Goal: Task Accomplishment & Management: Manage account settings

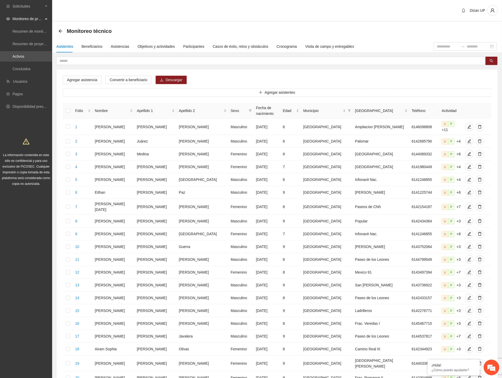
click at [118, 68] on div "Agregar asistencia Convertir a beneficiario Descargar Agregar asistentes Folio …" at bounding box center [277, 231] width 442 height 348
click at [22, 54] on link "Activos" at bounding box center [19, 56] width 12 height 4
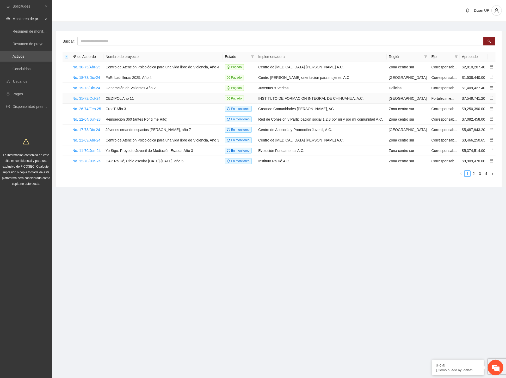
click at [84, 99] on link "No. 35-72/Oct-24" at bounding box center [86, 98] width 28 height 4
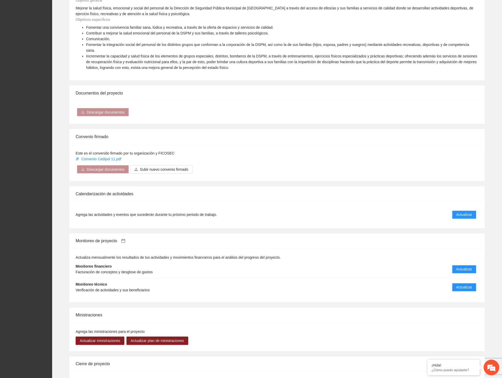
scroll to position [290, 0]
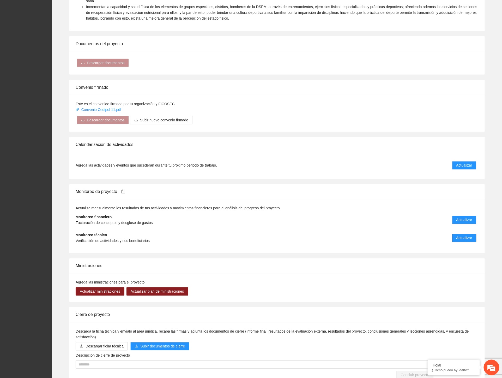
click at [463, 235] on span "Actualizar" at bounding box center [464, 238] width 16 height 6
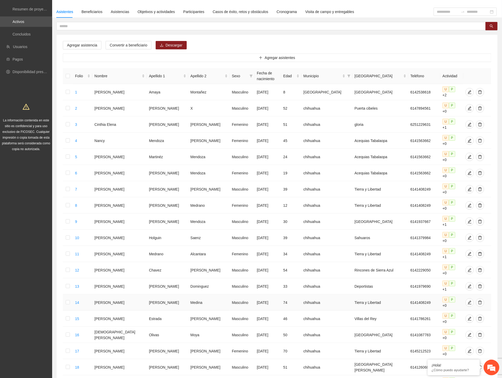
scroll to position [61, 0]
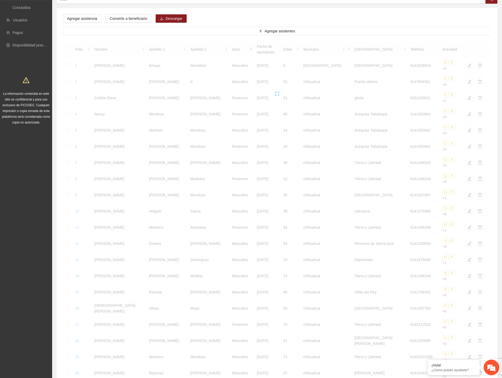
scroll to position [0, 0]
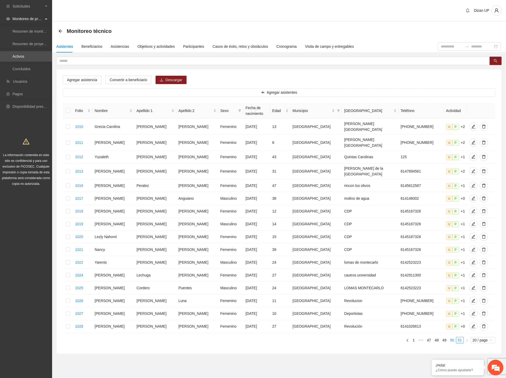
click at [452, 337] on link "50" at bounding box center [452, 340] width 7 height 6
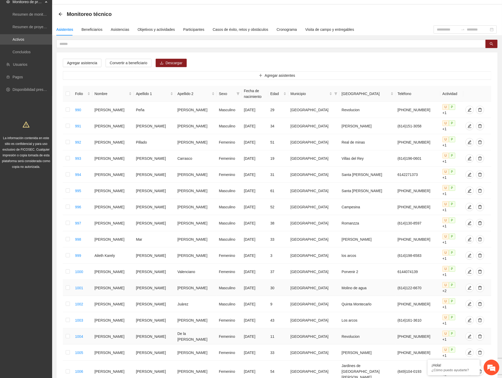
scroll to position [55, 0]
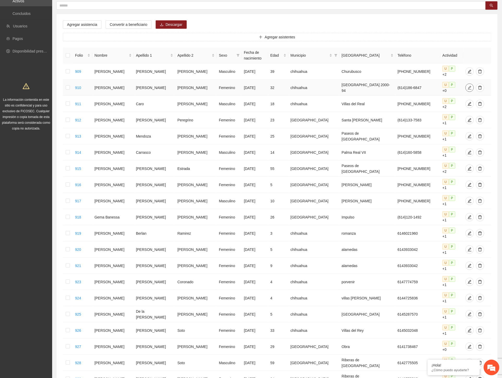
click at [468, 86] on icon "edit" at bounding box center [470, 88] width 4 height 4
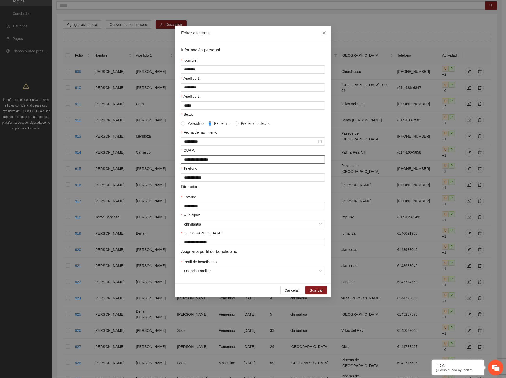
drag, startPoint x: 229, startPoint y: 164, endPoint x: 130, endPoint y: 168, distance: 99.2
click at [130, 168] on div "**********" at bounding box center [253, 189] width 506 height 378
click at [281, 126] on div "Masculino Femenino Prefiero no decirlo" at bounding box center [253, 123] width 144 height 6
drag, startPoint x: 294, startPoint y: 297, endPoint x: 220, endPoint y: 351, distance: 92.1
click at [294, 293] on span "Cancelar" at bounding box center [292, 290] width 15 height 6
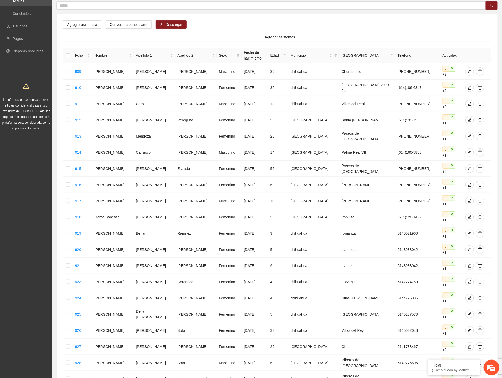
drag, startPoint x: 143, startPoint y: 353, endPoint x: 157, endPoint y: 350, distance: 14.7
click at [143, 353] on section "Monitoreo técnico Asistentes Beneficiarios Asistencias Objetivos y actividades …" at bounding box center [277, 195] width 450 height 458
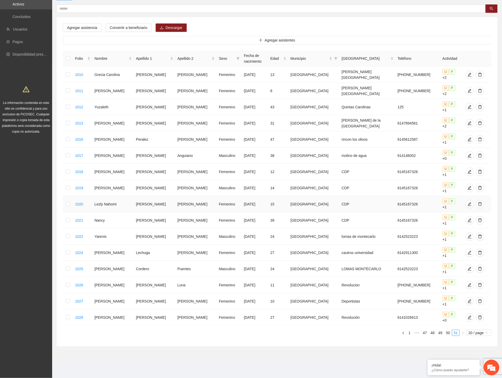
scroll to position [0, 0]
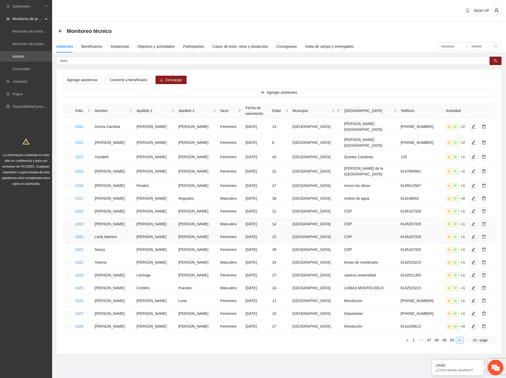
click at [119, 220] on td "[PERSON_NAME]" at bounding box center [114, 223] width 42 height 13
click at [119, 256] on td "Yarenis" at bounding box center [114, 262] width 42 height 13
click at [429, 337] on link "47" at bounding box center [429, 340] width 7 height 6
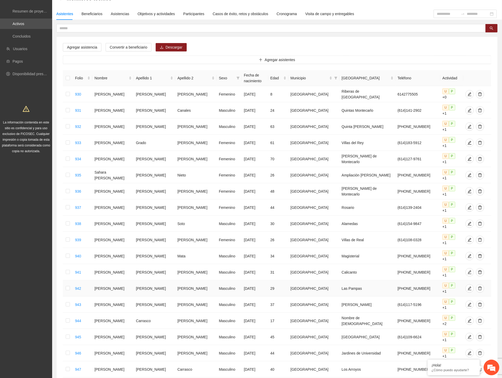
scroll to position [64, 0]
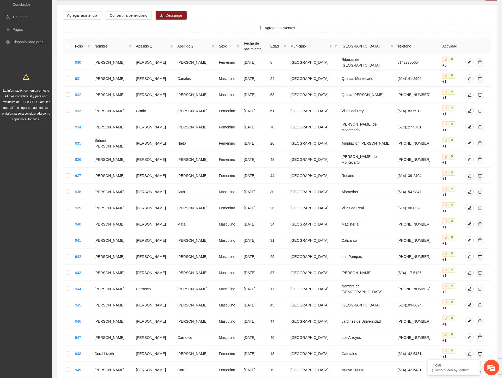
click at [410, 377] on link "45" at bounding box center [408, 385] width 7 height 6
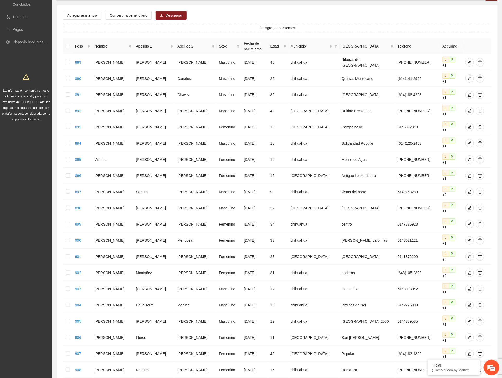
scroll to position [55, 0]
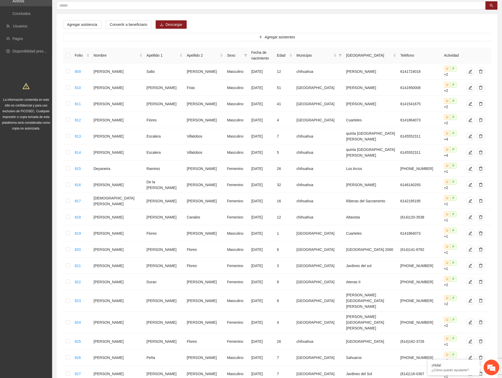
scroll to position [52, 0]
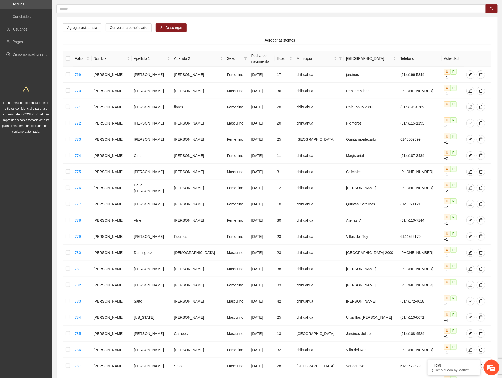
scroll to position [49, 0]
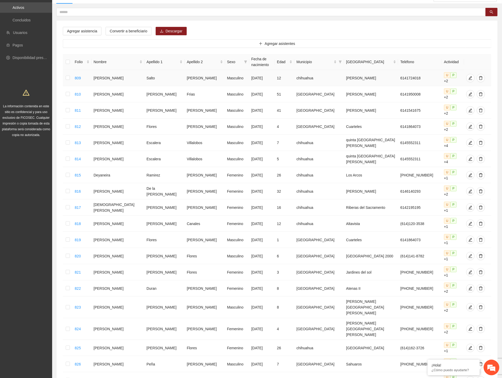
click at [455, 74] on td "U P +2" at bounding box center [453, 78] width 22 height 16
click at [468, 76] on icon "edit" at bounding box center [470, 78] width 4 height 4
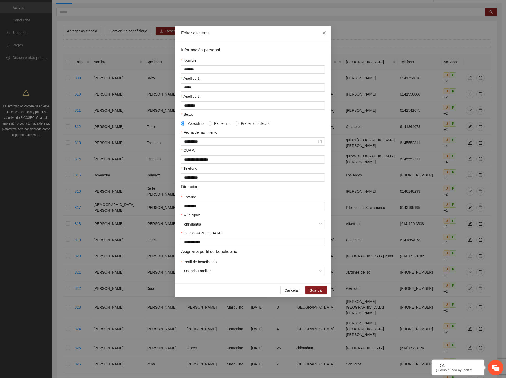
click at [212, 196] on form "**********" at bounding box center [253, 161] width 144 height 228
click at [186, 208] on input "*********" at bounding box center [253, 206] width 144 height 8
type input "*********"
click at [202, 228] on span "chihuahua" at bounding box center [253, 224] width 138 height 8
click at [202, 238] on div "[GEOGRAPHIC_DATA]" at bounding box center [253, 238] width 138 height 6
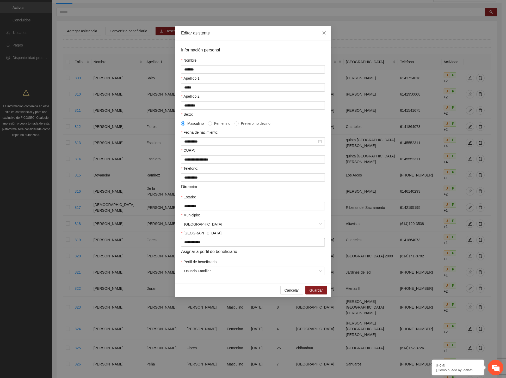
click at [186, 246] on input "**********" at bounding box center [253, 242] width 144 height 8
type input "**********"
click at [269, 116] on div "Sexo:" at bounding box center [253, 115] width 144 height 8
click at [316, 293] on span "Guardar" at bounding box center [316, 290] width 13 height 6
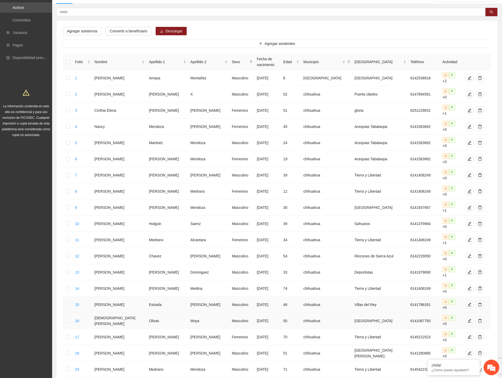
scroll to position [61, 0]
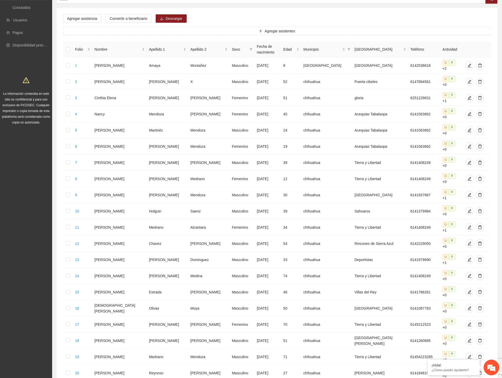
drag, startPoint x: 16, startPoint y: 260, endPoint x: 51, endPoint y: 264, distance: 35.4
click at [16, 260] on div "Solicitudes Monitoreo de proyectos Resumen de monitoreo Resumen de proyectos ap…" at bounding box center [26, 186] width 52 height 494
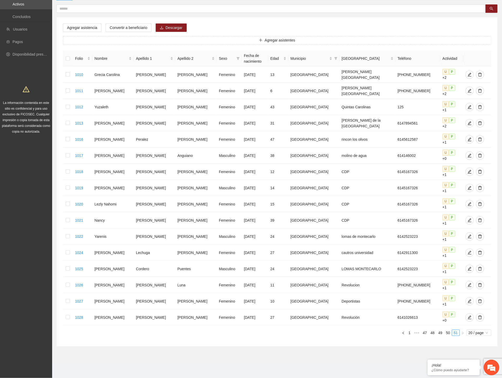
scroll to position [0, 0]
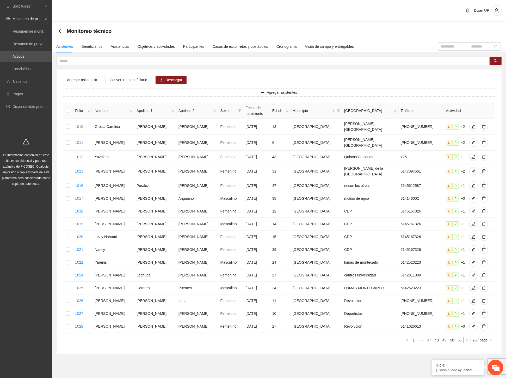
click at [431, 337] on link "47" at bounding box center [429, 340] width 7 height 6
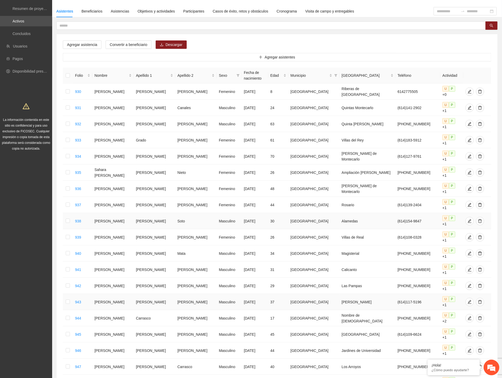
scroll to position [64, 0]
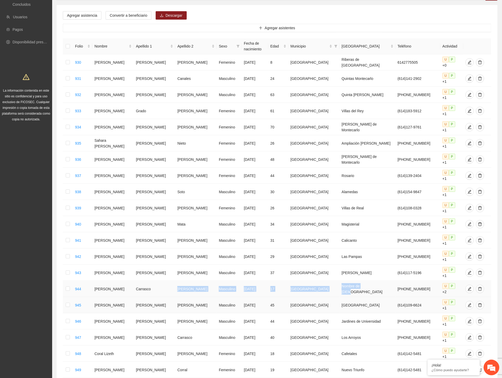
drag, startPoint x: 197, startPoint y: 250, endPoint x: 408, endPoint y: 259, distance: 211.2
click at [400, 259] on tbody "930 [PERSON_NAME] [DATE] 8 [GEOGRAPHIC_DATA] Riberas de Sacramento 6142775505 U…" at bounding box center [277, 215] width 428 height 323
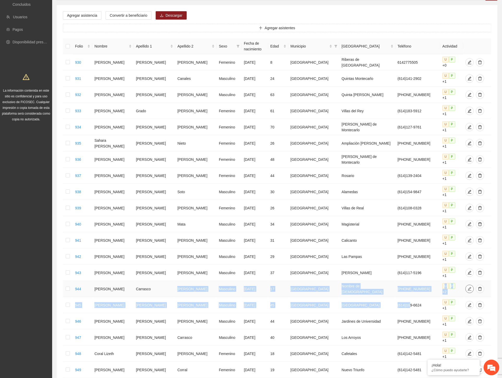
click at [468, 287] on icon "edit" at bounding box center [470, 289] width 4 height 4
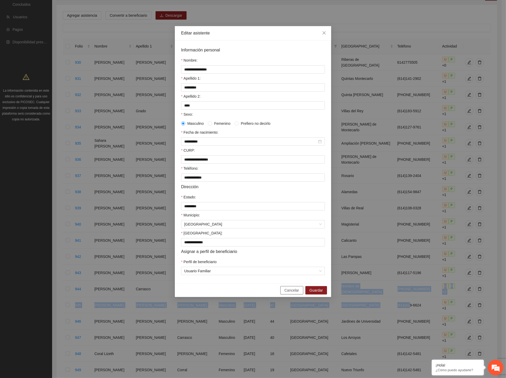
drag, startPoint x: 294, startPoint y: 294, endPoint x: 412, endPoint y: 217, distance: 140.8
click at [295, 293] on span "Cancelar" at bounding box center [292, 290] width 15 height 6
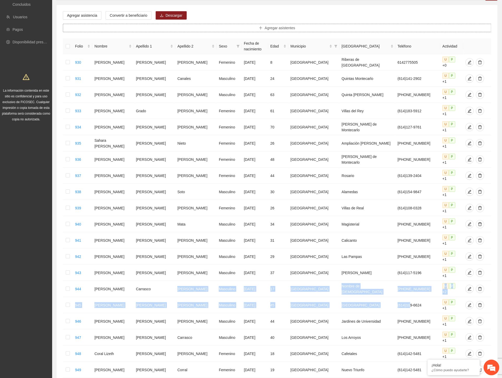
click at [221, 13] on div "Agregar asistencia Convertir a beneficiario Descargar Agregar asistentes Folio …" at bounding box center [277, 202] width 441 height 394
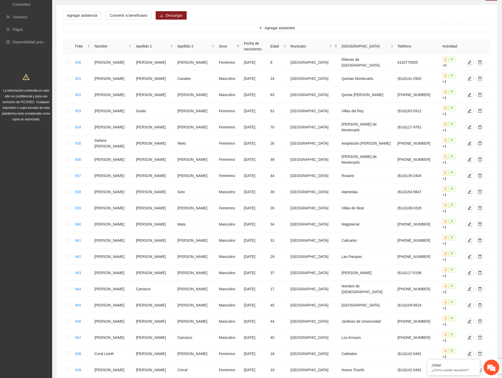
click at [16, 171] on div "Solicitudes Monitoreo de proyectos Resumen de monitoreo Resumen de proyectos ap…" at bounding box center [26, 183] width 52 height 494
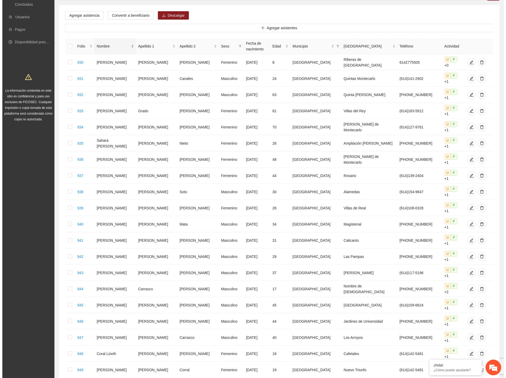
scroll to position [0, 0]
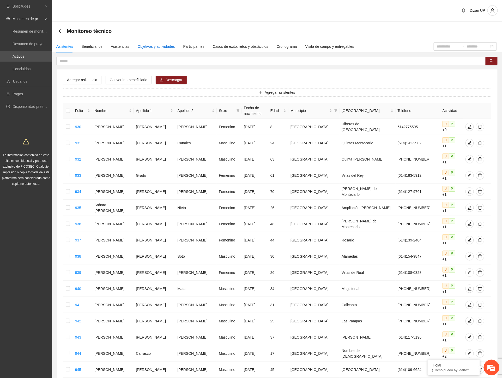
click at [145, 45] on div "Objetivos y actividades" at bounding box center [156, 47] width 37 height 6
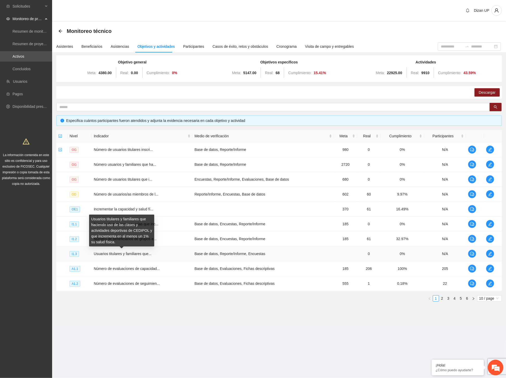
click at [102, 254] on span "Usuarios titulares y familiares que..." at bounding box center [123, 253] width 58 height 4
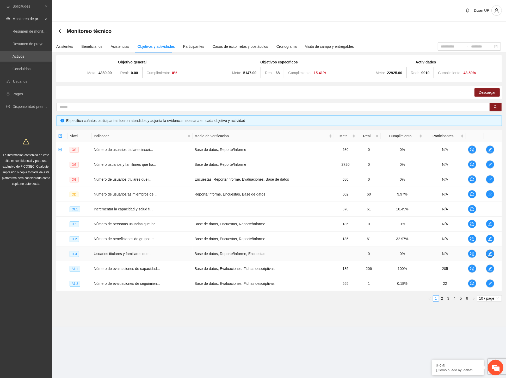
click at [489, 251] on icon "edit" at bounding box center [490, 253] width 4 height 4
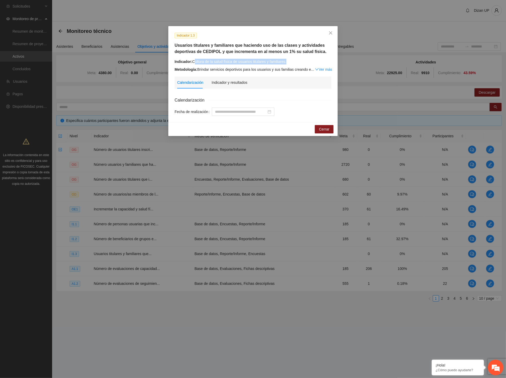
drag, startPoint x: 194, startPoint y: 61, endPoint x: 306, endPoint y: 59, distance: 112.2
click at [306, 59] on div "Indicador: Cultura de la salud física de usuarios titulares y familiares." at bounding box center [253, 62] width 157 height 6
click at [323, 70] on link "Ver más" at bounding box center [323, 69] width 17 height 4
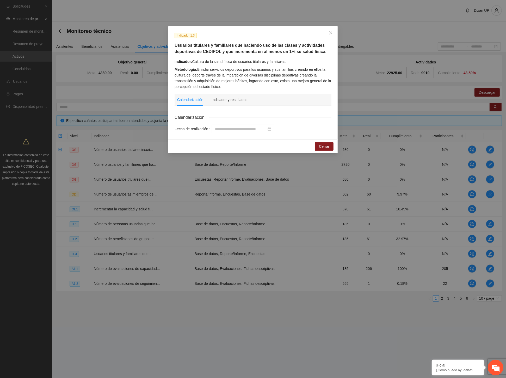
click at [205, 80] on div "Metodología: Brindar servicios deportivos para los usuarios y sus familias crea…" at bounding box center [253, 78] width 157 height 23
drag, startPoint x: 278, startPoint y: 67, endPoint x: 304, endPoint y: 86, distance: 32.4
click at [310, 67] on div "Metodología: Brindar servicios deportivos para los usuarios y sus familias crea…" at bounding box center [253, 78] width 157 height 23
click at [325, 147] on span "Cerrar" at bounding box center [324, 146] width 10 height 6
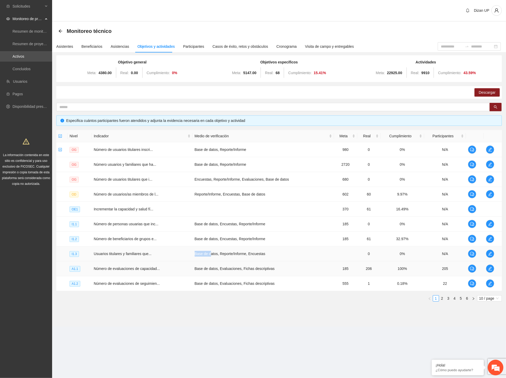
drag, startPoint x: 182, startPoint y: 257, endPoint x: 258, endPoint y: 261, distance: 75.7
click at [220, 259] on tr "I1.3 Usuarios titulares y familiares que... Base de datos, Reporte/Informe, Enc…" at bounding box center [279, 253] width 446 height 15
click at [491, 253] on icon "edit" at bounding box center [490, 253] width 4 height 4
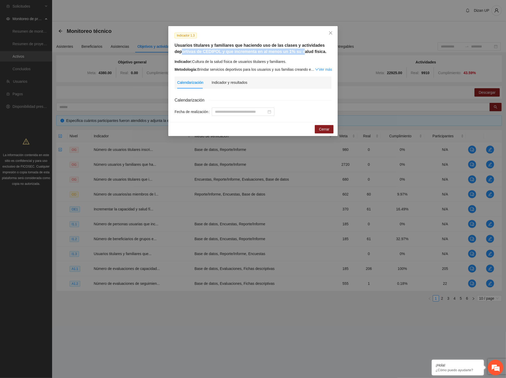
drag, startPoint x: 183, startPoint y: 52, endPoint x: 297, endPoint y: 53, distance: 113.7
click at [297, 53] on h5 "Usuarios titulares y familiares que haciendo uso de las clases y actividades de…" at bounding box center [253, 48] width 157 height 13
drag, startPoint x: 197, startPoint y: 61, endPoint x: 301, endPoint y: 61, distance: 104.6
click at [311, 60] on div "Indicador: Cultura de la salud física de usuarios titulares y familiares." at bounding box center [253, 62] width 157 height 6
drag, startPoint x: 202, startPoint y: 67, endPoint x: 296, endPoint y: 69, distance: 94.2
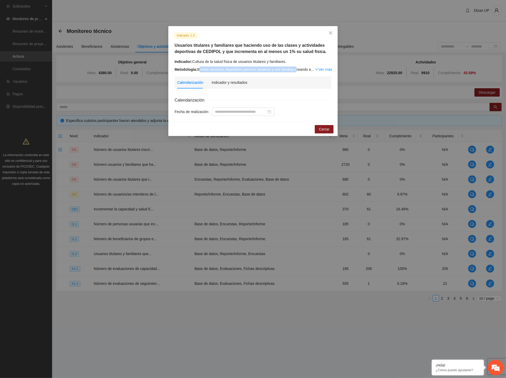
click at [296, 69] on div "Metodología: Brindar servicios deportivos para los usuarios y sus familias crea…" at bounding box center [253, 70] width 157 height 6
click at [321, 69] on link "Ver más" at bounding box center [323, 69] width 17 height 4
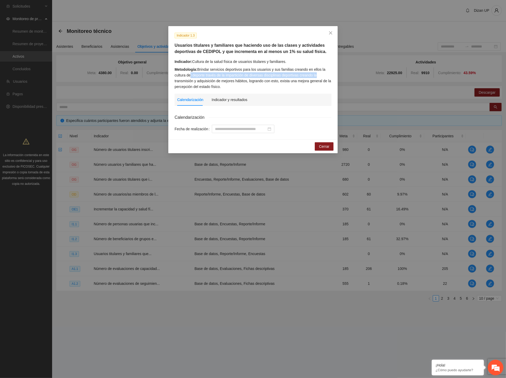
drag, startPoint x: 191, startPoint y: 75, endPoint x: 322, endPoint y: 77, distance: 130.7
click at [322, 77] on div "Metodología: Brindar servicios deportivos para los usuarios y sus familias crea…" at bounding box center [253, 78] width 157 height 23
drag, startPoint x: 238, startPoint y: 82, endPoint x: 315, endPoint y: 82, distance: 76.7
click at [308, 82] on div "Metodología: Brindar servicios deportivos para los usuarios y sus familias crea…" at bounding box center [253, 78] width 157 height 23
click at [225, 99] on div "Indicador y resultados" at bounding box center [230, 100] width 36 height 6
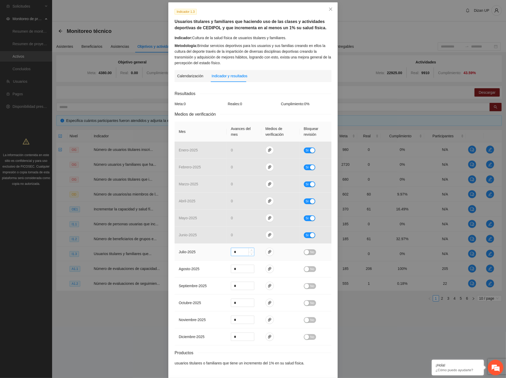
scroll to position [42, 0]
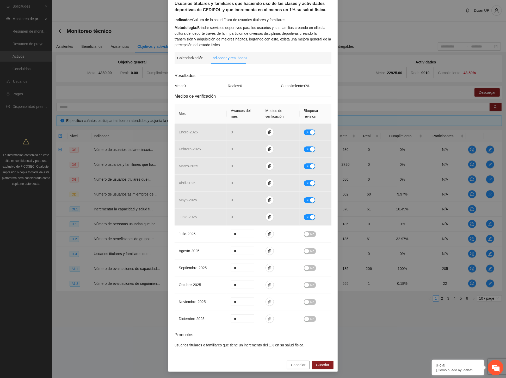
click at [294, 365] on span "Cancelar" at bounding box center [298, 365] width 15 height 6
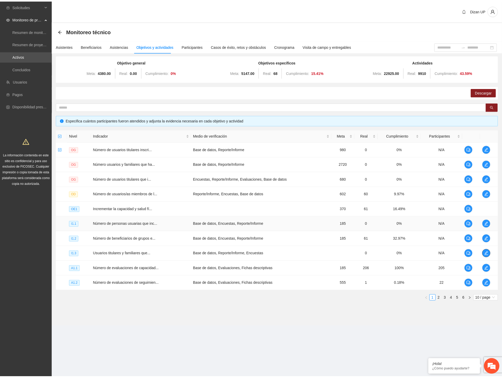
scroll to position [0, 0]
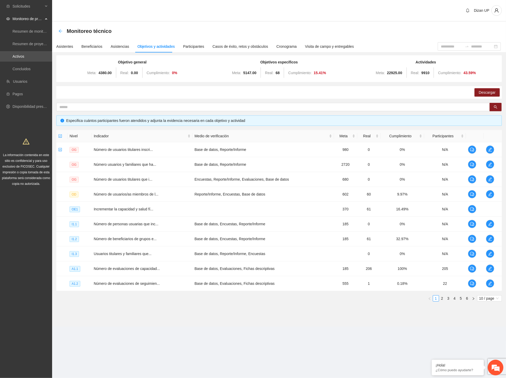
click at [61, 29] on icon "arrow-left" at bounding box center [60, 31] width 4 height 4
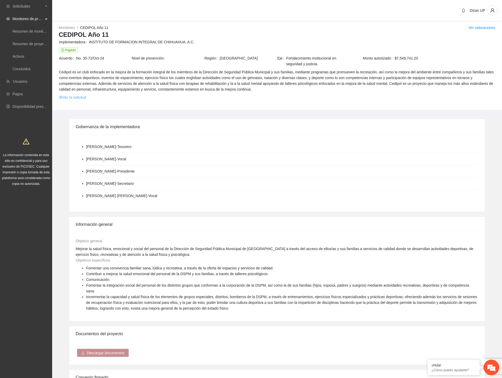
click at [80, 97] on link "Ver la solicitud" at bounding box center [72, 97] width 27 height 6
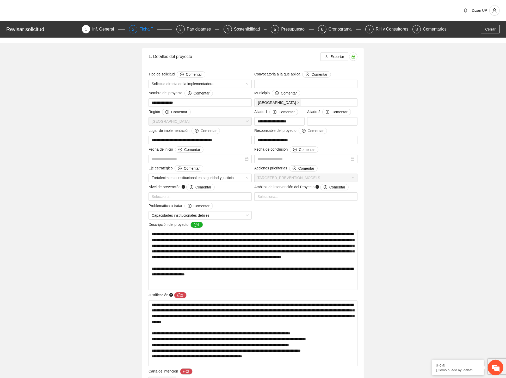
type input "**********"
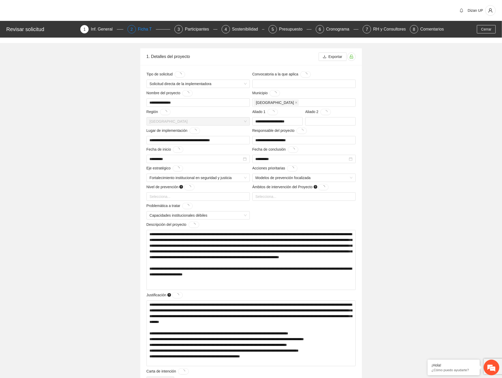
click at [143, 29] on div "Ficha T" at bounding box center [147, 29] width 18 height 8
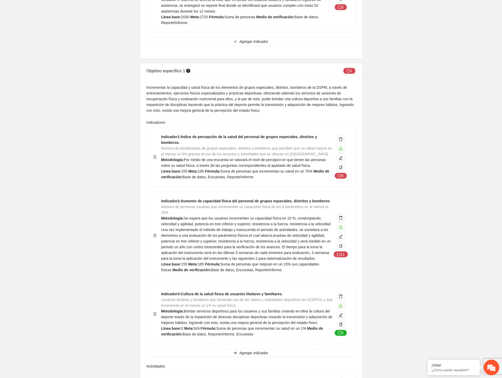
scroll to position [551, 0]
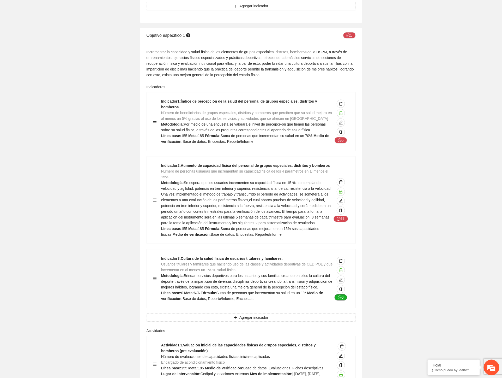
click at [339, 295] on icon "message" at bounding box center [340, 297] width 4 height 4
click at [341, 277] on icon "edit" at bounding box center [341, 279] width 4 height 4
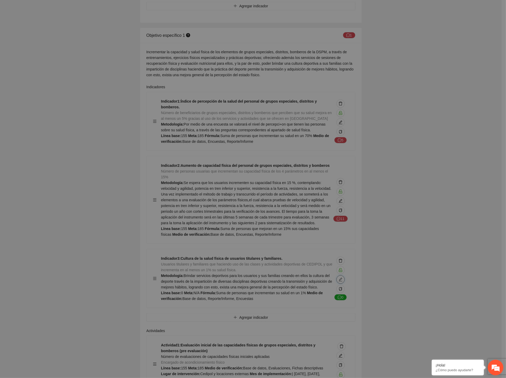
type textarea "*"
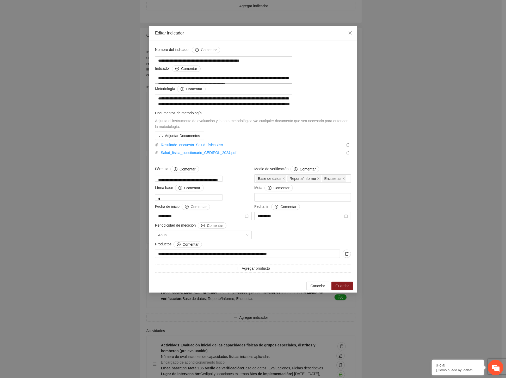
drag, startPoint x: 218, startPoint y: 84, endPoint x: 155, endPoint y: 80, distance: 62.7
click at [155, 80] on textarea "**********" at bounding box center [223, 79] width 137 height 10
click at [316, 288] on span "Cancelar" at bounding box center [318, 286] width 15 height 6
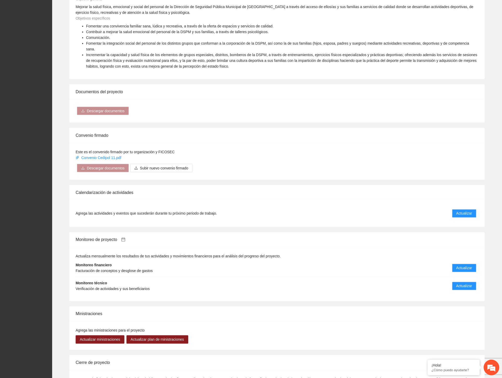
scroll to position [311, 0]
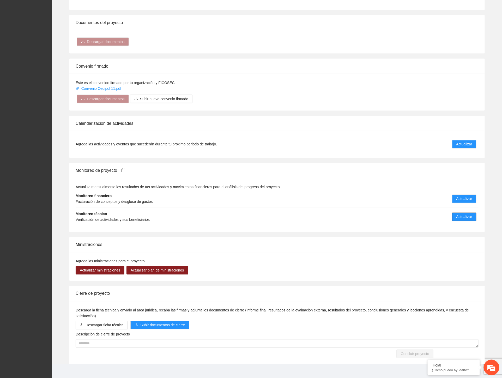
click at [457, 214] on span "Actualizar" at bounding box center [464, 217] width 16 height 6
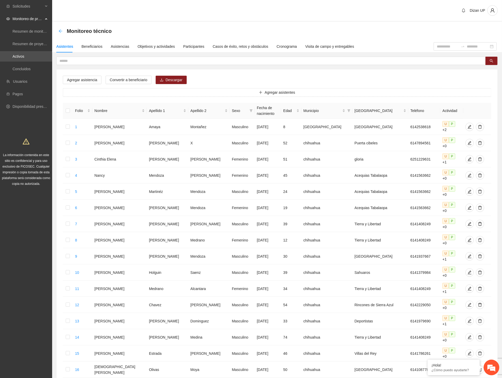
click at [61, 30] on icon "arrow-left" at bounding box center [60, 31] width 4 height 4
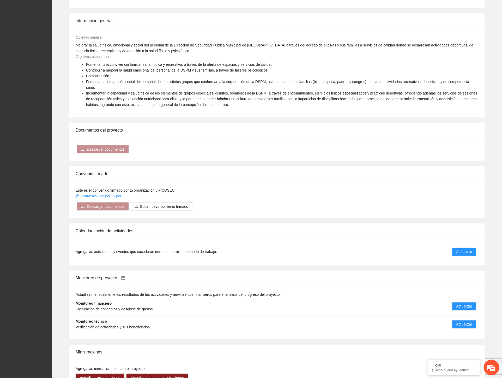
scroll to position [290, 0]
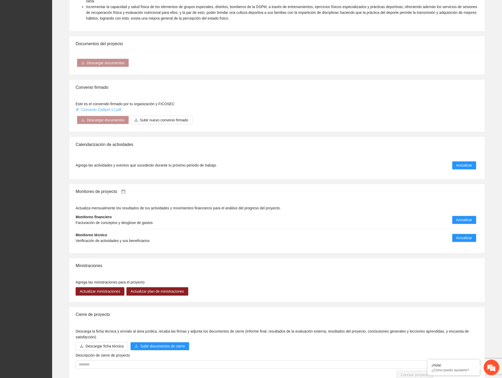
click at [110, 107] on link "Convenio Cedipol 11.pdf" at bounding box center [99, 109] width 47 height 4
click at [462, 235] on span "Actualizar" at bounding box center [464, 238] width 16 height 6
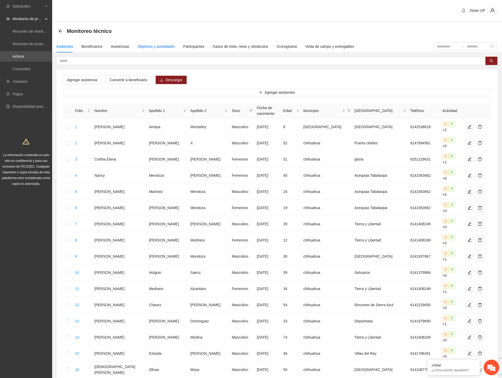
click at [153, 48] on div "Objetivos y actividades" at bounding box center [156, 47] width 37 height 6
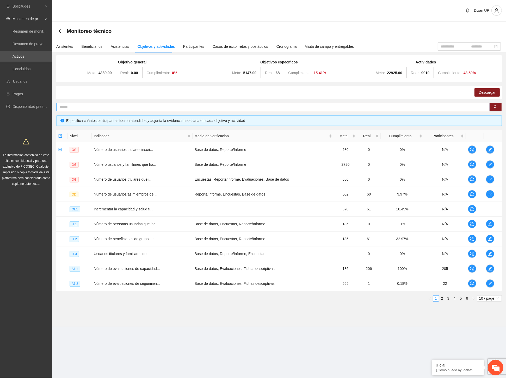
click at [192, 108] on input "text" at bounding box center [271, 107] width 424 height 6
click at [490, 283] on icon "edit" at bounding box center [491, 283] width 4 height 4
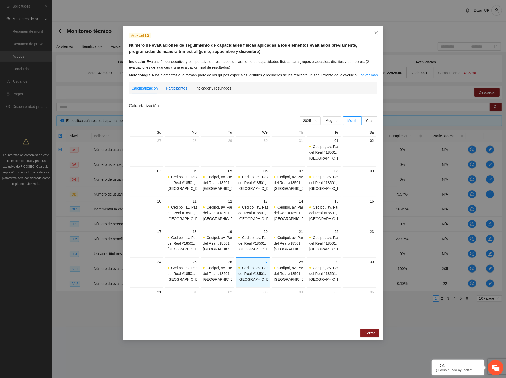
click at [171, 85] on div "Participantes" at bounding box center [176, 88] width 21 height 6
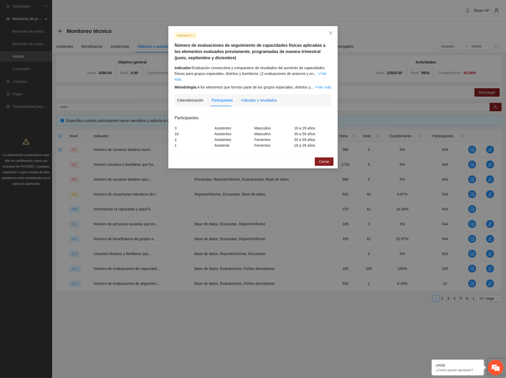
click at [255, 97] on div "Indicador y resultados" at bounding box center [259, 100] width 36 height 6
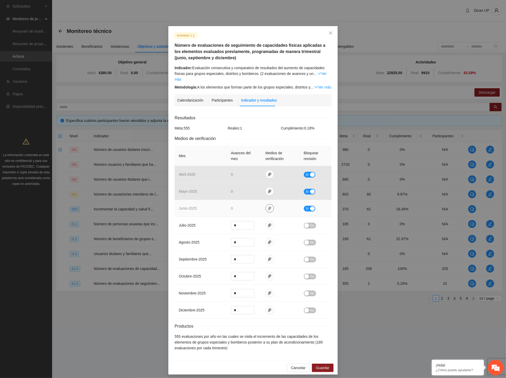
click at [268, 206] on icon "paper-clip" at bounding box center [270, 208] width 4 height 4
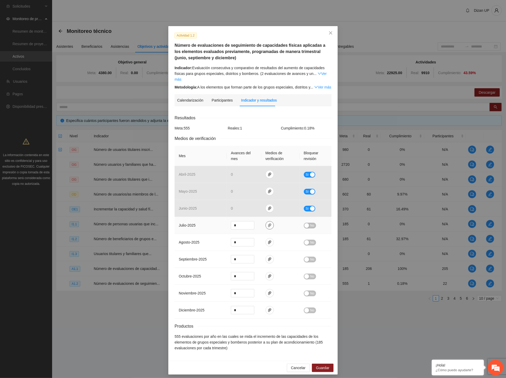
click at [271, 223] on icon "paper-clip" at bounding box center [270, 225] width 4 height 4
click at [270, 240] on icon "paper-clip" at bounding box center [270, 242] width 4 height 4
drag, startPoint x: 185, startPoint y: 221, endPoint x: 202, endPoint y: 220, distance: 17.0
click at [186, 223] on span "julio - 2025" at bounding box center [187, 225] width 17 height 4
click at [311, 222] on span "No" at bounding box center [313, 225] width 4 height 6
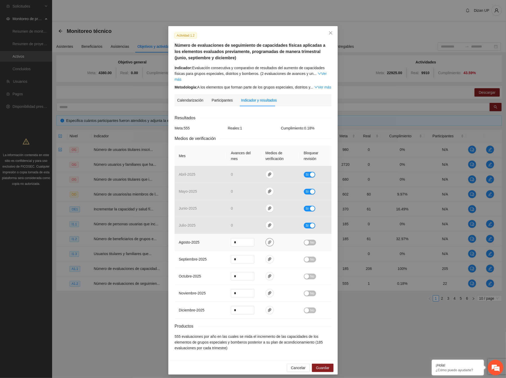
click at [272, 240] on span "paper-clip" at bounding box center [270, 242] width 8 height 4
click at [254, 222] on link "Evaluaciones grupos especiales junio.zip" at bounding box center [268, 221] width 68 height 6
click at [181, 110] on div "Calendarización [DATE] Month Year Su Mo Tu We Th Fr Sa 27 28 29 30 31 01 Cedipo…" at bounding box center [253, 232] width 157 height 244
click at [226, 97] on div "Participantes" at bounding box center [222, 100] width 21 height 6
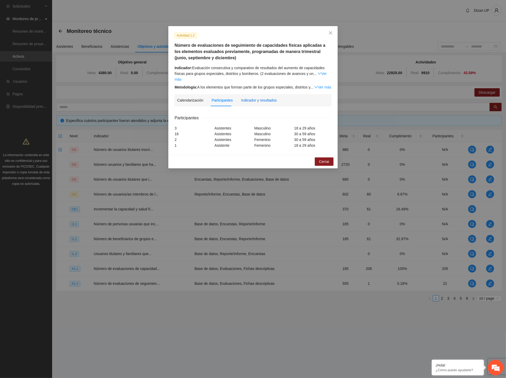
click at [257, 97] on div "Indicador y resultados" at bounding box center [259, 100] width 36 height 6
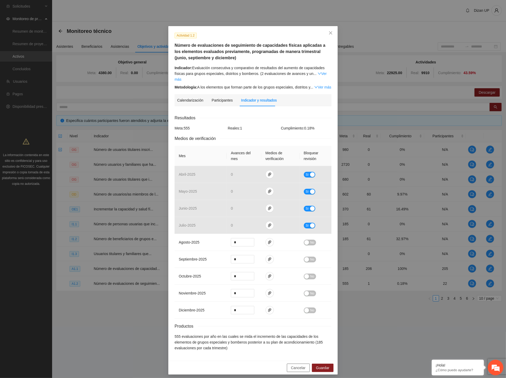
click at [300, 365] on span "Cancelar" at bounding box center [298, 368] width 15 height 6
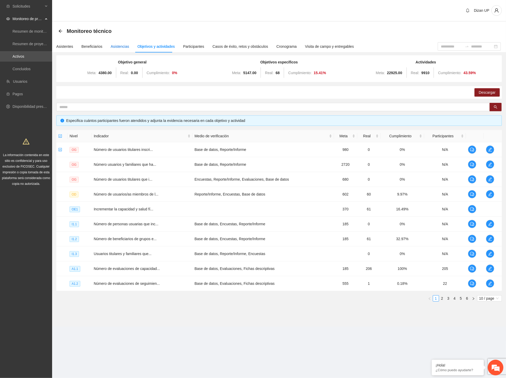
click at [121, 46] on div "Asistencias" at bounding box center [120, 47] width 19 height 6
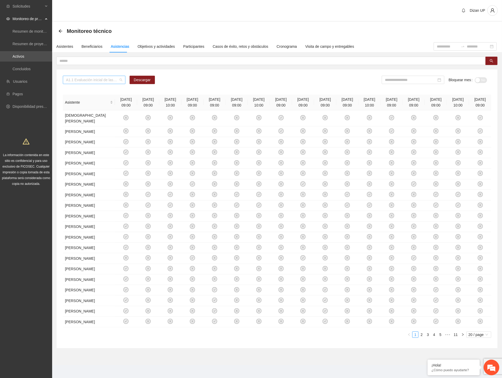
click at [111, 80] on span "A1.1 Evaluación inicial de las capacidades físicas de grupos especiales, distri…" at bounding box center [94, 80] width 56 height 8
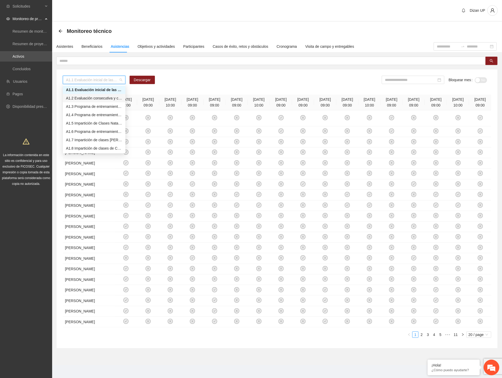
click at [81, 99] on div "A1.2 Evaluación consecutiva y comparativo de resultados del aumento de capacida…" at bounding box center [94, 98] width 56 height 6
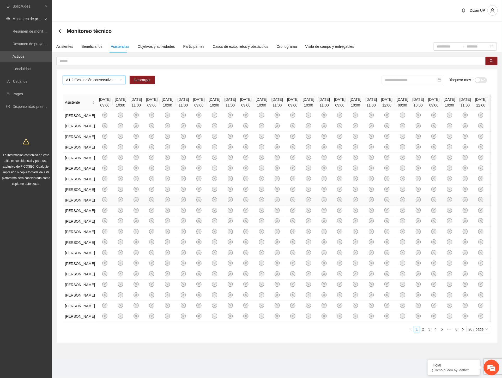
scroll to position [256, 0]
click at [457, 332] on link "8" at bounding box center [457, 329] width 6 height 6
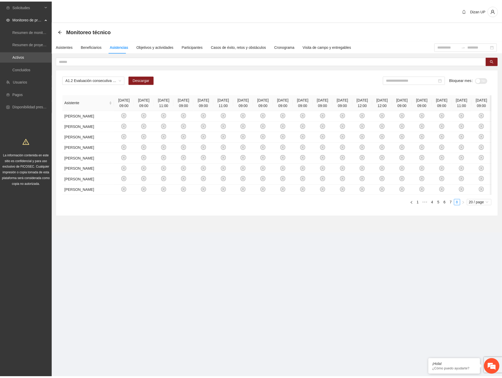
scroll to position [0, 37]
click at [162, 47] on div "Objetivos y actividades" at bounding box center [156, 47] width 37 height 6
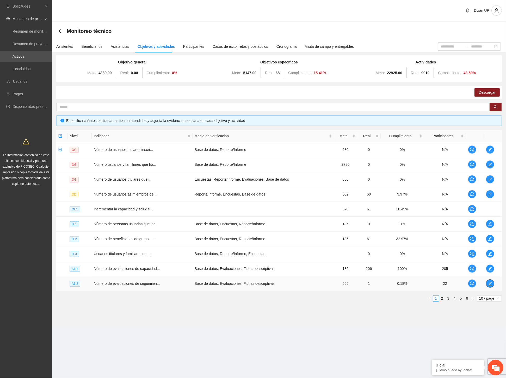
click at [492, 283] on icon "edit" at bounding box center [490, 283] width 4 height 4
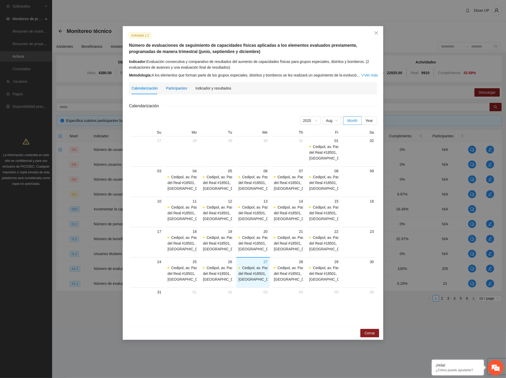
click at [178, 88] on div "Participantes" at bounding box center [176, 88] width 21 height 6
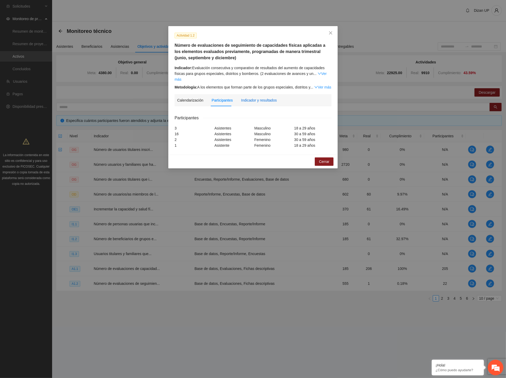
click at [256, 97] on div "Indicador y resultados" at bounding box center [259, 100] width 36 height 6
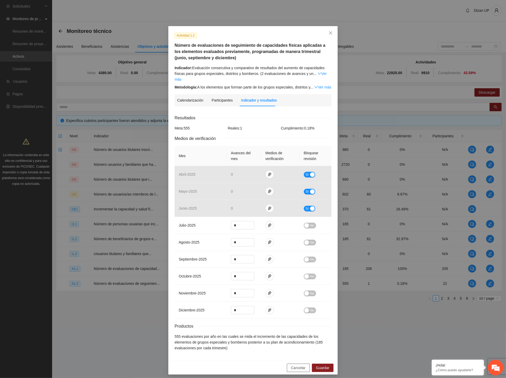
click at [302, 365] on span "Cancelar" at bounding box center [298, 368] width 15 height 6
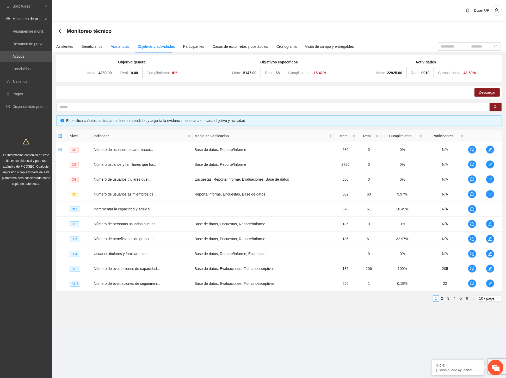
click at [113, 46] on div "Asistencias" at bounding box center [120, 47] width 19 height 6
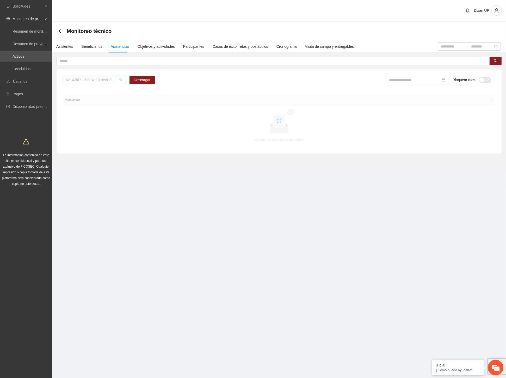
click at [105, 80] on span "62142fd7-25d9-4e19-9e6f-f9b4b344a455" at bounding box center [94, 80] width 56 height 8
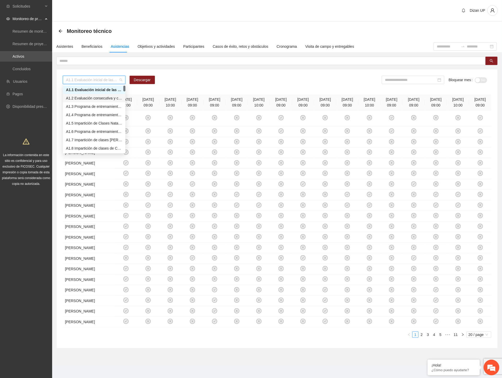
click at [88, 98] on div "A1.2 Evaluación consecutiva y comparativo de resultados del aumento de capacida…" at bounding box center [94, 98] width 56 height 6
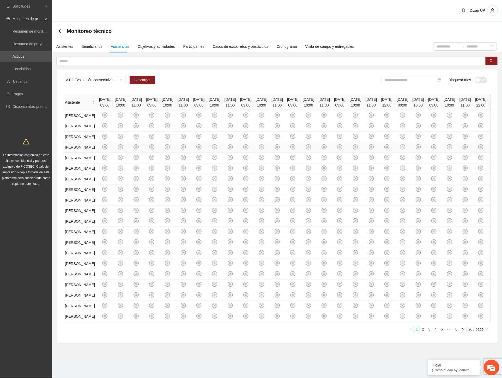
drag, startPoint x: 429, startPoint y: 359, endPoint x: 452, endPoint y: 196, distance: 164.1
click at [0, 0] on em at bounding box center [0, 0] width 0 height 0
click at [457, 332] on link "8" at bounding box center [457, 329] width 6 height 6
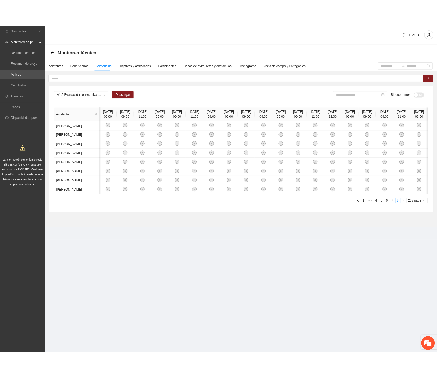
scroll to position [0, 0]
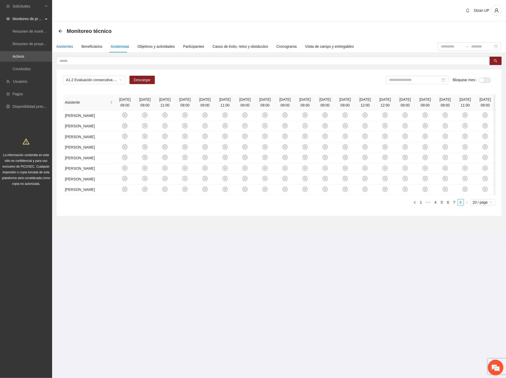
click at [65, 48] on div "Asistentes" at bounding box center [64, 47] width 17 height 6
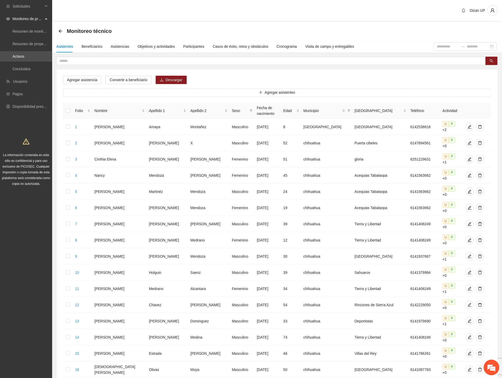
click at [260, 77] on div "Agregar asistencia Convertir a beneficiario Descargar Agregar asistentes Folio …" at bounding box center [277, 266] width 441 height 394
click at [243, 66] on div "Agregar asistencia Convertir a beneficiario Descargar Agregar asistentes Folio …" at bounding box center [277, 260] width 442 height 407
click at [327, 79] on div "Agregar asistencia Convertir a beneficiario Descargar Agregar asistentes Folio …" at bounding box center [277, 266] width 441 height 394
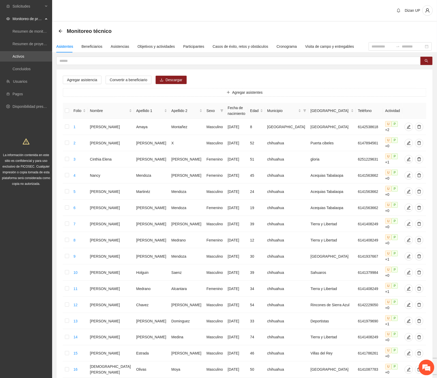
click at [270, 67] on div "Agregar asistencia Convertir a beneficiario Descargar Agregar asistentes Folio …" at bounding box center [244, 260] width 377 height 407
click at [70, 61] on input "text" at bounding box center [236, 61] width 354 height 6
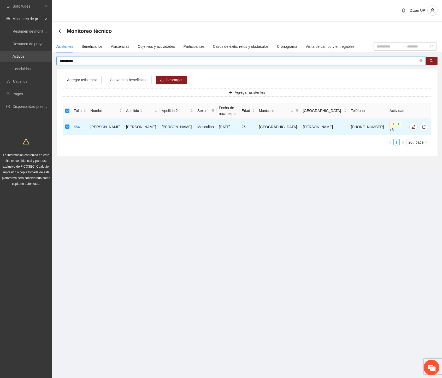
drag, startPoint x: 82, startPoint y: 60, endPoint x: 7, endPoint y: 59, distance: 75.1
click at [9, 59] on section "**********" at bounding box center [221, 189] width 442 height 378
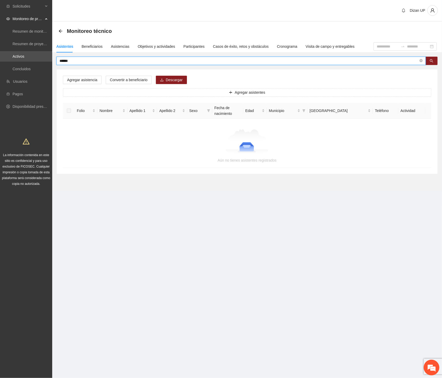
click at [53, 61] on div "****** Agregar asistencia Convertir a beneficiario [PERSON_NAME] asistentes Fol…" at bounding box center [246, 115] width 389 height 117
drag, startPoint x: 46, startPoint y: 61, endPoint x: 21, endPoint y: 62, distance: 25.3
click at [21, 62] on section "Solicitudes Monitoreo de proyectos Resumen de monitoreo Resumen de proyectos ap…" at bounding box center [221, 189] width 442 height 378
drag, startPoint x: 79, startPoint y: 61, endPoint x: 16, endPoint y: 59, distance: 62.9
click at [16, 59] on section "Solicitudes Monitoreo de proyectos Resumen de monitoreo Resumen de proyectos ap…" at bounding box center [221, 189] width 442 height 378
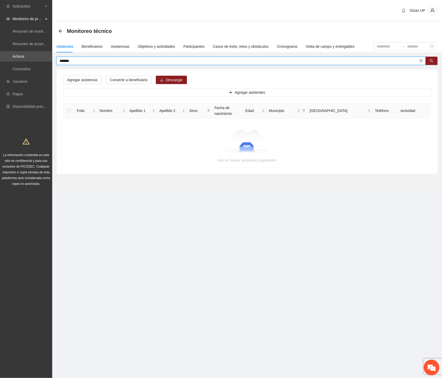
drag, startPoint x: 61, startPoint y: 62, endPoint x: 64, endPoint y: 59, distance: 3.7
click at [64, 59] on input "*******" at bounding box center [238, 61] width 359 height 6
click at [87, 61] on input "*******" at bounding box center [238, 61] width 359 height 6
drag, startPoint x: 91, startPoint y: 63, endPoint x: 8, endPoint y: 55, distance: 83.1
click at [10, 56] on section "Solicitudes Monitoreo de proyectos Resumen de monitoreo Resumen de proyectos ap…" at bounding box center [221, 189] width 442 height 378
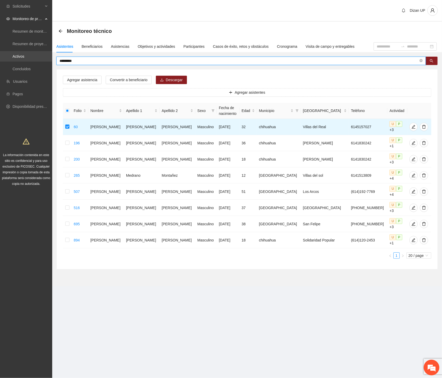
drag, startPoint x: 58, startPoint y: 59, endPoint x: 47, endPoint y: 60, distance: 10.7
click at [49, 60] on section "Solicitudes Monitoreo de proyectos Resumen de monitoreo Resumen de proyectos ap…" at bounding box center [221, 189] width 442 height 378
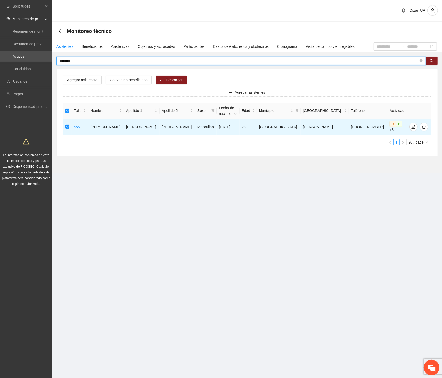
drag, startPoint x: 78, startPoint y: 61, endPoint x: 17, endPoint y: 62, distance: 61.0
click at [17, 62] on section "Solicitudes Monitoreo de proyectos Resumen de monitoreo Resumen de proyectos ap…" at bounding box center [221, 189] width 442 height 378
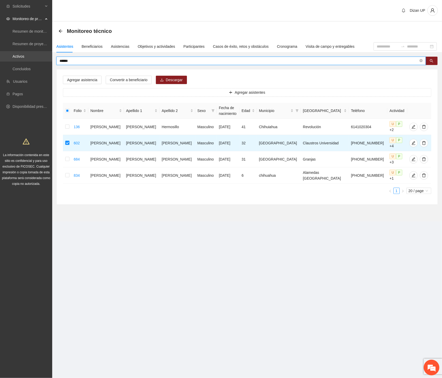
drag, startPoint x: 80, startPoint y: 62, endPoint x: 17, endPoint y: 61, distance: 63.6
click at [17, 61] on section "Solicitudes Monitoreo de proyectos Resumen de monitoreo Resumen de proyectos ap…" at bounding box center [221, 189] width 442 height 378
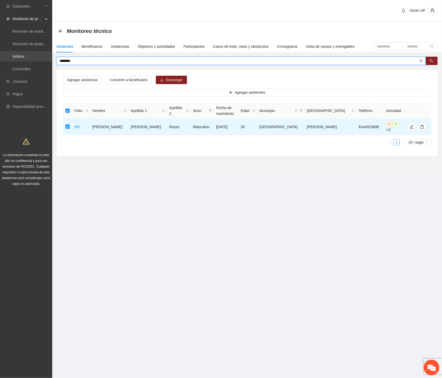
drag, startPoint x: 78, startPoint y: 61, endPoint x: 22, endPoint y: 59, distance: 56.1
click at [23, 60] on section "Solicitudes Monitoreo de proyectos Resumen de monitoreo Resumen de proyectos ap…" at bounding box center [221, 189] width 442 height 378
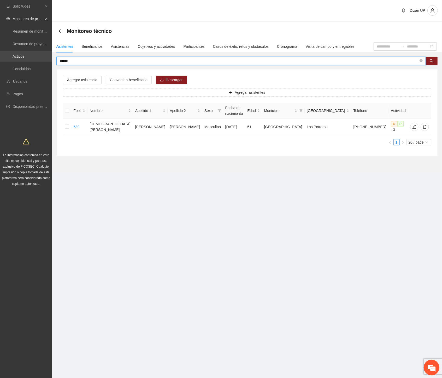
drag, startPoint x: 70, startPoint y: 61, endPoint x: 26, endPoint y: 59, distance: 43.6
click at [26, 59] on section "Solicitudes Monitoreo de proyectos Resumen de monitoreo Resumen de proyectos ap…" at bounding box center [221, 189] width 442 height 378
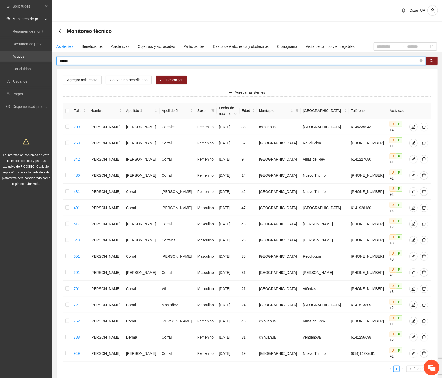
drag, startPoint x: 67, startPoint y: 59, endPoint x: 16, endPoint y: 61, distance: 51.4
click at [19, 60] on section "Solicitudes Monitoreo de proyectos Resumen de monitoreo Resumen de proyectos ap…" at bounding box center [221, 207] width 442 height 414
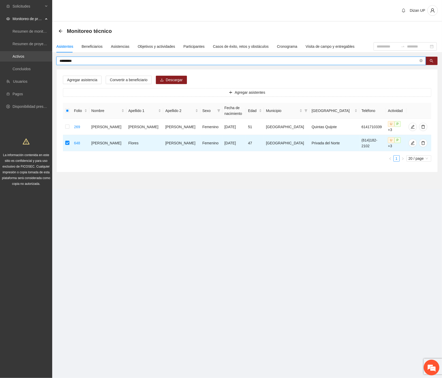
drag, startPoint x: 37, startPoint y: 58, endPoint x: 33, endPoint y: 58, distance: 3.9
click at [33, 58] on section "Solicitudes Monitoreo de proyectos Resumen de monitoreo Resumen de proyectos ap…" at bounding box center [221, 189] width 442 height 378
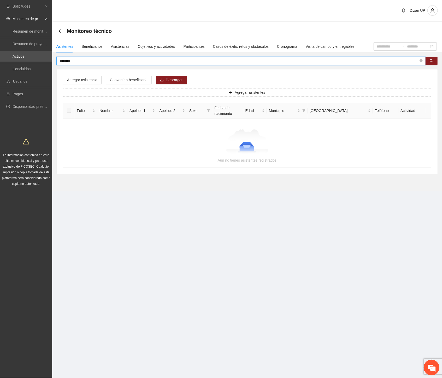
click at [85, 61] on input "********" at bounding box center [238, 61] width 359 height 6
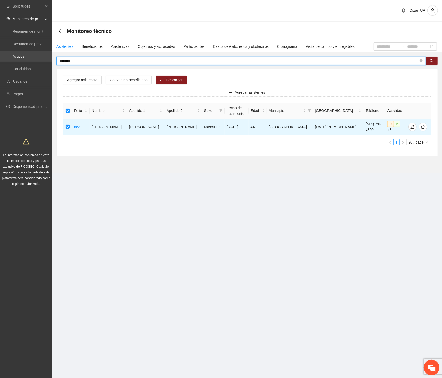
drag, startPoint x: 35, startPoint y: 57, endPoint x: 0, endPoint y: 57, distance: 34.7
click at [0, 57] on section "Solicitudes Monitoreo de proyectos Resumen de monitoreo Resumen de proyectos ap…" at bounding box center [221, 189] width 442 height 378
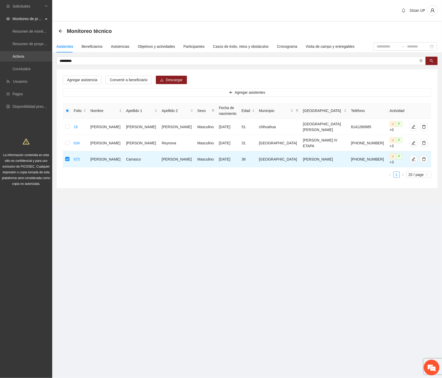
drag, startPoint x: 78, startPoint y: 59, endPoint x: 13, endPoint y: 59, distance: 64.4
click at [15, 59] on section "Solicitudes Monitoreo de proyectos Resumen de monitoreo Resumen de proyectos ap…" at bounding box center [221, 189] width 442 height 378
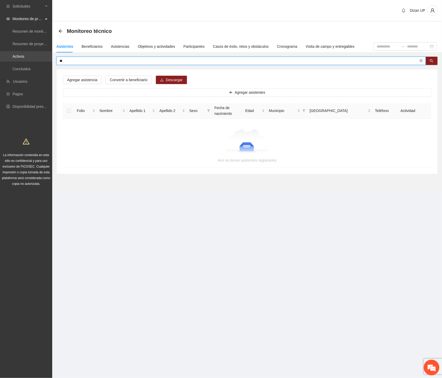
type input "*"
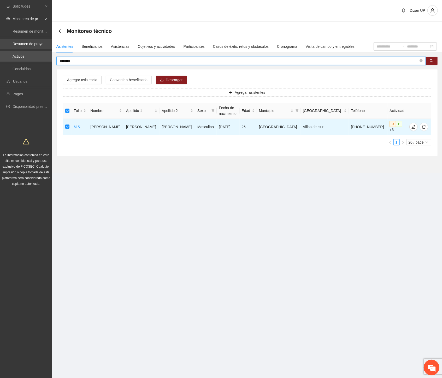
drag, startPoint x: 65, startPoint y: 61, endPoint x: 5, endPoint y: 41, distance: 63.2
click at [26, 61] on section "Solicitudes Monitoreo de proyectos Resumen de monitoreo Resumen de proyectos ap…" at bounding box center [221, 189] width 442 height 378
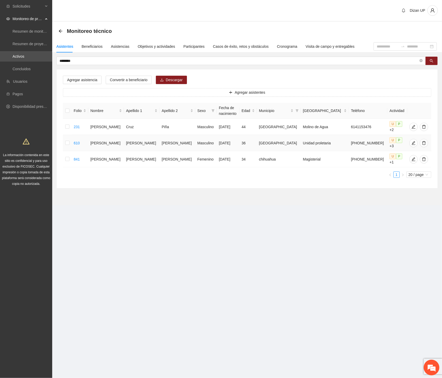
click at [66, 138] on td at bounding box center [67, 143] width 9 height 16
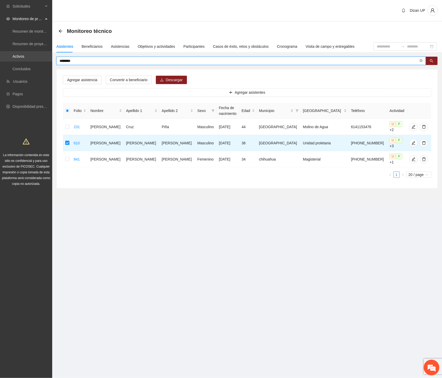
drag, startPoint x: 74, startPoint y: 61, endPoint x: 5, endPoint y: 53, distance: 70.0
click at [8, 58] on section "Solicitudes Monitoreo de proyectos Resumen de monitoreo Resumen de proyectos ap…" at bounding box center [221, 189] width 442 height 378
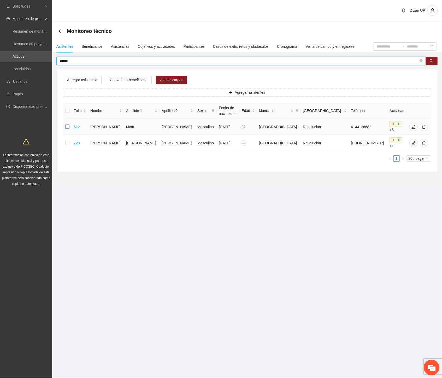
click at [71, 124] on td at bounding box center [67, 127] width 9 height 16
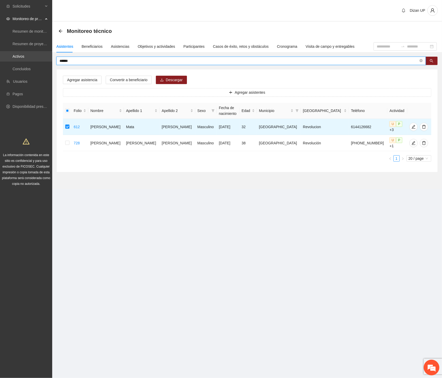
drag, startPoint x: 40, startPoint y: 61, endPoint x: 29, endPoint y: 61, distance: 10.7
click at [29, 61] on section "Solicitudes Monitoreo de proyectos Resumen de monitoreo Resumen de proyectos ap…" at bounding box center [221, 189] width 442 height 378
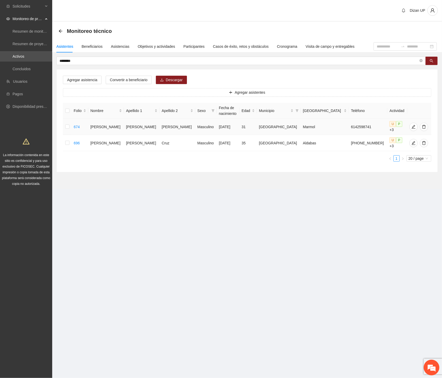
click at [65, 124] on td at bounding box center [67, 127] width 9 height 16
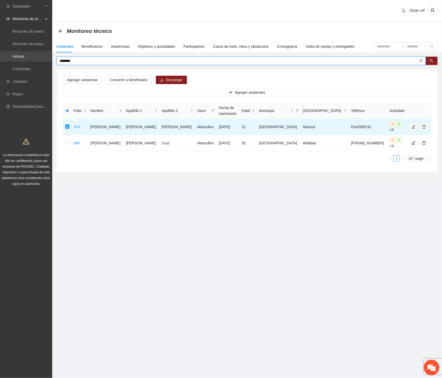
drag, startPoint x: 64, startPoint y: 59, endPoint x: 21, endPoint y: 55, distance: 43.5
click at [21, 55] on section "Solicitudes Monitoreo de proyectos Resumen de monitoreo Resumen de proyectos ap…" at bounding box center [221, 189] width 442 height 378
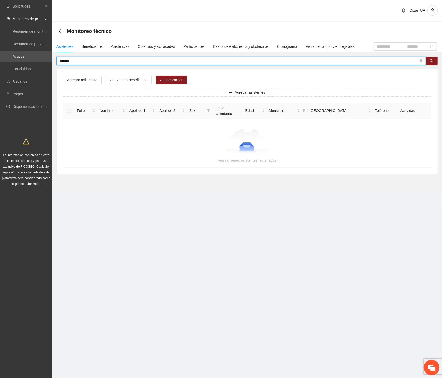
drag, startPoint x: 71, startPoint y: 61, endPoint x: 23, endPoint y: 63, distance: 48.0
click at [23, 63] on section "Solicitudes Monitoreo de proyectos Resumen de monitoreo Resumen de proyectos ap…" at bounding box center [221, 189] width 442 height 378
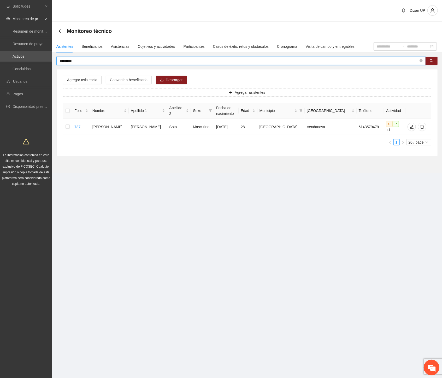
drag, startPoint x: 62, startPoint y: 58, endPoint x: 167, endPoint y: 60, distance: 105.6
click at [167, 60] on input "*********" at bounding box center [238, 61] width 359 height 6
drag, startPoint x: 84, startPoint y: 61, endPoint x: 24, endPoint y: 61, distance: 59.7
click at [24, 61] on section "Solicitudes Monitoreo de proyectos Resumen de monitoreo Resumen de proyectos ap…" at bounding box center [221, 189] width 442 height 378
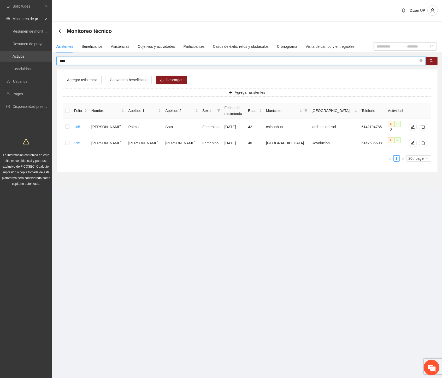
drag, startPoint x: 76, startPoint y: 61, endPoint x: 4, endPoint y: 59, distance: 72.0
click at [4, 59] on section "Solicitudes Monitoreo de proyectos Resumen de monitoreo Resumen de proyectos ap…" at bounding box center [221, 189] width 442 height 378
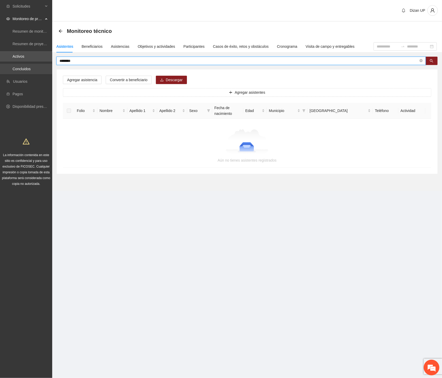
drag, startPoint x: 71, startPoint y: 60, endPoint x: 16, endPoint y: 65, distance: 55.8
click at [16, 65] on section "Solicitudes Monitoreo de proyectos Resumen de monitoreo Resumen de proyectos ap…" at bounding box center [221, 189] width 442 height 378
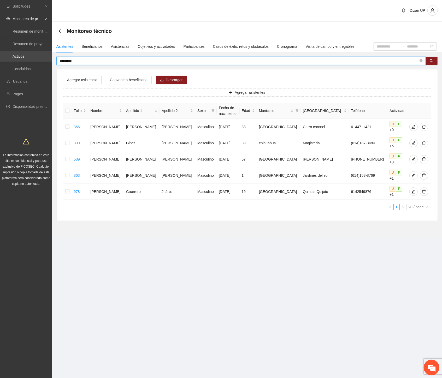
drag, startPoint x: 78, startPoint y: 61, endPoint x: 4, endPoint y: 61, distance: 73.5
click at [4, 61] on section "Solicitudes Monitoreo de proyectos Resumen de monitoreo Resumen de proyectos ap…" at bounding box center [221, 189] width 442 height 378
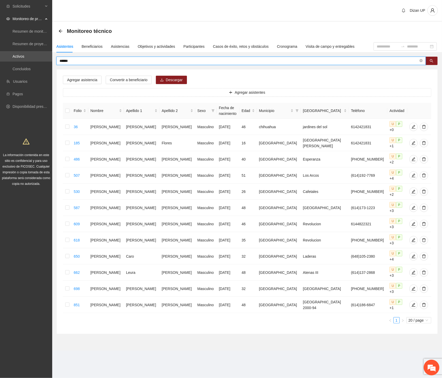
drag, startPoint x: 26, startPoint y: 60, endPoint x: 0, endPoint y: 62, distance: 25.6
click at [0, 61] on html "Solicitudes Monitoreo de proyectos Resumen de monitoreo Resumen de proyectos ap…" at bounding box center [221, 189] width 442 height 378
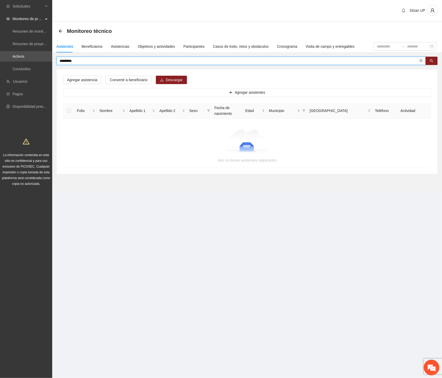
drag, startPoint x: 62, startPoint y: 59, endPoint x: 164, endPoint y: 58, distance: 102.0
click at [164, 58] on input "********" at bounding box center [238, 61] width 359 height 6
drag, startPoint x: 48, startPoint y: 61, endPoint x: 11, endPoint y: 62, distance: 36.8
click at [11, 62] on section "Solicitudes Monitoreo de proyectos Resumen de monitoreo Resumen de proyectos ap…" at bounding box center [221, 189] width 442 height 378
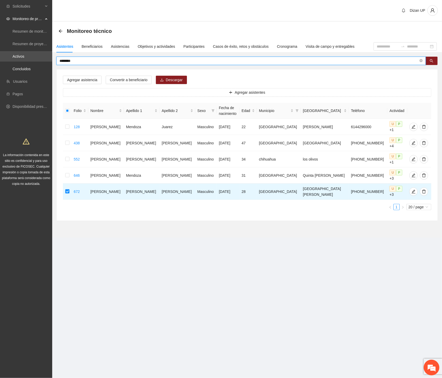
drag, startPoint x: 33, startPoint y: 63, endPoint x: -1, endPoint y: 66, distance: 33.5
click at [0, 66] on html "Solicitudes Monitoreo de proyectos Resumen de monitoreo Resumen de proyectos ap…" at bounding box center [221, 189] width 442 height 378
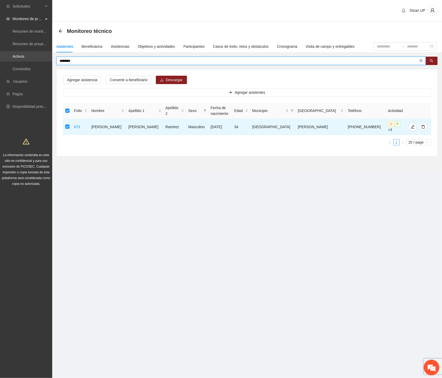
drag, startPoint x: 17, startPoint y: 59, endPoint x: 14, endPoint y: 61, distance: 3.8
click at [14, 60] on section "Solicitudes Monitoreo de proyectos Resumen de monitoreo Resumen de proyectos ap…" at bounding box center [221, 189] width 442 height 378
drag, startPoint x: 47, startPoint y: 62, endPoint x: 16, endPoint y: 62, distance: 30.5
click at [16, 62] on section "**********" at bounding box center [221, 189] width 442 height 378
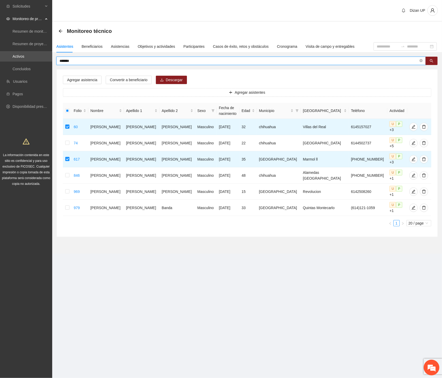
click at [82, 62] on input "*******" at bounding box center [238, 61] width 359 height 6
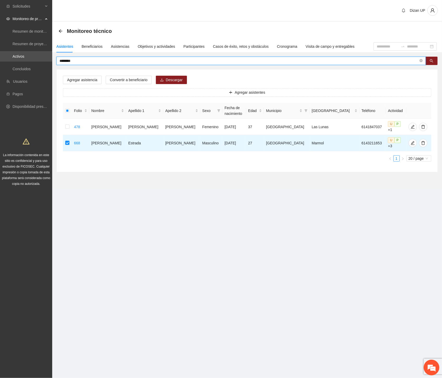
drag, startPoint x: 73, startPoint y: 61, endPoint x: 6, endPoint y: 62, distance: 67.3
click at [6, 62] on section "Solicitudes Monitoreo de proyectos Resumen de monitoreo Resumen de proyectos ap…" at bounding box center [221, 189] width 442 height 378
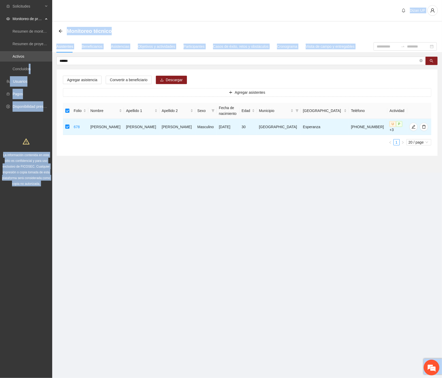
drag, startPoint x: 63, startPoint y: 64, endPoint x: 31, endPoint y: 62, distance: 32.4
click at [30, 62] on section "Solicitudes Monitoreo de proyectos Resumen de monitoreo Resumen de proyectos ap…" at bounding box center [221, 189] width 442 height 378
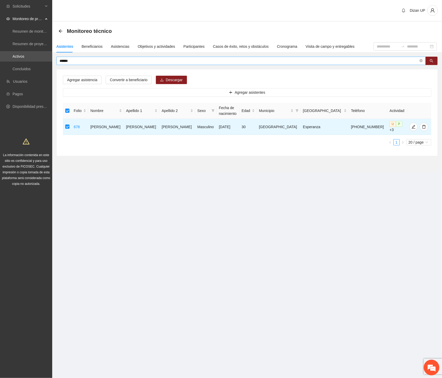
click at [71, 61] on input "******" at bounding box center [238, 61] width 359 height 6
click at [45, 62] on section "Solicitudes Monitoreo de proyectos Resumen de monitoreo Resumen de proyectos ap…" at bounding box center [221, 189] width 442 height 378
drag, startPoint x: 70, startPoint y: 61, endPoint x: -1, endPoint y: 61, distance: 70.9
click at [0, 61] on html "Solicitudes Monitoreo de proyectos Resumen de monitoreo Resumen de proyectos ap…" at bounding box center [221, 189] width 442 height 378
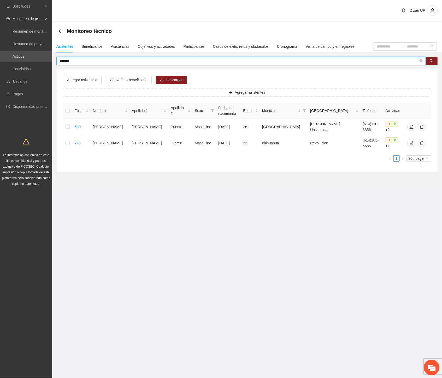
drag, startPoint x: 56, startPoint y: 61, endPoint x: -1, endPoint y: 61, distance: 56.1
click at [0, 61] on html "Solicitudes Monitoreo de proyectos Resumen de monitoreo Resumen de proyectos ap…" at bounding box center [221, 189] width 442 height 378
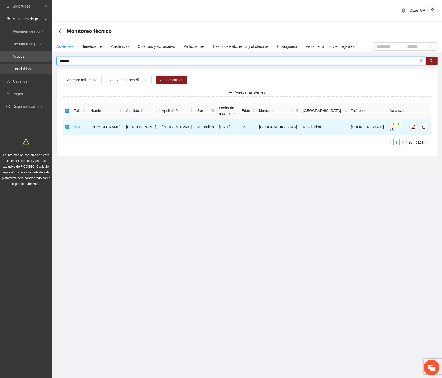
drag, startPoint x: 64, startPoint y: 61, endPoint x: 4, endPoint y: 67, distance: 60.1
click at [5, 67] on section "Solicitudes Monitoreo de proyectos Resumen de monitoreo Resumen de proyectos ap…" at bounding box center [221, 189] width 442 height 378
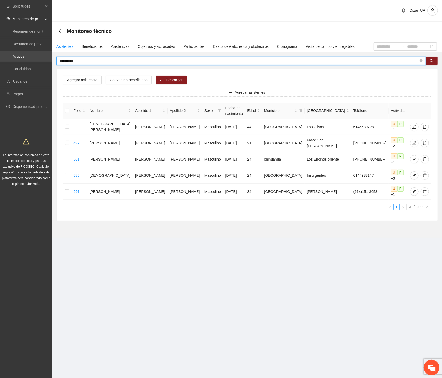
drag, startPoint x: 76, startPoint y: 59, endPoint x: 21, endPoint y: 58, distance: 55.6
click at [21, 58] on section "Solicitudes Monitoreo de proyectos Resumen de monitoreo Resumen de proyectos ap…" at bounding box center [221, 189] width 442 height 378
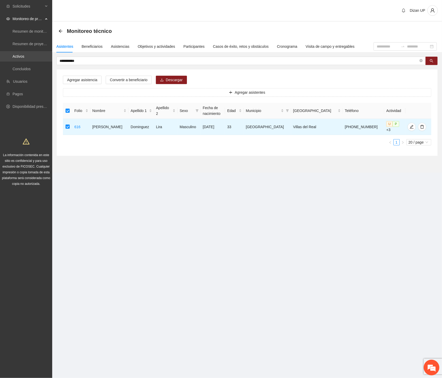
drag, startPoint x: 88, startPoint y: 61, endPoint x: 11, endPoint y: 57, distance: 76.8
click at [11, 57] on section "**********" at bounding box center [221, 189] width 442 height 378
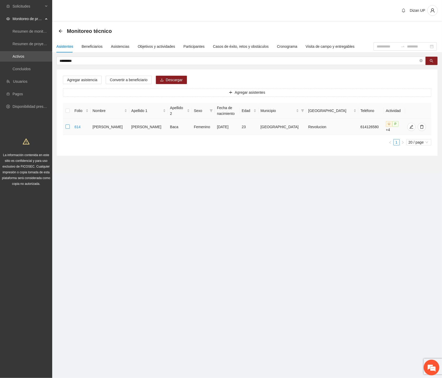
click at [71, 124] on td at bounding box center [67, 127] width 9 height 16
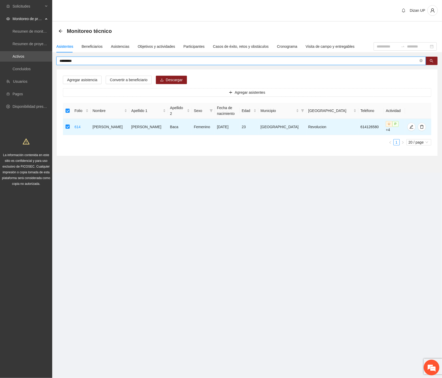
drag, startPoint x: 91, startPoint y: 58, endPoint x: -1, endPoint y: 55, distance: 91.3
click at [0, 55] on html "Solicitudes Monitoreo de proyectos Resumen de monitoreo Resumen de proyectos ap…" at bounding box center [221, 189] width 442 height 378
drag, startPoint x: 74, startPoint y: 60, endPoint x: -1, endPoint y: 53, distance: 74.6
click at [0, 53] on html "Solicitudes Monitoreo de proyectos Resumen de monitoreo Resumen de proyectos ap…" at bounding box center [221, 189] width 442 height 378
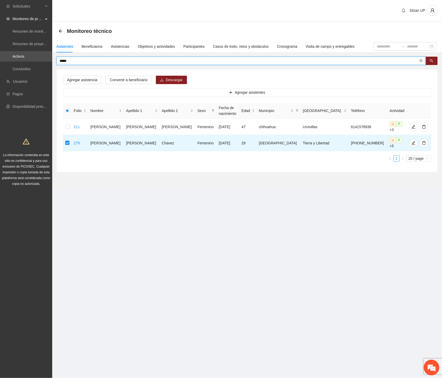
drag, startPoint x: 49, startPoint y: 60, endPoint x: -1, endPoint y: 57, distance: 49.4
click at [0, 57] on html "Solicitudes Monitoreo de proyectos Resumen de monitoreo Resumen de proyectos ap…" at bounding box center [221, 189] width 442 height 378
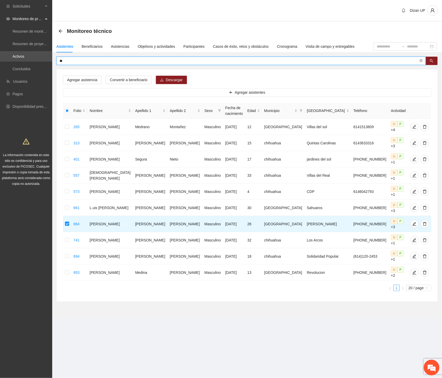
type input "*"
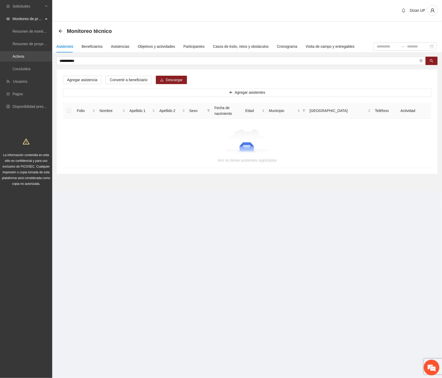
drag, startPoint x: 51, startPoint y: 58, endPoint x: 43, endPoint y: 58, distance: 8.1
click at [44, 58] on section "**********" at bounding box center [221, 189] width 442 height 378
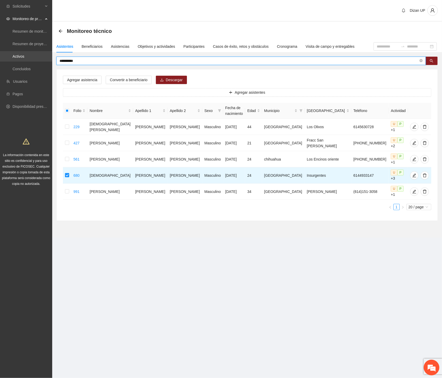
drag, startPoint x: 72, startPoint y: 60, endPoint x: 8, endPoint y: 58, distance: 64.2
click at [8, 58] on section "Solicitudes Monitoreo de proyectos Resumen de monitoreo Resumen de proyectos ap…" at bounding box center [221, 189] width 442 height 378
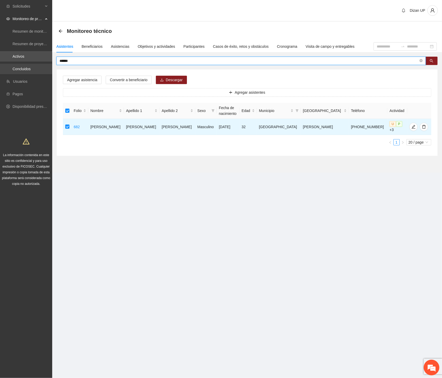
drag, startPoint x: 29, startPoint y: 63, endPoint x: 1, endPoint y: 67, distance: 28.9
click at [1, 67] on section "Solicitudes Monitoreo de proyectos Resumen de monitoreo Resumen de proyectos ap…" at bounding box center [221, 189] width 442 height 378
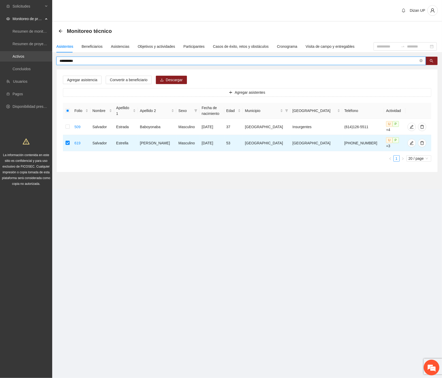
drag, startPoint x: 36, startPoint y: 58, endPoint x: 12, endPoint y: 58, distance: 23.7
click at [13, 58] on section "**********" at bounding box center [221, 189] width 442 height 378
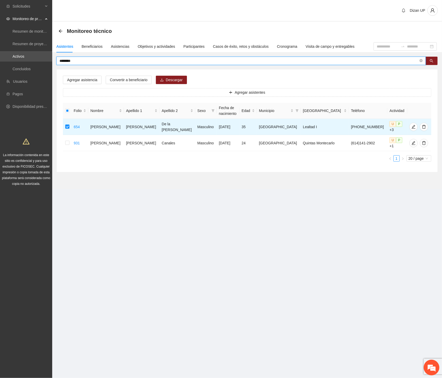
drag, startPoint x: 77, startPoint y: 60, endPoint x: -1, endPoint y: 60, distance: 77.7
click at [0, 60] on html "Solicitudes Monitoreo de proyectos Resumen de monitoreo Resumen de proyectos ap…" at bounding box center [221, 189] width 442 height 378
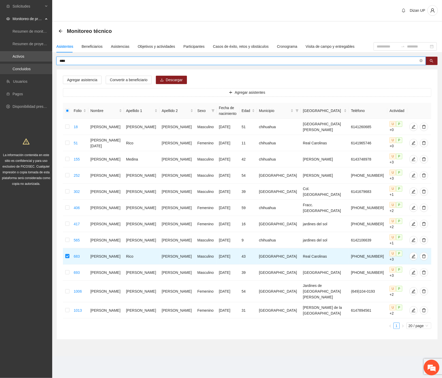
drag, startPoint x: 70, startPoint y: 62, endPoint x: 14, endPoint y: 65, distance: 55.7
click at [16, 65] on section "Solicitudes Monitoreo de proyectos Resumen de monitoreo Resumen de proyectos ap…" at bounding box center [221, 189] width 442 height 378
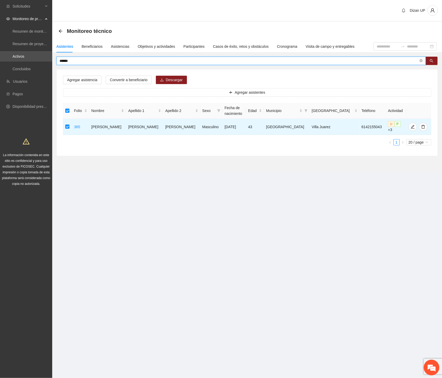
drag, startPoint x: 55, startPoint y: 61, endPoint x: 15, endPoint y: 63, distance: 40.4
click at [15, 63] on section "Solicitudes Monitoreo de proyectos Resumen de monitoreo Resumen de proyectos ap…" at bounding box center [221, 189] width 442 height 378
drag, startPoint x: 23, startPoint y: 59, endPoint x: 8, endPoint y: 60, distance: 14.9
click at [9, 60] on section "Solicitudes Monitoreo de proyectos Resumen de monitoreo Resumen de proyectos ap…" at bounding box center [221, 189] width 442 height 378
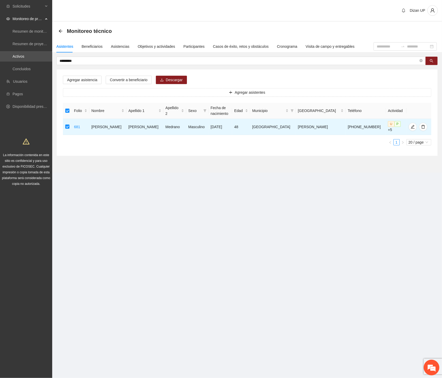
drag, startPoint x: 76, startPoint y: 61, endPoint x: -1, endPoint y: 53, distance: 77.4
click at [0, 53] on html "Solicitudes Monitoreo de proyectos Resumen de monitoreo Resumen de proyectos ap…" at bounding box center [221, 189] width 442 height 378
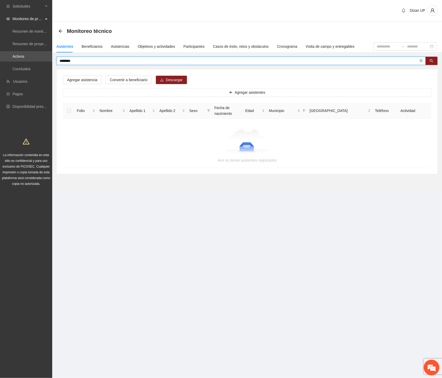
click at [62, 59] on input "********" at bounding box center [238, 61] width 359 height 6
click at [66, 59] on input "********" at bounding box center [238, 61] width 359 height 6
click at [67, 59] on input "********" at bounding box center [238, 61] width 359 height 6
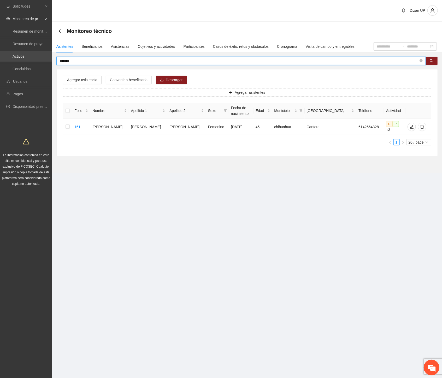
drag, startPoint x: 44, startPoint y: 58, endPoint x: 19, endPoint y: 55, distance: 24.7
click at [19, 55] on section "Solicitudes Monitoreo de proyectos Resumen de monitoreo Resumen de proyectos ap…" at bounding box center [221, 189] width 442 height 378
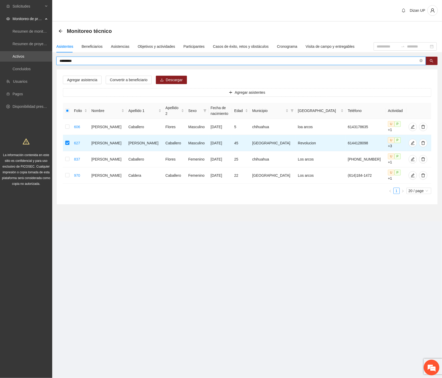
drag, startPoint x: 54, startPoint y: 61, endPoint x: 37, endPoint y: 62, distance: 17.0
click at [37, 59] on section "Solicitudes Monitoreo de proyectos Resumen de monitoreo Resumen de proyectos ap…" at bounding box center [221, 189] width 442 height 378
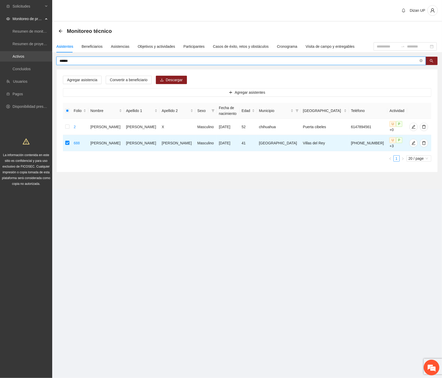
drag, startPoint x: 54, startPoint y: 61, endPoint x: 17, endPoint y: 59, distance: 37.1
click at [17, 59] on section "Solicitudes Monitoreo de proyectos Resumen de monitoreo Resumen de proyectos ap…" at bounding box center [221, 189] width 442 height 378
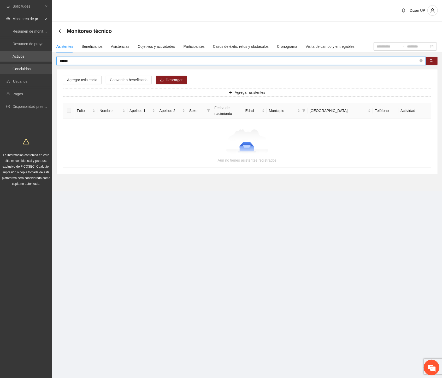
drag, startPoint x: 70, startPoint y: 61, endPoint x: 18, endPoint y: 63, distance: 52.7
click at [20, 64] on section "Solicitudes Monitoreo de proyectos Resumen de monitoreo Resumen de proyectos ap…" at bounding box center [221, 189] width 442 height 378
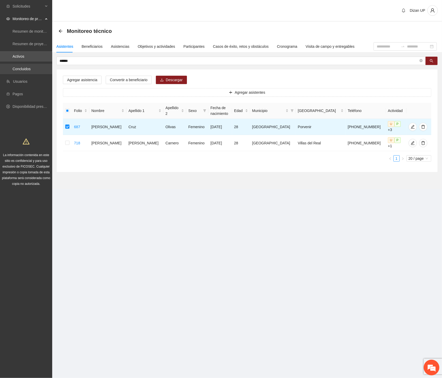
drag, startPoint x: 28, startPoint y: 63, endPoint x: 5, endPoint y: 65, distance: 23.0
click at [5, 65] on section "Solicitudes Monitoreo de proyectos Resumen de monitoreo Resumen de proyectos ap…" at bounding box center [221, 189] width 442 height 378
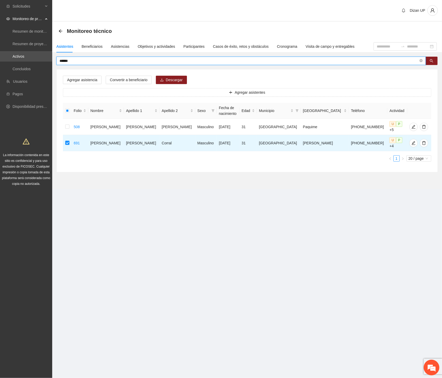
drag, startPoint x: 79, startPoint y: 62, endPoint x: -1, endPoint y: 51, distance: 80.0
click at [0, 51] on html "Solicitudes Monitoreo de proyectos Resumen de monitoreo Resumen de proyectos ap…" at bounding box center [221, 189] width 442 height 378
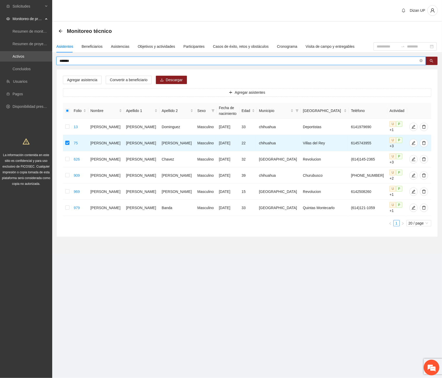
drag, startPoint x: 42, startPoint y: 60, endPoint x: -1, endPoint y: 64, distance: 43.0
click at [0, 64] on html "Solicitudes Monitoreo de proyectos Resumen de monitoreo Resumen de proyectos ap…" at bounding box center [221, 189] width 442 height 378
type input "*"
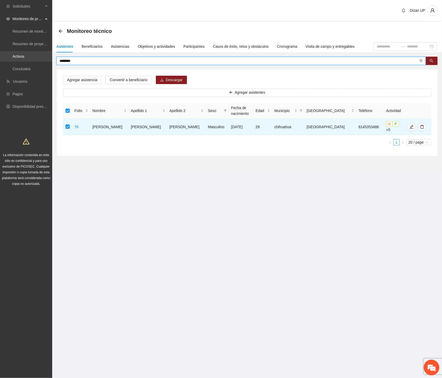
drag, startPoint x: 70, startPoint y: 59, endPoint x: 20, endPoint y: 58, distance: 49.6
click at [24, 59] on section "Solicitudes Monitoreo de proyectos Resumen de monitoreo Resumen de proyectos ap…" at bounding box center [221, 189] width 442 height 378
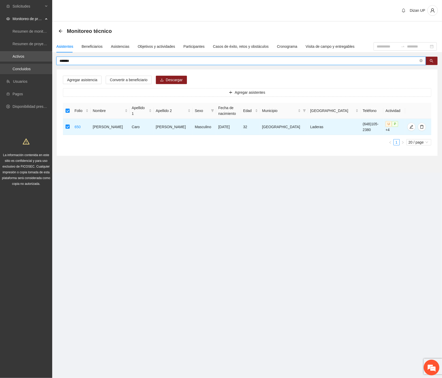
drag, startPoint x: 60, startPoint y: 62, endPoint x: 4, endPoint y: 66, distance: 56.0
click at [5, 66] on section "Solicitudes Monitoreo de proyectos Resumen de monitoreo Resumen de proyectos ap…" at bounding box center [221, 189] width 442 height 378
type input "*"
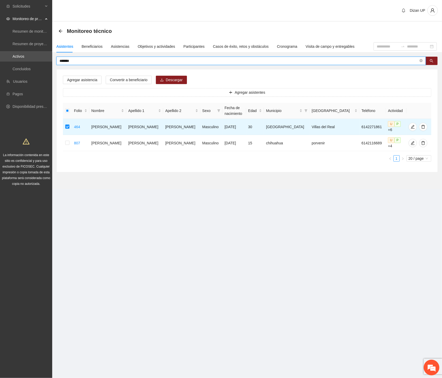
drag, startPoint x: 63, startPoint y: 63, endPoint x: -1, endPoint y: 56, distance: 63.5
click at [0, 56] on html "Solicitudes Monitoreo de proyectos Resumen de monitoreo Resumen de proyectos ap…" at bounding box center [221, 189] width 442 height 378
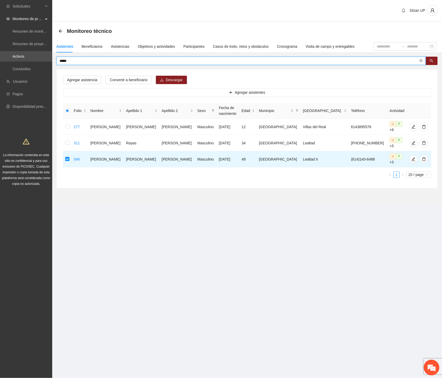
drag, startPoint x: 70, startPoint y: 62, endPoint x: 15, endPoint y: 63, distance: 55.8
click at [17, 62] on section "Solicitudes Monitoreo de proyectos Resumen de monitoreo Resumen de proyectos ap…" at bounding box center [221, 189] width 442 height 378
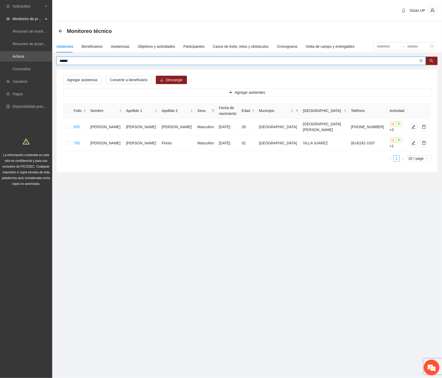
drag, startPoint x: 71, startPoint y: 61, endPoint x: 27, endPoint y: 63, distance: 43.9
click at [29, 63] on section "Solicitudes Monitoreo de proyectos Resumen de monitoreo Resumen de proyectos ap…" at bounding box center [221, 189] width 442 height 378
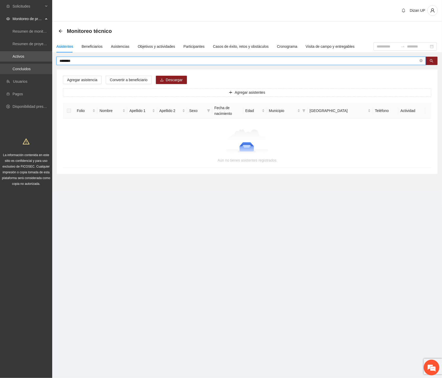
drag, startPoint x: 74, startPoint y: 61, endPoint x: 0, endPoint y: 64, distance: 73.6
click at [3, 64] on section "Solicitudes Monitoreo de proyectos Resumen de monitoreo Resumen de proyectos ap…" at bounding box center [221, 189] width 442 height 378
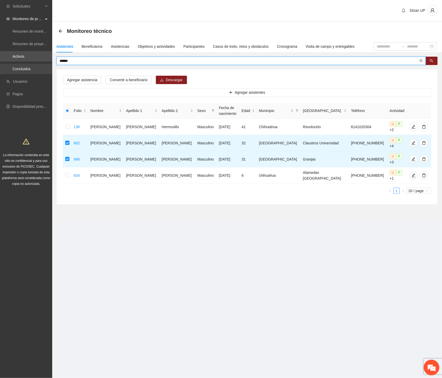
drag, startPoint x: 33, startPoint y: 63, endPoint x: 1, endPoint y: 64, distance: 31.3
click at [1, 64] on section "Solicitudes Monitoreo de proyectos Resumen de monitoreo Resumen de proyectos ap…" at bounding box center [221, 189] width 442 height 378
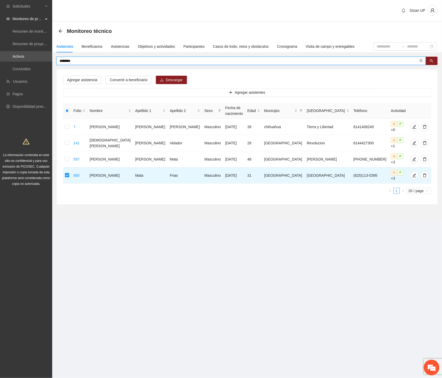
drag, startPoint x: 39, startPoint y: 64, endPoint x: -1, endPoint y: 68, distance: 40.1
click at [0, 68] on html "Solicitudes Monitoreo de proyectos Resumen de monitoreo Resumen de proyectos ap…" at bounding box center [221, 189] width 442 height 378
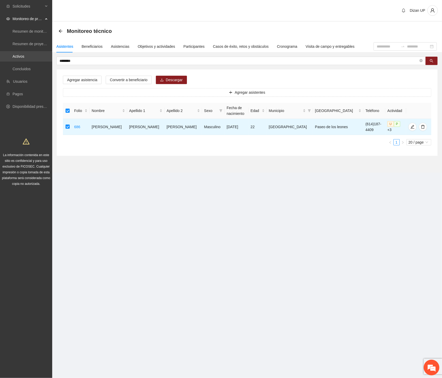
drag, startPoint x: 79, startPoint y: 59, endPoint x: 1, endPoint y: 61, distance: 77.7
click at [2, 61] on section "Solicitudes Monitoreo de proyectos Resumen de monitoreo Resumen de proyectos ap…" at bounding box center [221, 189] width 442 height 378
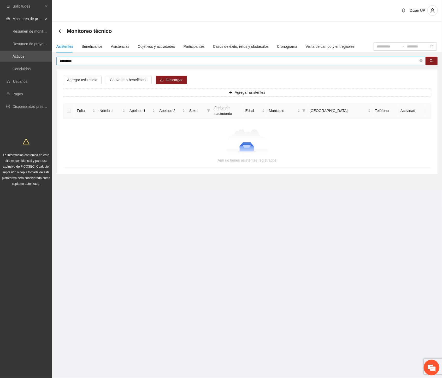
click at [74, 59] on input "*********" at bounding box center [238, 61] width 359 height 6
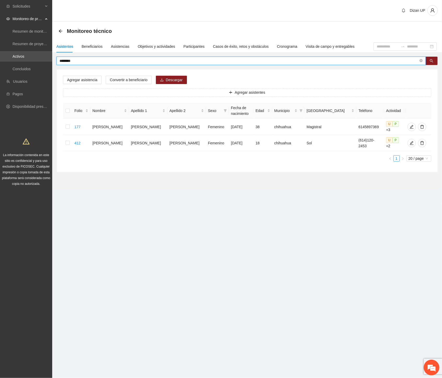
drag, startPoint x: 58, startPoint y: 61, endPoint x: -1, endPoint y: 64, distance: 59.0
click at [0, 64] on html "Solicitudes Monitoreo de proyectos Resumen de monitoreo Resumen de proyectos ap…" at bounding box center [221, 189] width 442 height 378
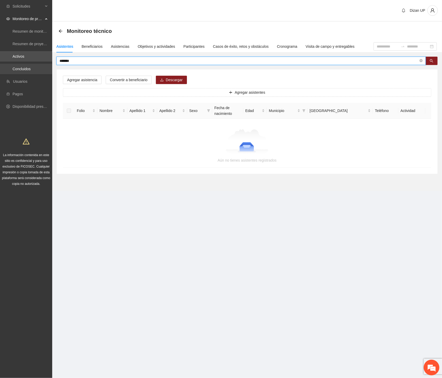
drag, startPoint x: 72, startPoint y: 60, endPoint x: 29, endPoint y: 65, distance: 43.6
click at [29, 65] on section "Solicitudes Monitoreo de proyectos Resumen de monitoreo Resumen de proyectos ap…" at bounding box center [221, 189] width 442 height 378
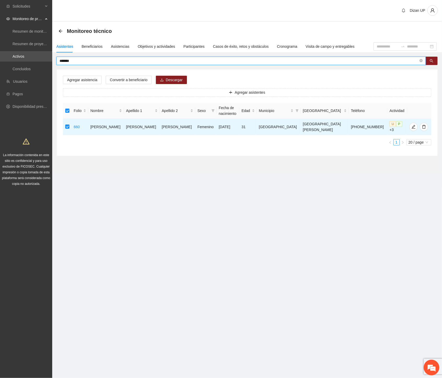
drag, startPoint x: 75, startPoint y: 61, endPoint x: -1, endPoint y: 64, distance: 75.7
click at [0, 64] on html "Solicitudes Monitoreo de proyectos Resumen de monitoreo Resumen de proyectos ap…" at bounding box center [221, 189] width 442 height 378
drag, startPoint x: 66, startPoint y: 62, endPoint x: 0, endPoint y: 62, distance: 66.0
click at [0, 62] on html "Solicitudes Monitoreo de proyectos Resumen de monitoreo Resumen de proyectos ap…" at bounding box center [221, 189] width 442 height 378
drag, startPoint x: 77, startPoint y: 59, endPoint x: 32, endPoint y: 61, distance: 44.9
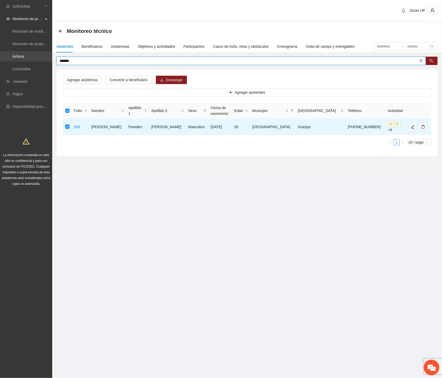
click at [32, 61] on section "Solicitudes Monitoreo de proyectos Resumen de monitoreo Resumen de proyectos ap…" at bounding box center [221, 189] width 442 height 378
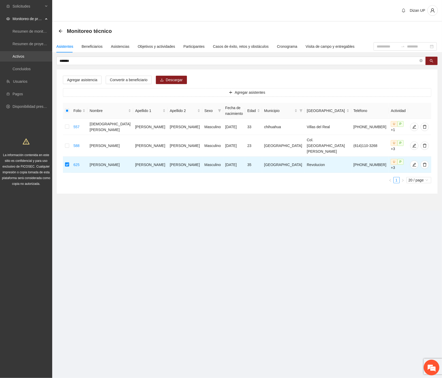
drag, startPoint x: 55, startPoint y: 59, endPoint x: 1, endPoint y: 59, distance: 53.5
click at [1, 59] on section "Solicitudes Monitoreo de proyectos Resumen de monitoreo Resumen de proyectos ap…" at bounding box center [221, 189] width 442 height 378
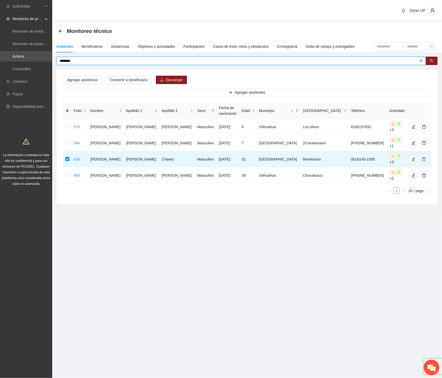
drag, startPoint x: 83, startPoint y: 61, endPoint x: -1, endPoint y: 61, distance: 83.2
click at [0, 61] on html "Solicitudes Monitoreo de proyectos Resumen de monitoreo Resumen de proyectos ap…" at bounding box center [221, 189] width 442 height 378
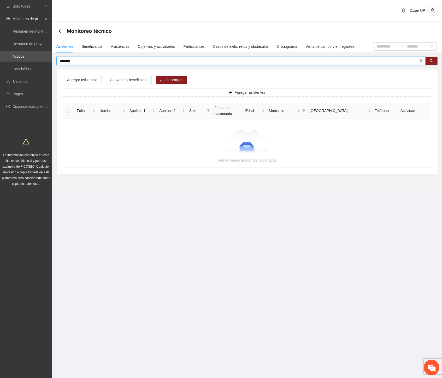
click at [62, 61] on input "********" at bounding box center [238, 61] width 359 height 6
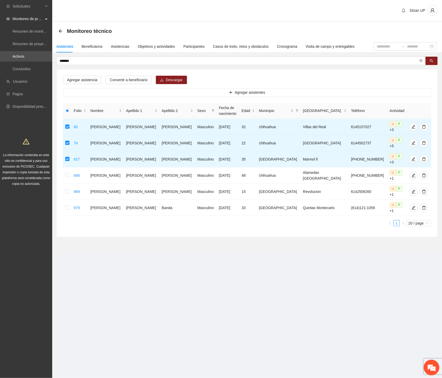
drag, startPoint x: 15, startPoint y: 62, endPoint x: -1, endPoint y: 63, distance: 15.2
click at [0, 63] on html "Solicitudes Monitoreo de proyectos Resumen de monitoreo Resumen de proyectos ap…" at bounding box center [221, 189] width 442 height 378
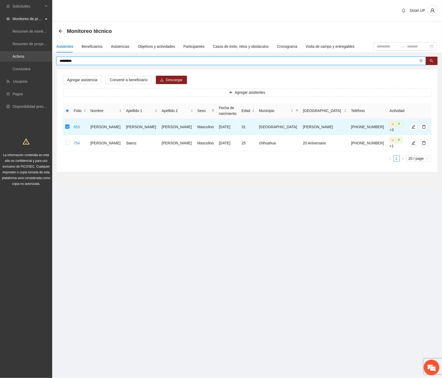
drag, startPoint x: 53, startPoint y: 59, endPoint x: 15, endPoint y: 61, distance: 38.1
click at [15, 61] on section "Solicitudes Monitoreo de proyectos Resumen de monitoreo Resumen de proyectos ap…" at bounding box center [221, 189] width 442 height 378
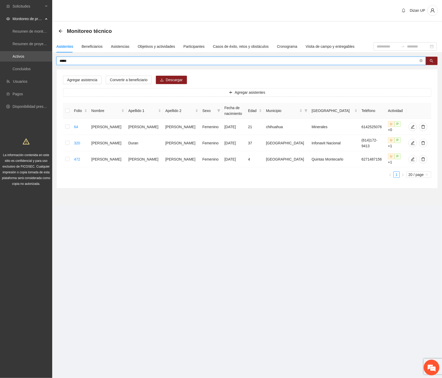
drag, startPoint x: 37, startPoint y: 61, endPoint x: -1, endPoint y: 61, distance: 37.6
click at [0, 61] on html "Solicitudes Monitoreo de proyectos Resumen de monitoreo Resumen de proyectos ap…" at bounding box center [221, 189] width 442 height 378
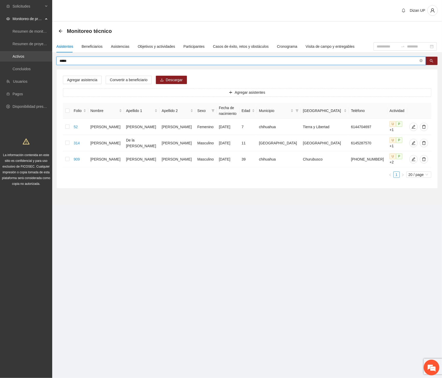
drag, startPoint x: 50, startPoint y: 59, endPoint x: 7, endPoint y: 61, distance: 43.1
click at [13, 63] on section "Solicitudes Monitoreo de proyectos Resumen de monitoreo Resumen de proyectos ap…" at bounding box center [221, 189] width 442 height 378
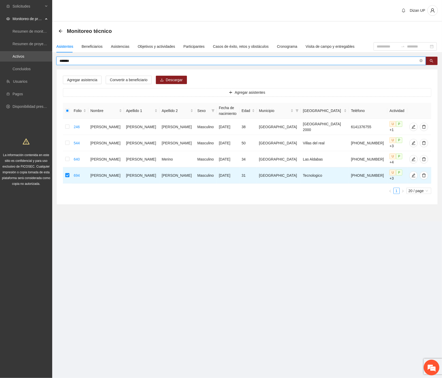
click at [0, 63] on html "Solicitudes Monitoreo de proyectos Resumen de monitoreo Resumen de proyectos ap…" at bounding box center [221, 189] width 442 height 378
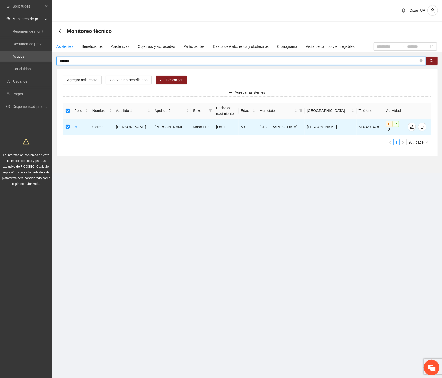
drag, startPoint x: 74, startPoint y: 62, endPoint x: 1, endPoint y: 63, distance: 72.5
click at [5, 64] on section "Solicitudes Monitoreo de proyectos Resumen de monitoreo Resumen de proyectos ap…" at bounding box center [221, 189] width 442 height 378
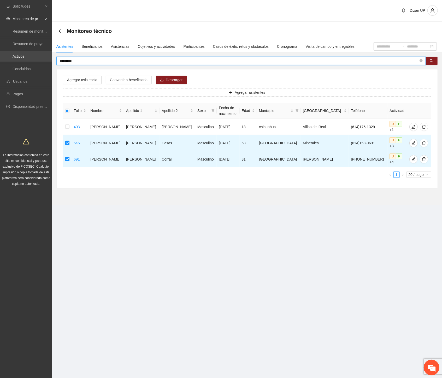
drag, startPoint x: 29, startPoint y: 59, endPoint x: 0, endPoint y: 59, distance: 29.2
click at [1, 58] on section "Solicitudes Monitoreo de proyectos Resumen de monitoreo Resumen de proyectos ap…" at bounding box center [221, 189] width 442 height 378
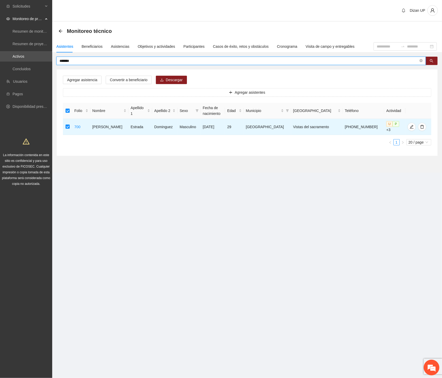
drag, startPoint x: 73, startPoint y: 61, endPoint x: -1, endPoint y: 63, distance: 73.8
click at [0, 63] on html "Solicitudes Monitoreo de proyectos Resumen de monitoreo Resumen de proyectos ap…" at bounding box center [221, 189] width 442 height 378
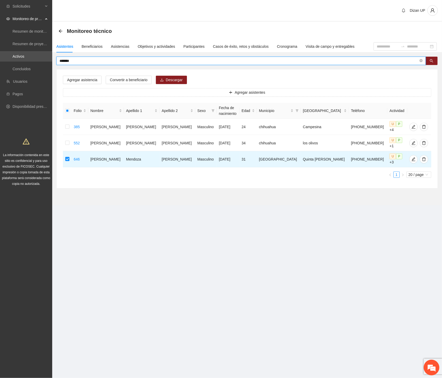
drag, startPoint x: 72, startPoint y: 61, endPoint x: -1, endPoint y: 55, distance: 72.7
click at [0, 55] on html "Solicitudes Monitoreo de proyectos Resumen de monitoreo Resumen de proyectos ap…" at bounding box center [221, 189] width 442 height 378
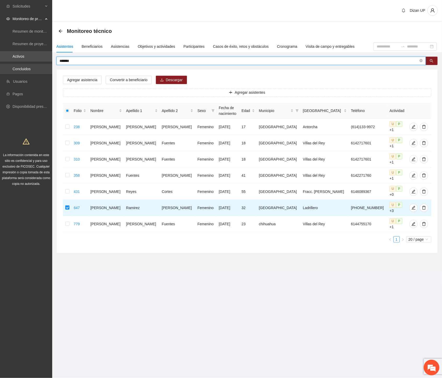
drag, startPoint x: 75, startPoint y: 60, endPoint x: 4, endPoint y: 66, distance: 71.7
click at [4, 66] on section "Solicitudes Monitoreo de proyectos Resumen de monitoreo Resumen de proyectos ap…" at bounding box center [221, 189] width 442 height 378
type input "*"
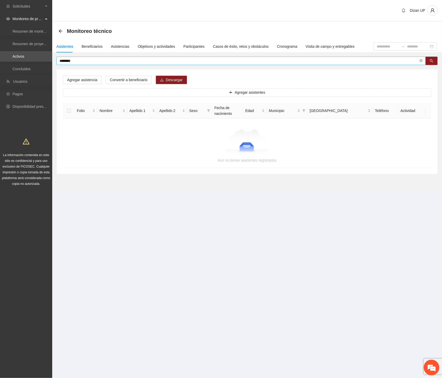
click at [87, 62] on input "********" at bounding box center [238, 61] width 359 height 6
click at [81, 62] on input "********" at bounding box center [238, 61] width 359 height 6
drag, startPoint x: 80, startPoint y: 62, endPoint x: 27, endPoint y: 61, distance: 53.5
click at [27, 61] on section "Solicitudes Monitoreo de proyectos Resumen de monitoreo Resumen de proyectos ap…" at bounding box center [221, 189] width 442 height 378
drag, startPoint x: 7, startPoint y: 58, endPoint x: 1, endPoint y: 58, distance: 5.5
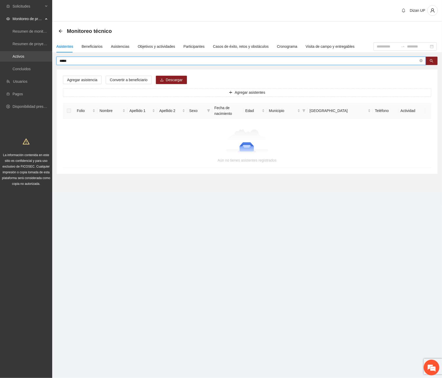
click at [1, 58] on section "Solicitudes Monitoreo de proyectos Resumen de monitoreo Resumen de proyectos ap…" at bounding box center [221, 189] width 442 height 378
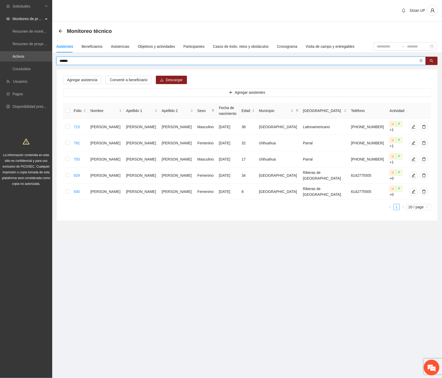
drag, startPoint x: 74, startPoint y: 59, endPoint x: 130, endPoint y: 60, distance: 55.8
click at [9, 61] on section "Solicitudes Monitoreo de proyectos Resumen de monitoreo Resumen de proyectos ap…" at bounding box center [221, 189] width 442 height 378
click at [81, 59] on input "******" at bounding box center [238, 61] width 359 height 6
drag, startPoint x: 43, startPoint y: 61, endPoint x: 15, endPoint y: 63, distance: 28.8
click at [21, 65] on section "Solicitudes Monitoreo de proyectos Resumen de monitoreo Resumen de proyectos ap…" at bounding box center [221, 189] width 442 height 378
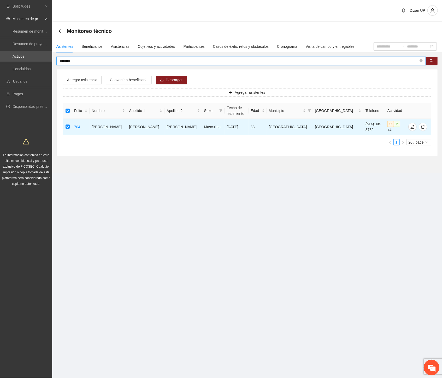
drag, startPoint x: 76, startPoint y: 61, endPoint x: -1, endPoint y: 59, distance: 76.4
click at [0, 59] on html "Solicitudes Monitoreo de proyectos Resumen de monitoreo Resumen de proyectos ap…" at bounding box center [221, 189] width 442 height 378
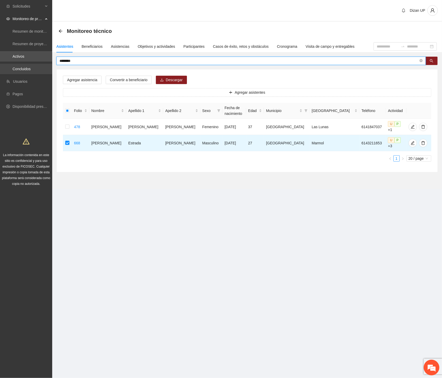
drag, startPoint x: 79, startPoint y: 61, endPoint x: 16, endPoint y: 64, distance: 62.9
click at [16, 64] on section "Solicitudes Monitoreo de proyectos Resumen de monitoreo Resumen de proyectos ap…" at bounding box center [221, 189] width 442 height 378
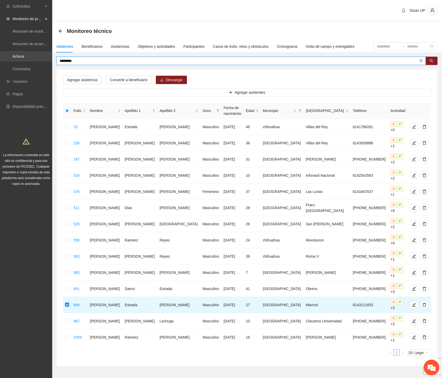
drag, startPoint x: 83, startPoint y: 60, endPoint x: 32, endPoint y: 61, distance: 50.3
click at [35, 61] on section "Solicitudes Monitoreo de proyectos Resumen de monitoreo Resumen de proyectos ap…" at bounding box center [221, 198] width 442 height 397
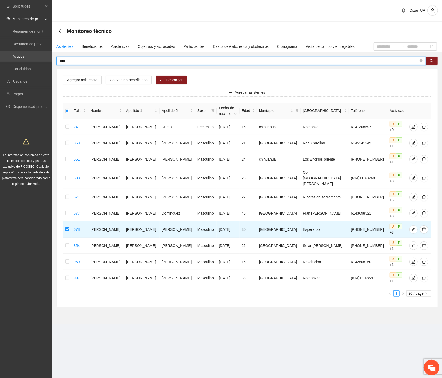
drag, startPoint x: 72, startPoint y: 60, endPoint x: 25, endPoint y: 60, distance: 47.2
click at [25, 60] on section "Solicitudes Monitoreo de proyectos Resumen de monitoreo Resumen de proyectos ap…" at bounding box center [221, 189] width 442 height 378
click at [74, 60] on input "****" at bounding box center [238, 61] width 359 height 6
drag, startPoint x: 74, startPoint y: 60, endPoint x: 38, endPoint y: 60, distance: 36.5
click at [38, 60] on section "Solicitudes Monitoreo de proyectos Resumen de monitoreo Resumen de proyectos ap…" at bounding box center [221, 189] width 442 height 378
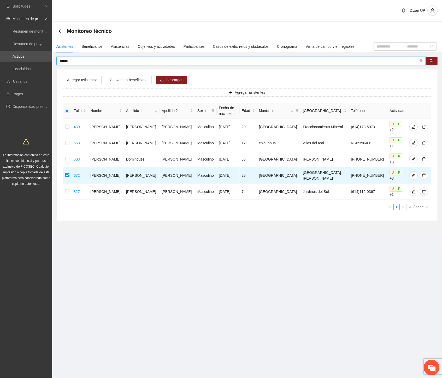
drag, startPoint x: 78, startPoint y: 61, endPoint x: -1, endPoint y: 72, distance: 79.6
click at [0, 72] on html "Solicitudes Monitoreo de proyectos Resumen de monitoreo Resumen de proyectos ap…" at bounding box center [221, 189] width 442 height 378
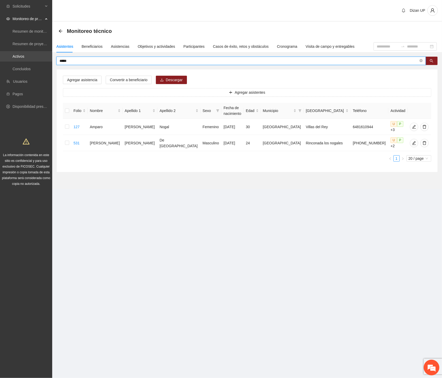
drag, startPoint x: 59, startPoint y: 61, endPoint x: 1, endPoint y: 61, distance: 58.7
click at [4, 63] on section "Solicitudes Monitoreo de proyectos Resumen de monitoreo Resumen de proyectos ap…" at bounding box center [221, 189] width 442 height 378
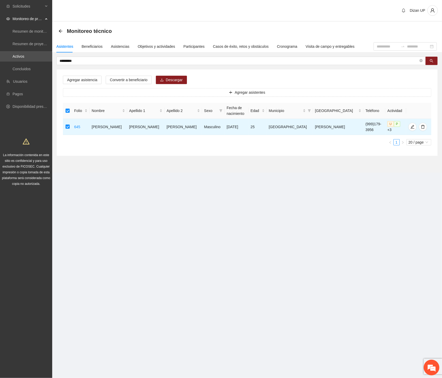
drag, startPoint x: 35, startPoint y: 61, endPoint x: -1, endPoint y: 62, distance: 36.0
click at [0, 62] on html "Solicitudes Monitoreo de proyectos Resumen de monitoreo Resumen de proyectos ap…" at bounding box center [221, 189] width 442 height 378
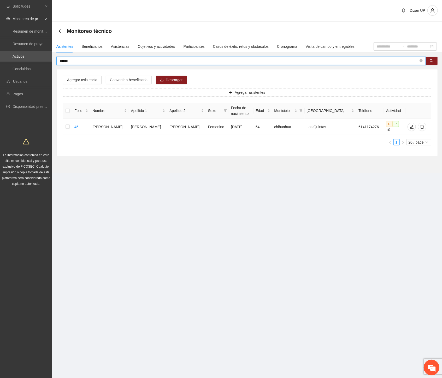
drag, startPoint x: 76, startPoint y: 61, endPoint x: 13, endPoint y: 63, distance: 62.6
click at [13, 63] on section "Solicitudes Monitoreo de proyectos Resumen de monitoreo Resumen de proyectos ap…" at bounding box center [221, 189] width 442 height 378
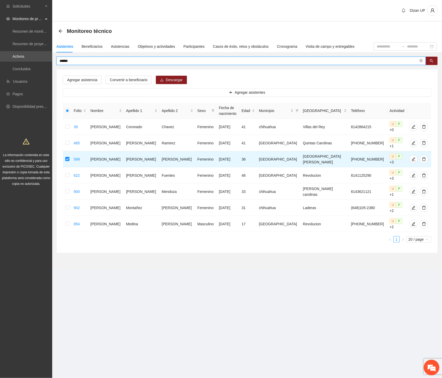
drag, startPoint x: 67, startPoint y: 60, endPoint x: -1, endPoint y: 64, distance: 67.7
click at [0, 64] on html "Solicitudes Monitoreo de proyectos Resumen de monitoreo Resumen de proyectos ap…" at bounding box center [221, 189] width 442 height 378
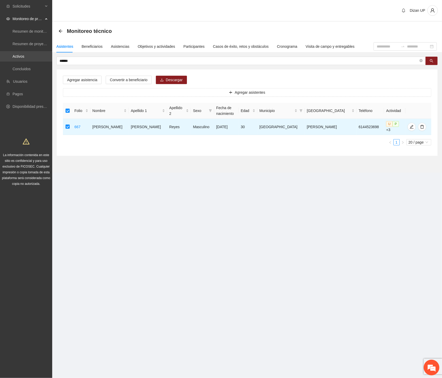
drag, startPoint x: 33, startPoint y: 59, endPoint x: 15, endPoint y: 61, distance: 18.0
click at [16, 60] on section "Solicitudes Monitoreo de proyectos Resumen de monitoreo Resumen de proyectos ap…" at bounding box center [221, 189] width 442 height 378
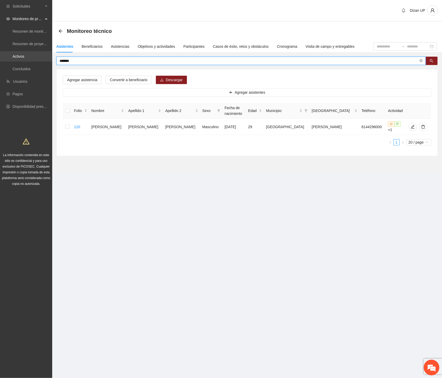
drag, startPoint x: 52, startPoint y: 58, endPoint x: 19, endPoint y: 61, distance: 33.0
click at [19, 61] on section "Solicitudes Monitoreo de proyectos Resumen de monitoreo Resumen de proyectos ap…" at bounding box center [221, 189] width 442 height 378
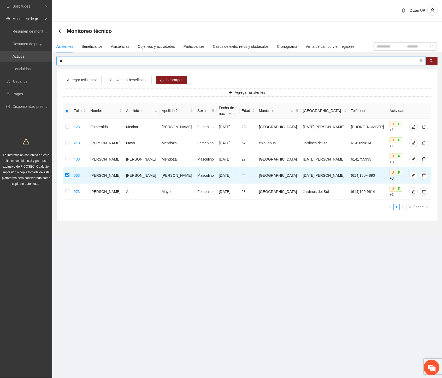
type input "*"
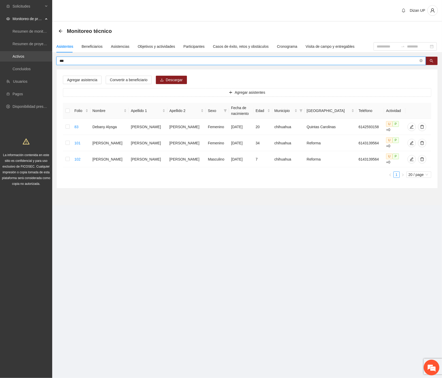
drag, startPoint x: 68, startPoint y: 61, endPoint x: 42, endPoint y: 59, distance: 26.4
click at [42, 59] on section "Solicitudes Monitoreo de proyectos Resumen de monitoreo Resumen de proyectos ap…" at bounding box center [221, 189] width 442 height 378
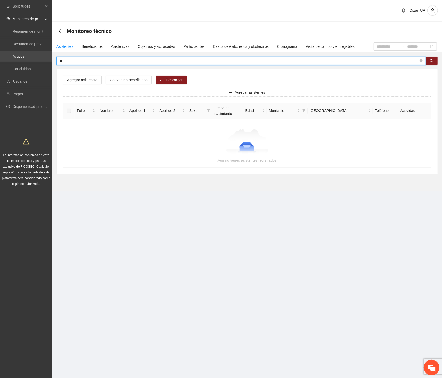
type input "*"
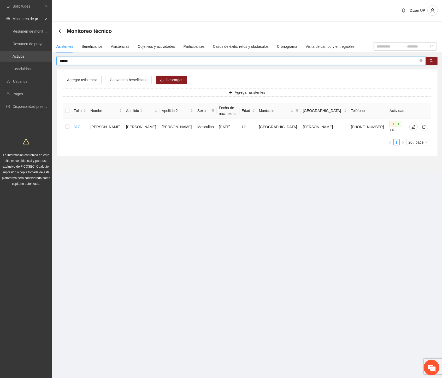
drag, startPoint x: 77, startPoint y: 61, endPoint x: 10, endPoint y: 56, distance: 66.4
click at [10, 56] on section "Solicitudes Monitoreo de proyectos Resumen de monitoreo Resumen de proyectos ap…" at bounding box center [221, 189] width 442 height 378
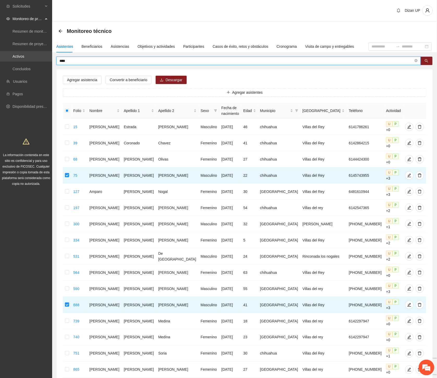
drag, startPoint x: 71, startPoint y: 62, endPoint x: 21, endPoint y: 59, distance: 49.9
click at [21, 59] on section "Solicitudes Monitoreo de proyectos Resumen de monitoreo Resumen de proyectos ap…" at bounding box center [218, 231] width 437 height 462
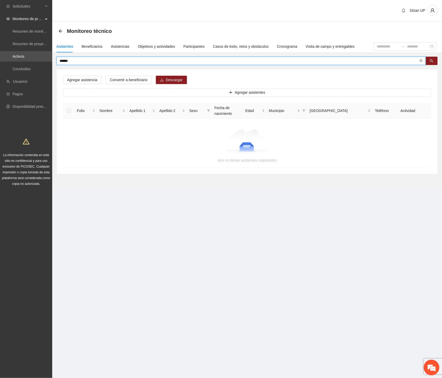
drag, startPoint x: 72, startPoint y: 60, endPoint x: -1, endPoint y: 58, distance: 73.0
click at [0, 58] on html "Solicitudes Monitoreo de proyectos Resumen de monitoreo Resumen de proyectos ap…" at bounding box center [221, 189] width 442 height 378
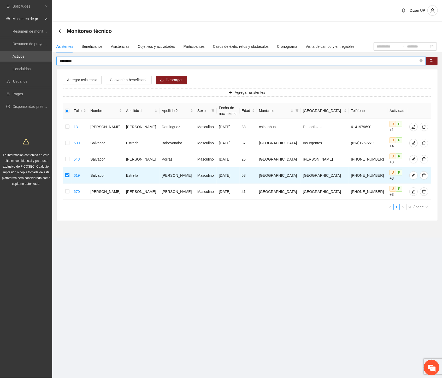
drag, startPoint x: 79, startPoint y: 61, endPoint x: -1, endPoint y: 59, distance: 79.6
click at [0, 59] on html "Solicitudes Monitoreo de proyectos Resumen de monitoreo Resumen de proyectos ap…" at bounding box center [221, 189] width 442 height 378
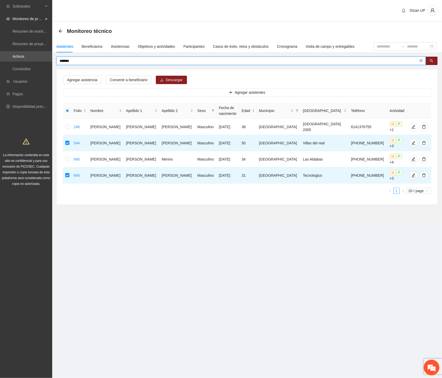
drag, startPoint x: 76, startPoint y: 63, endPoint x: -1, endPoint y: 66, distance: 76.2
click at [0, 66] on html "Solicitudes Monitoreo de proyectos Resumen de monitoreo Resumen de proyectos ap…" at bounding box center [221, 189] width 442 height 378
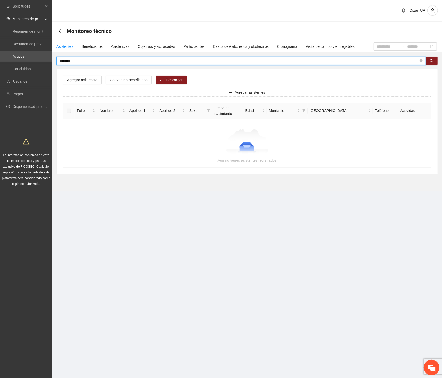
drag, startPoint x: 27, startPoint y: 61, endPoint x: -1, endPoint y: 62, distance: 27.4
click at [0, 62] on html "Solicitudes Monitoreo de proyectos Resumen de monitoreo Resumen de proyectos ap…" at bounding box center [221, 189] width 442 height 378
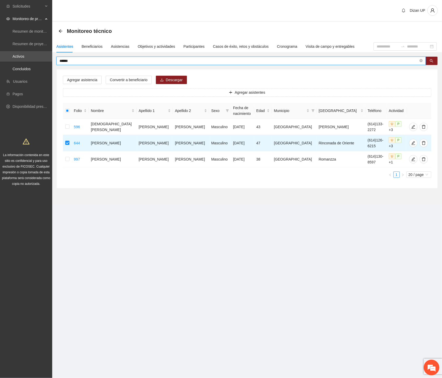
drag, startPoint x: 69, startPoint y: 62, endPoint x: 22, endPoint y: 100, distance: 61.0
click at [23, 71] on section "Solicitudes Monitoreo de proyectos Resumen de monitoreo Resumen de proyectos ap…" at bounding box center [221, 189] width 442 height 378
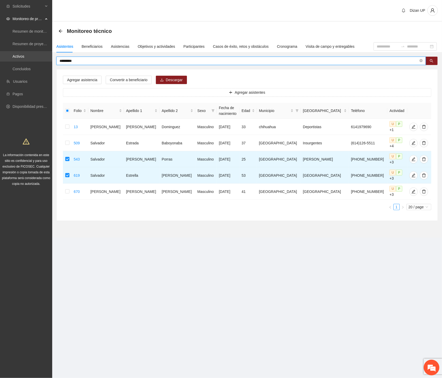
drag, startPoint x: 79, startPoint y: 59, endPoint x: 31, endPoint y: 60, distance: 47.5
click at [32, 60] on section "Solicitudes Monitoreo de proyectos Resumen de monitoreo Resumen de proyectos ap…" at bounding box center [221, 189] width 442 height 378
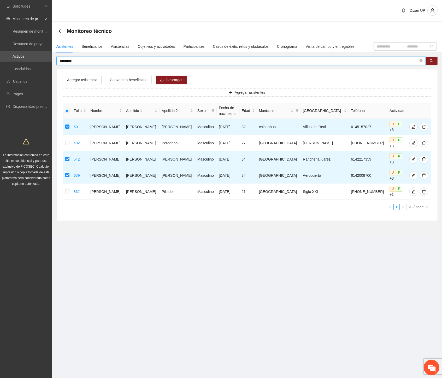
drag, startPoint x: 84, startPoint y: 62, endPoint x: -1, endPoint y: 59, distance: 84.3
click at [0, 59] on html "Solicitudes Monitoreo de proyectos Resumen de monitoreo Resumen de proyectos ap…" at bounding box center [221, 189] width 442 height 378
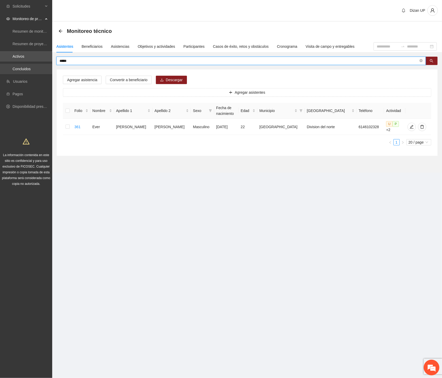
drag, startPoint x: 74, startPoint y: 61, endPoint x: 17, endPoint y: 63, distance: 56.6
click at [19, 59] on section "Solicitudes Monitoreo de proyectos Resumen de monitoreo Resumen de proyectos ap…" at bounding box center [221, 189] width 442 height 378
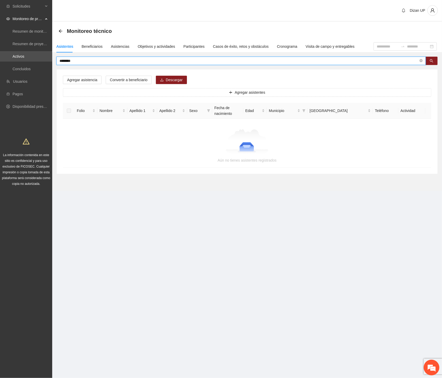
drag, startPoint x: 48, startPoint y: 62, endPoint x: -1, endPoint y: 60, distance: 48.8
click at [0, 60] on html "Solicitudes Monitoreo de proyectos Resumen de monitoreo Resumen de proyectos ap…" at bounding box center [221, 189] width 442 height 378
drag, startPoint x: 76, startPoint y: 61, endPoint x: -1, endPoint y: 66, distance: 77.1
click at [0, 66] on html "Solicitudes Monitoreo de proyectos Resumen de monitoreo Resumen de proyectos ap…" at bounding box center [221, 189] width 442 height 378
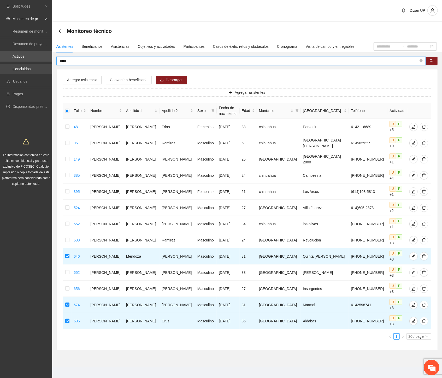
drag, startPoint x: 67, startPoint y: 63, endPoint x: 35, endPoint y: 64, distance: 32.6
click at [35, 64] on section "Solicitudes Monitoreo de proyectos Resumen de monitoreo Resumen de proyectos ap…" at bounding box center [221, 190] width 442 height 381
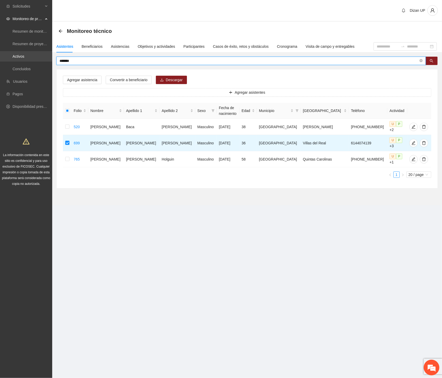
drag, startPoint x: 76, startPoint y: 61, endPoint x: 3, endPoint y: 60, distance: 72.8
click at [5, 59] on section "Solicitudes Monitoreo de proyectos Resumen de monitoreo Resumen de proyectos ap…" at bounding box center [221, 189] width 442 height 378
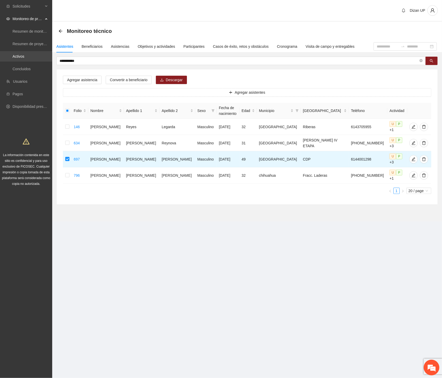
drag, startPoint x: 82, startPoint y: 61, endPoint x: 19, endPoint y: 61, distance: 62.8
click at [19, 61] on section "**********" at bounding box center [221, 189] width 442 height 378
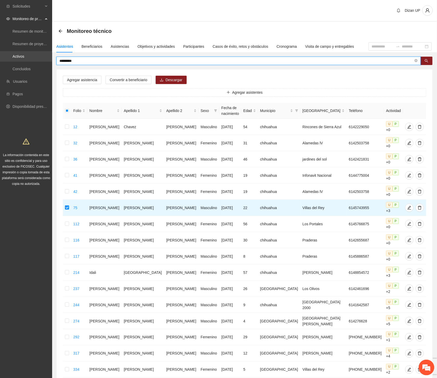
drag, startPoint x: 64, startPoint y: 59, endPoint x: 19, endPoint y: 60, distance: 45.6
click at [19, 60] on section "Solicitudes Monitoreo de proyectos Resumen de monitoreo Resumen de proyectos ap…" at bounding box center [218, 247] width 437 height 494
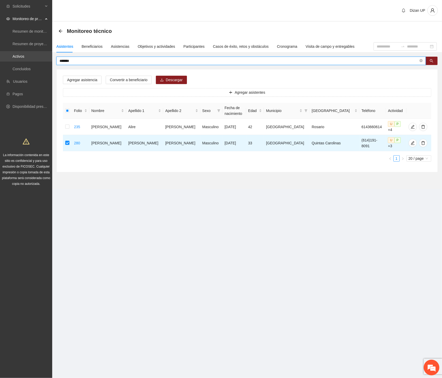
drag, startPoint x: 79, startPoint y: 59, endPoint x: 27, endPoint y: 60, distance: 51.6
click at [27, 59] on section "Solicitudes Monitoreo de proyectos Resumen de monitoreo Resumen de proyectos ap…" at bounding box center [221, 189] width 442 height 378
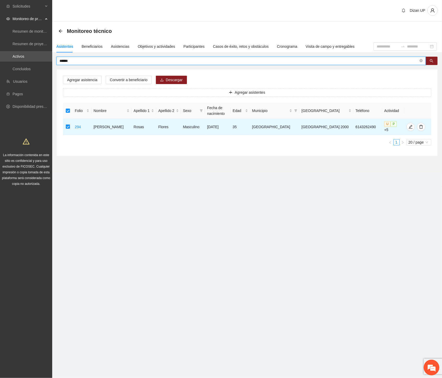
drag, startPoint x: 69, startPoint y: 61, endPoint x: 17, endPoint y: 62, distance: 52.2
click at [17, 62] on section "Solicitudes Monitoreo de proyectos Resumen de monitoreo Resumen de proyectos ap…" at bounding box center [221, 189] width 442 height 378
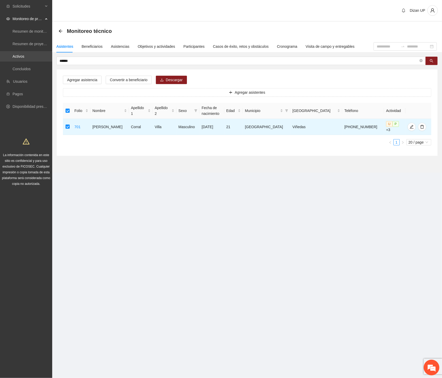
drag, startPoint x: 76, startPoint y: 61, endPoint x: 14, endPoint y: 57, distance: 61.4
click at [15, 57] on section "Solicitudes Monitoreo de proyectos Resumen de monitoreo Resumen de proyectos ap…" at bounding box center [221, 189] width 442 height 378
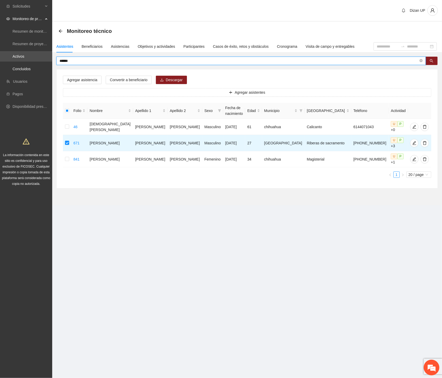
drag, startPoint x: 21, startPoint y: 63, endPoint x: -1, endPoint y: 69, distance: 22.4
click at [0, 69] on html "Solicitudes Monitoreo de proyectos Resumen de monitoreo Resumen de proyectos ap…" at bounding box center [221, 189] width 442 height 378
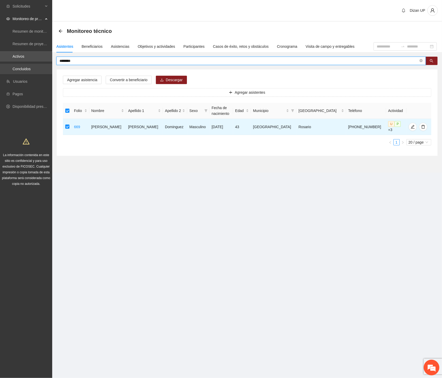
drag, startPoint x: 74, startPoint y: 63, endPoint x: 10, endPoint y: 65, distance: 64.4
click at [11, 65] on section "Solicitudes Monitoreo de proyectos Resumen de monitoreo Resumen de proyectos ap…" at bounding box center [221, 189] width 442 height 378
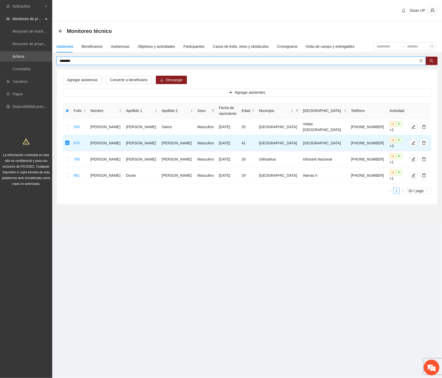
drag, startPoint x: 70, startPoint y: 62, endPoint x: -1, endPoint y: 67, distance: 70.3
click at [0, 67] on html "Solicitudes Monitoreo de proyectos Resumen de monitoreo Resumen de proyectos ap…" at bounding box center [221, 189] width 442 height 378
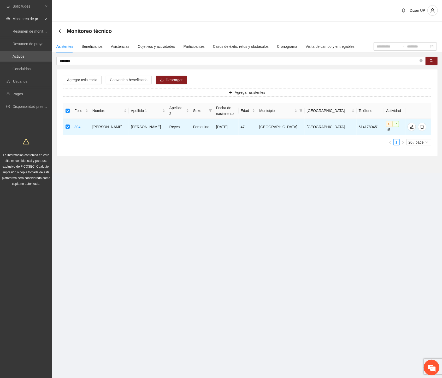
drag, startPoint x: 27, startPoint y: 63, endPoint x: 15, endPoint y: 63, distance: 12.0
click at [17, 64] on section "Solicitudes Monitoreo de proyectos Resumen de monitoreo Resumen de proyectos ap…" at bounding box center [221, 189] width 442 height 378
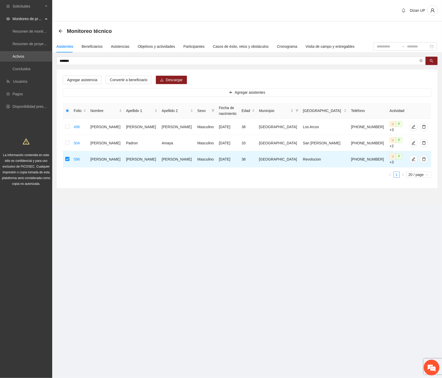
drag, startPoint x: 74, startPoint y: 61, endPoint x: -1, endPoint y: 61, distance: 74.3
click at [0, 61] on html "Solicitudes Monitoreo de proyectos Resumen de monitoreo Resumen de proyectos ap…" at bounding box center [221, 189] width 442 height 378
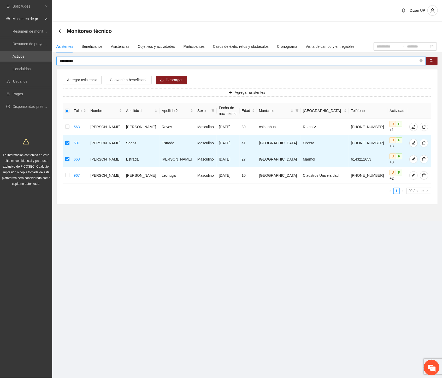
drag, startPoint x: 8, startPoint y: 62, endPoint x: -1, endPoint y: 63, distance: 8.7
click at [0, 63] on html "**********" at bounding box center [221, 189] width 442 height 378
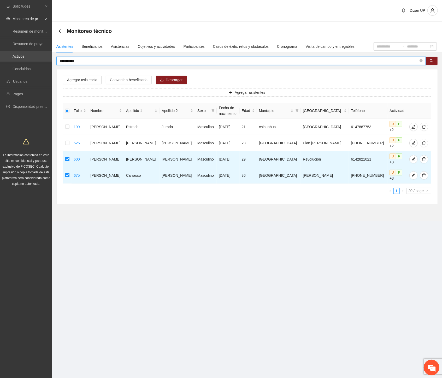
drag, startPoint x: 82, startPoint y: 61, endPoint x: 15, endPoint y: 61, distance: 67.0
click at [15, 61] on section "**********" at bounding box center [221, 189] width 442 height 378
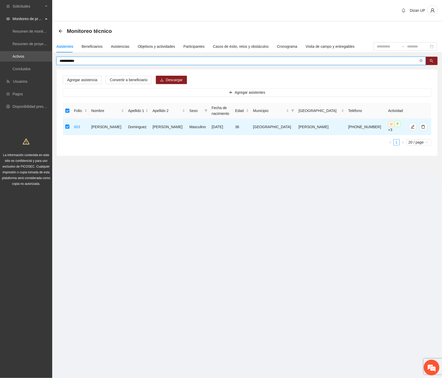
drag, startPoint x: 88, startPoint y: 59, endPoint x: -1, endPoint y: 72, distance: 89.4
click at [0, 72] on html "**********" at bounding box center [221, 189] width 442 height 378
drag, startPoint x: 56, startPoint y: 62, endPoint x: 44, endPoint y: 67, distance: 13.5
click at [44, 67] on section "**********" at bounding box center [221, 189] width 442 height 378
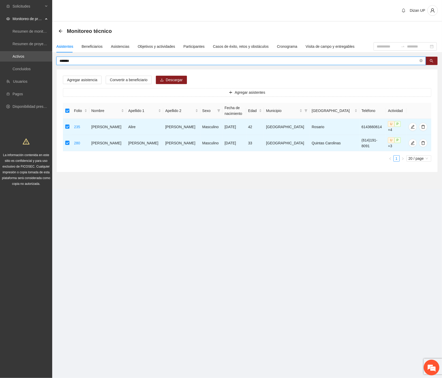
drag, startPoint x: 32, startPoint y: 62, endPoint x: 21, endPoint y: 63, distance: 11.3
click at [21, 63] on section "Solicitudes Monitoreo de proyectos Resumen de monitoreo Resumen de proyectos ap…" at bounding box center [221, 189] width 442 height 378
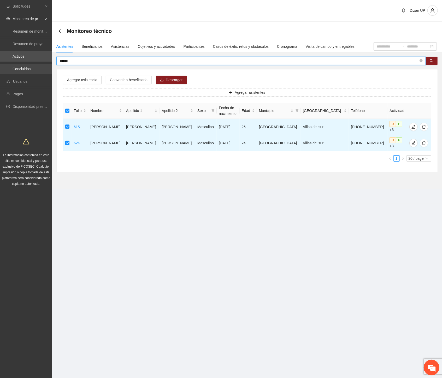
drag, startPoint x: 80, startPoint y: 58, endPoint x: 3, endPoint y: 66, distance: 77.3
click at [4, 66] on section "Solicitudes Monitoreo de proyectos Resumen de monitoreo Resumen de proyectos ap…" at bounding box center [221, 189] width 442 height 378
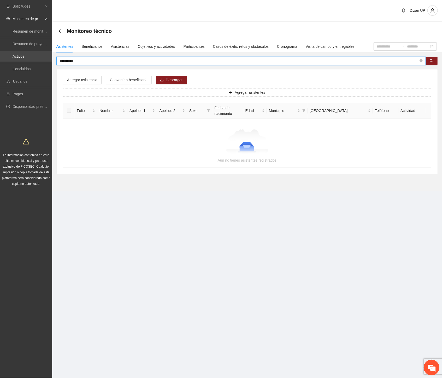
drag, startPoint x: 84, startPoint y: 59, endPoint x: 7, endPoint y: 61, distance: 77.0
click at [7, 61] on section "**********" at bounding box center [221, 189] width 442 height 378
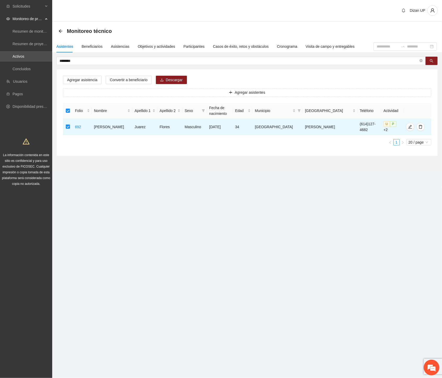
drag, startPoint x: 79, startPoint y: 61, endPoint x: 30, endPoint y: 62, distance: 49.0
click at [30, 62] on section "Solicitudes Monitoreo de proyectos Resumen de monitoreo Resumen de proyectos ap…" at bounding box center [221, 189] width 442 height 378
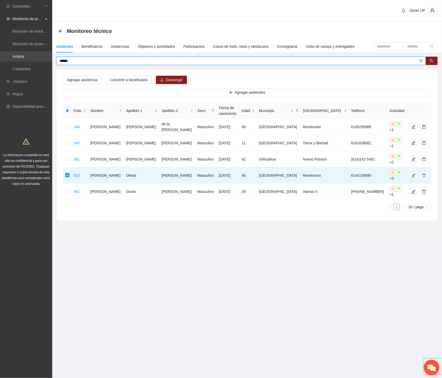
drag, startPoint x: 37, startPoint y: 61, endPoint x: 22, endPoint y: 61, distance: 14.9
click at [22, 61] on section "Solicitudes Monitoreo de proyectos Resumen de monitoreo Resumen de proyectos ap…" at bounding box center [221, 189] width 442 height 378
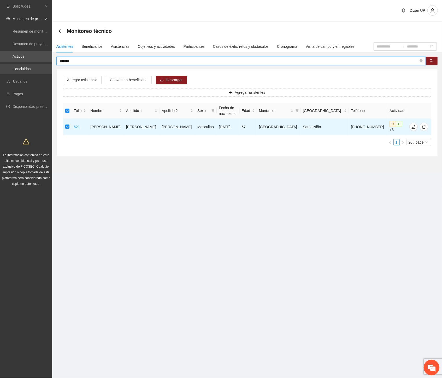
drag, startPoint x: 87, startPoint y: 59, endPoint x: 16, endPoint y: 63, distance: 70.8
click at [16, 63] on section "Solicitudes Monitoreo de proyectos Resumen de monitoreo Resumen de proyectos ap…" at bounding box center [221, 189] width 442 height 378
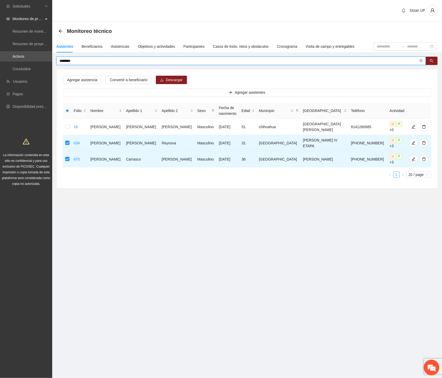
click at [0, 65] on html "Solicitudes Monitoreo de proyectos Resumen de monitoreo Resumen de proyectos ap…" at bounding box center [221, 189] width 442 height 378
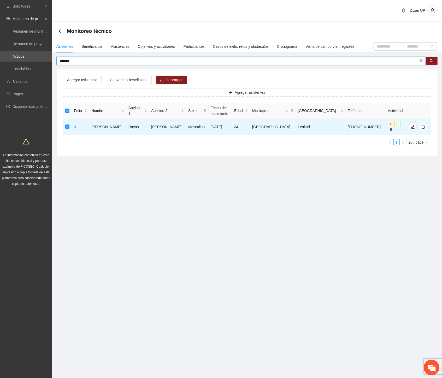
drag, startPoint x: 77, startPoint y: 61, endPoint x: -1, endPoint y: 73, distance: 78.6
click at [0, 73] on html "Solicitudes Monitoreo de proyectos Resumen de monitoreo Resumen de proyectos ap…" at bounding box center [221, 189] width 442 height 378
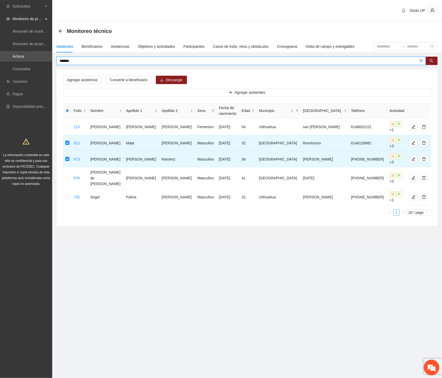
drag, startPoint x: 67, startPoint y: 61, endPoint x: 17, endPoint y: 62, distance: 50.6
click at [17, 62] on section "Solicitudes Monitoreo de proyectos Resumen de monitoreo Resumen de proyectos ap…" at bounding box center [221, 189] width 442 height 378
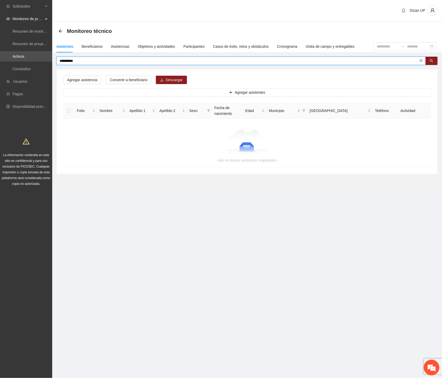
click at [79, 61] on input "*********" at bounding box center [238, 61] width 359 height 6
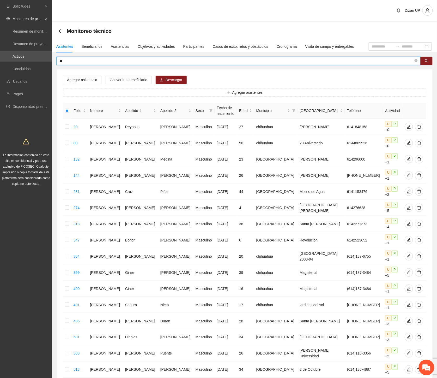
type input "*"
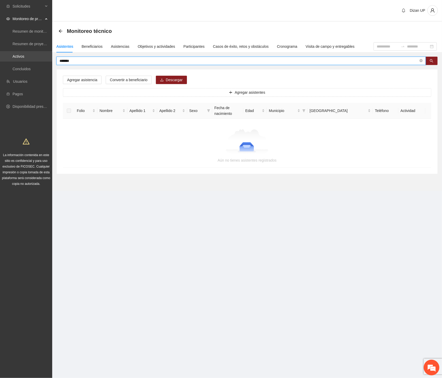
drag, startPoint x: 75, startPoint y: 60, endPoint x: 8, endPoint y: 56, distance: 67.4
click at [8, 56] on section "Solicitudes Monitoreo de proyectos Resumen de monitoreo Resumen de proyectos ap…" at bounding box center [221, 189] width 442 height 378
click at [79, 59] on input "*******" at bounding box center [238, 61] width 359 height 6
drag, startPoint x: 76, startPoint y: 60, endPoint x: 1, endPoint y: 58, distance: 75.9
click at [0, 58] on section "Solicitudes Monitoreo de proyectos Resumen de monitoreo Resumen de proyectos ap…" at bounding box center [221, 189] width 442 height 378
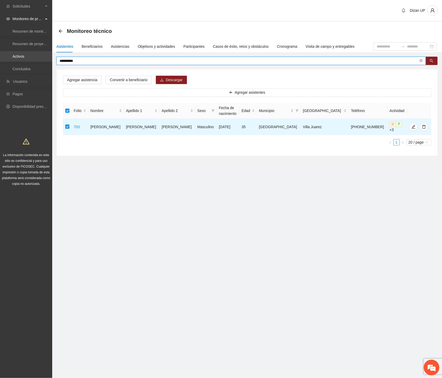
drag, startPoint x: 83, startPoint y: 62, endPoint x: 23, endPoint y: 60, distance: 60.0
click at [23, 60] on section "**********" at bounding box center [221, 189] width 442 height 378
drag, startPoint x: 82, startPoint y: 61, endPoint x: -1, endPoint y: 59, distance: 82.9
click at [0, 59] on html "Solicitudes Monitoreo de proyectos Resumen de monitoreo Resumen de proyectos ap…" at bounding box center [221, 189] width 442 height 378
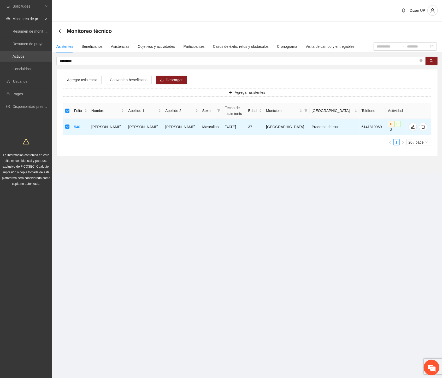
drag, startPoint x: 82, startPoint y: 59, endPoint x: 36, endPoint y: 54, distance: 46.5
click at [38, 57] on section "Solicitudes Monitoreo de proyectos Resumen de monitoreo Resumen de proyectos ap…" at bounding box center [221, 189] width 442 height 378
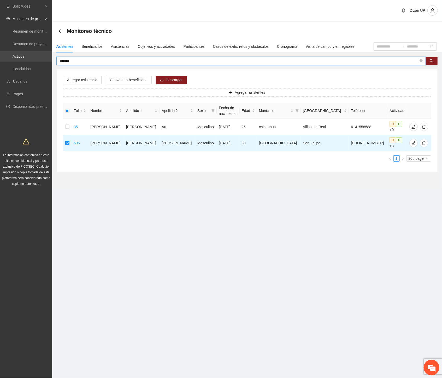
drag, startPoint x: 54, startPoint y: 61, endPoint x: 9, endPoint y: 59, distance: 44.9
click at [9, 59] on section "Solicitudes Monitoreo de proyectos Resumen de monitoreo Resumen de proyectos ap…" at bounding box center [221, 189] width 442 height 378
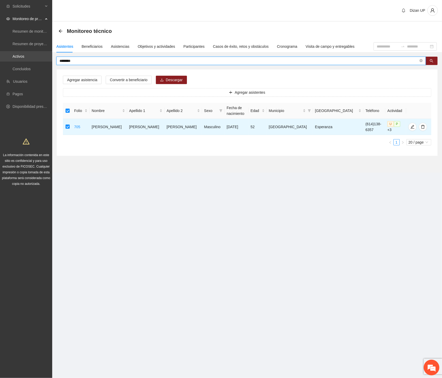
drag, startPoint x: 74, startPoint y: 59, endPoint x: 17, endPoint y: 58, distance: 56.9
click at [17, 58] on section "Solicitudes Monitoreo de proyectos Resumen de monitoreo Resumen de proyectos ap…" at bounding box center [221, 189] width 442 height 378
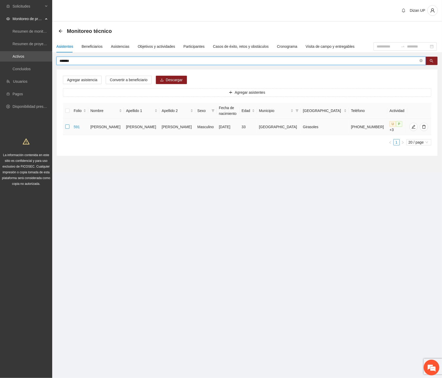
click at [71, 124] on td at bounding box center [67, 127] width 9 height 16
drag, startPoint x: 7, startPoint y: 60, endPoint x: -1, endPoint y: 60, distance: 7.6
click at [0, 60] on html "Solicitudes Monitoreo de proyectos Resumen de monitoreo Resumen de proyectos ap…" at bounding box center [221, 189] width 442 height 378
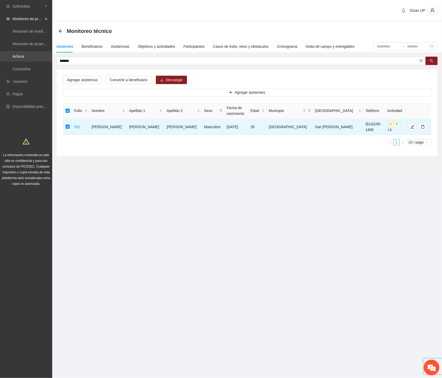
drag, startPoint x: 80, startPoint y: 61, endPoint x: 0, endPoint y: 56, distance: 79.7
click at [2, 58] on section "Solicitudes Monitoreo de proyectos Resumen de monitoreo Resumen de proyectos ap…" at bounding box center [221, 189] width 442 height 378
drag, startPoint x: 73, startPoint y: 60, endPoint x: -1, endPoint y: 58, distance: 73.8
click at [0, 58] on html "Solicitudes Monitoreo de proyectos Resumen de monitoreo Resumen de proyectos ap…" at bounding box center [221, 189] width 442 height 378
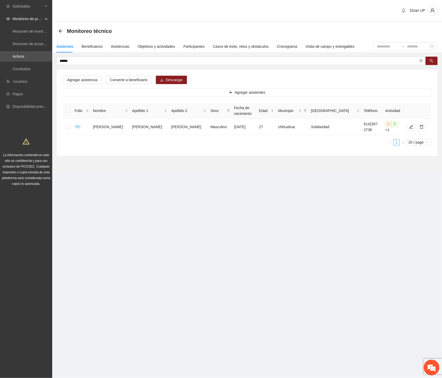
click at [0, 64] on html "Solicitudes Monitoreo de proyectos Resumen de monitoreo Resumen de proyectos ap…" at bounding box center [221, 189] width 442 height 378
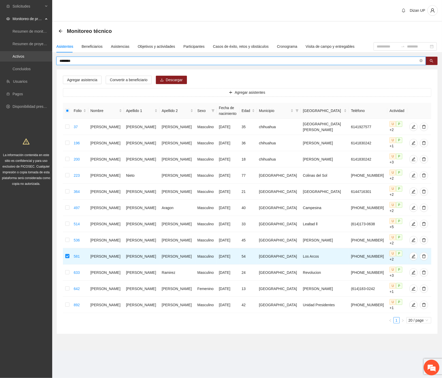
drag, startPoint x: 77, startPoint y: 61, endPoint x: 12, endPoint y: 60, distance: 65.2
click at [12, 60] on section "Solicitudes Monitoreo de proyectos Resumen de monitoreo Resumen de proyectos ap…" at bounding box center [221, 189] width 442 height 378
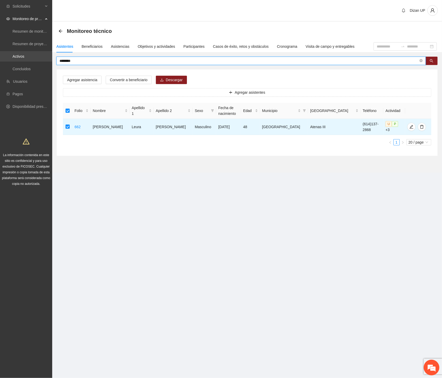
drag, startPoint x: 78, startPoint y: 58, endPoint x: 25, endPoint y: 59, distance: 53.2
click at [26, 59] on section "Solicitudes Monitoreo de proyectos Resumen de monitoreo Resumen de proyectos ap…" at bounding box center [221, 189] width 442 height 378
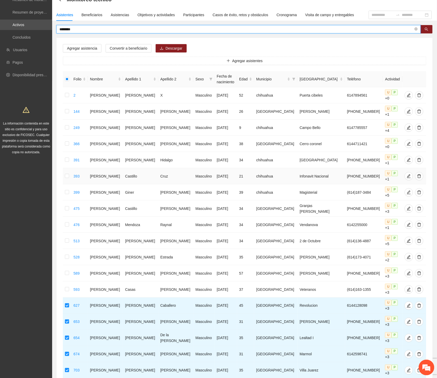
scroll to position [58, 0]
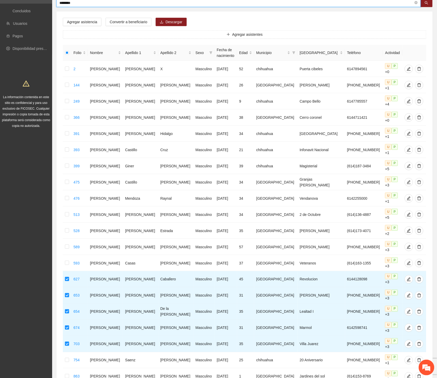
drag, startPoint x: 391, startPoint y: 336, endPoint x: 381, endPoint y: 330, distance: 11.6
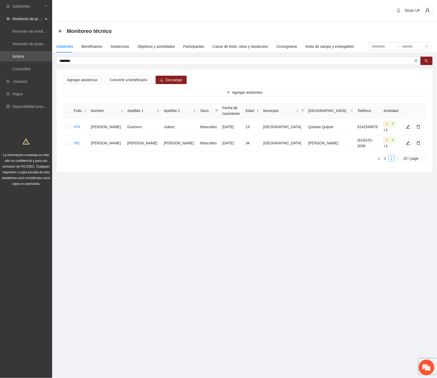
scroll to position [0, 0]
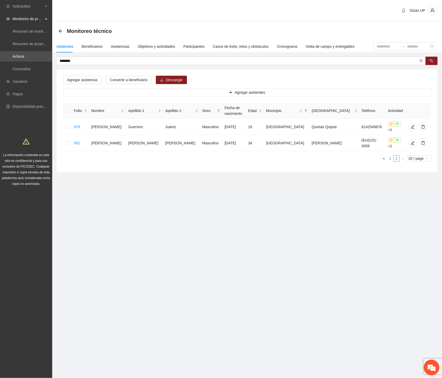
click at [388, 157] on link "1" at bounding box center [390, 158] width 6 height 6
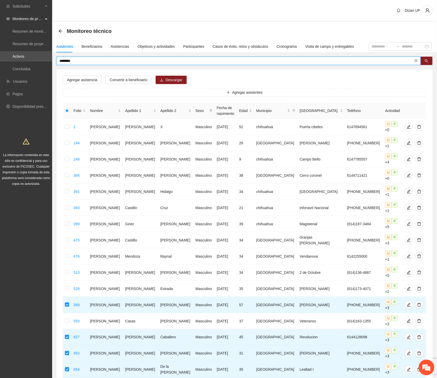
drag, startPoint x: 65, startPoint y: 62, endPoint x: -1, endPoint y: 64, distance: 65.2
click at [0, 64] on html "Solicitudes Monitoreo de proyectos Resumen de monitoreo Resumen de proyectos ap…" at bounding box center [218, 189] width 437 height 378
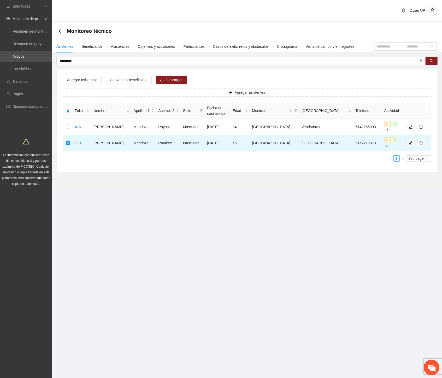
drag, startPoint x: 80, startPoint y: 60, endPoint x: -1, endPoint y: 68, distance: 81.2
click at [0, 68] on html "Solicitudes Monitoreo de proyectos Resumen de monitoreo Resumen de proyectos ap…" at bounding box center [221, 189] width 442 height 378
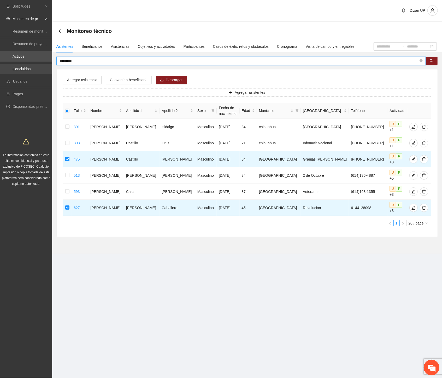
drag, startPoint x: 79, startPoint y: 63, endPoint x: 6, endPoint y: 66, distance: 72.9
click at [6, 66] on section "Solicitudes Monitoreo de proyectos Resumen de monitoreo Resumen de proyectos ap…" at bounding box center [221, 189] width 442 height 378
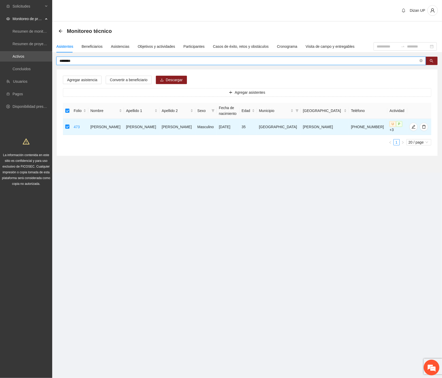
drag, startPoint x: 70, startPoint y: 60, endPoint x: 13, endPoint y: 62, distance: 57.9
click at [13, 62] on section "Solicitudes Monitoreo de proyectos Resumen de monitoreo Resumen de proyectos ap…" at bounding box center [221, 189] width 442 height 378
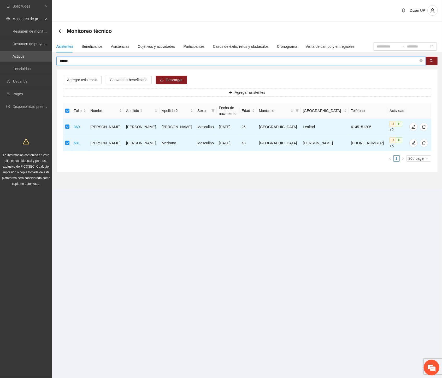
drag, startPoint x: 78, startPoint y: 61, endPoint x: -1, endPoint y: 67, distance: 78.4
click at [0, 67] on html "Solicitudes Monitoreo de proyectos Resumen de monitoreo Resumen de proyectos ap…" at bounding box center [221, 189] width 442 height 378
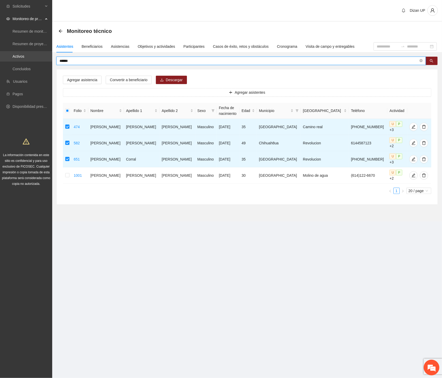
drag, startPoint x: 81, startPoint y: 61, endPoint x: 10, endPoint y: 58, distance: 70.5
click at [10, 57] on section "Solicitudes Monitoreo de proyectos Resumen de monitoreo Resumen de proyectos ap…" at bounding box center [221, 189] width 442 height 378
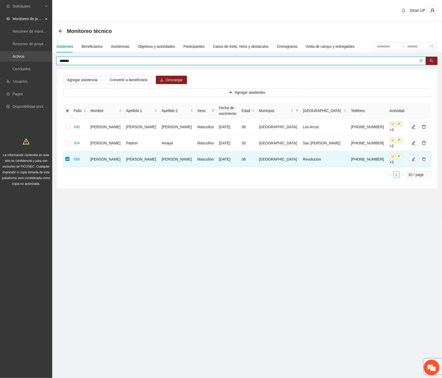
drag, startPoint x: 74, startPoint y: 61, endPoint x: 16, endPoint y: 61, distance: 57.1
click at [16, 61] on section "Solicitudes Monitoreo de proyectos Resumen de monitoreo Resumen de proyectos ap…" at bounding box center [221, 189] width 442 height 378
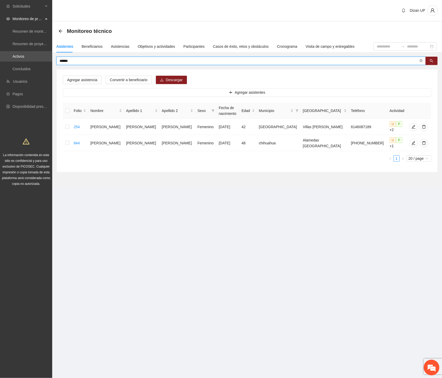
click at [78, 61] on input "*****" at bounding box center [238, 61] width 359 height 6
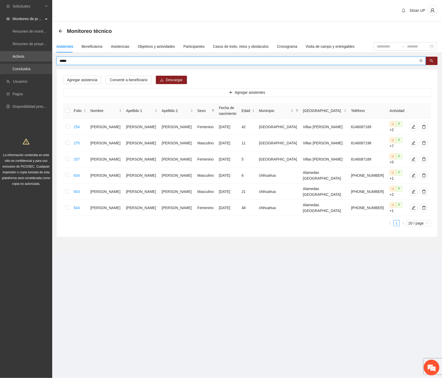
drag, startPoint x: 63, startPoint y: 61, endPoint x: 36, endPoint y: 63, distance: 27.2
click at [36, 63] on section "Solicitudes Monitoreo de proyectos Resumen de monitoreo Resumen de proyectos ap…" at bounding box center [221, 189] width 442 height 378
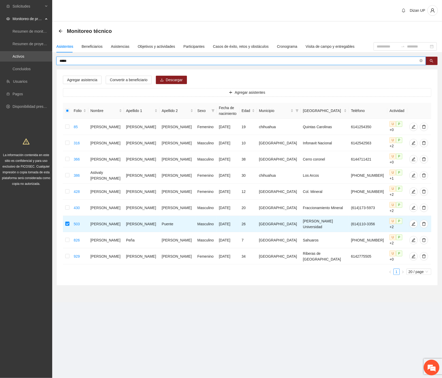
drag, startPoint x: 77, startPoint y: 59, endPoint x: -1, endPoint y: 66, distance: 77.7
click at [0, 66] on html "Solicitudes Monitoreo de proyectos Resumen de monitoreo Resumen de proyectos ap…" at bounding box center [221, 189] width 442 height 378
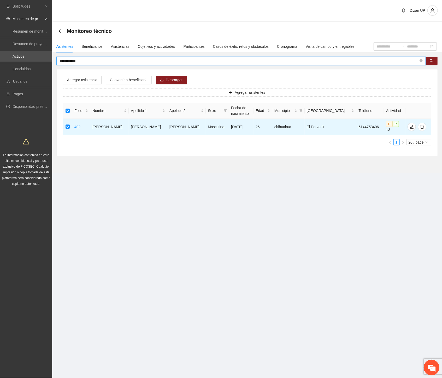
drag, startPoint x: 77, startPoint y: 61, endPoint x: -1, endPoint y: 70, distance: 78.4
click at [0, 70] on html "**********" at bounding box center [221, 189] width 442 height 378
drag, startPoint x: 87, startPoint y: 60, endPoint x: -1, endPoint y: 61, distance: 87.6
click at [0, 61] on html "Solicitudes Monitoreo de proyectos Resumen de monitoreo Resumen de proyectos ap…" at bounding box center [221, 189] width 442 height 378
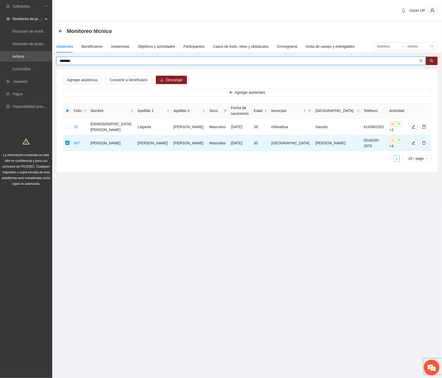
drag, startPoint x: 79, startPoint y: 59, endPoint x: -1, endPoint y: 67, distance: 80.2
click at [0, 67] on html "Solicitudes Monitoreo de proyectos Resumen de monitoreo Resumen de proyectos ap…" at bounding box center [221, 189] width 442 height 378
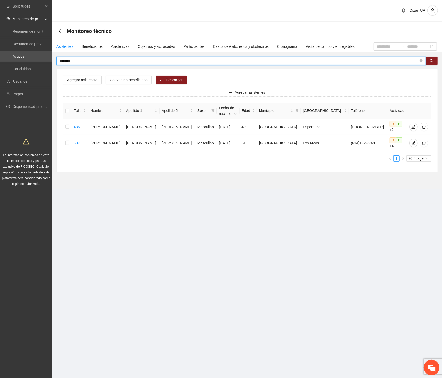
drag, startPoint x: 327, startPoint y: 78, endPoint x: 301, endPoint y: 78, distance: 25.3
click at [318, 78] on div "Agregar asistencia Convertir a beneficiario Descargar Agregar asistentes Folio …" at bounding box center [247, 120] width 380 height 102
drag, startPoint x: 79, startPoint y: 59, endPoint x: -1, endPoint y: 59, distance: 79.5
click at [0, 59] on html "Solicitudes Monitoreo de proyectos Resumen de monitoreo Resumen de proyectos ap…" at bounding box center [221, 189] width 442 height 378
type input "****"
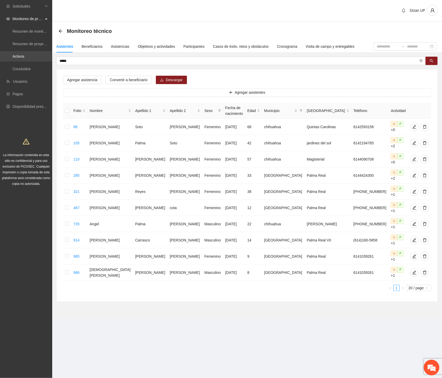
click at [24, 57] on link "Activos" at bounding box center [19, 56] width 12 height 4
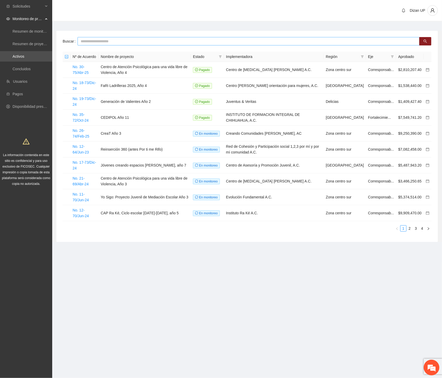
click at [94, 40] on input "text" at bounding box center [248, 41] width 342 height 8
type input "******"
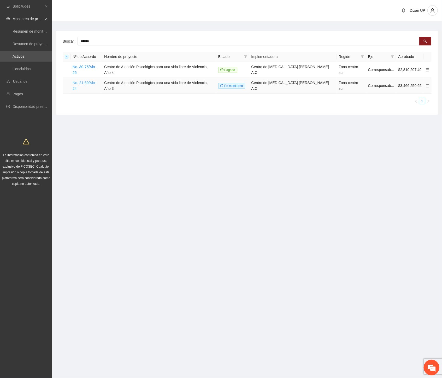
click at [81, 81] on link "No. 21-69/Abr-24" at bounding box center [84, 86] width 24 height 10
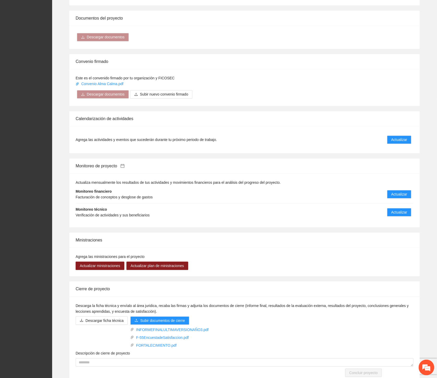
scroll to position [324, 0]
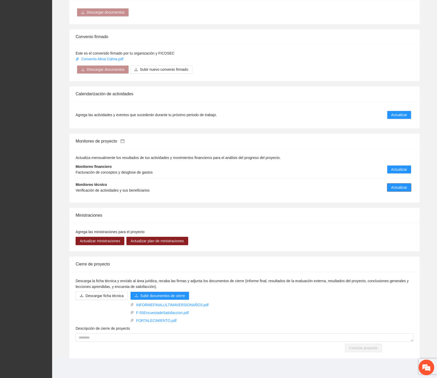
click at [395, 188] on span "Actualizar" at bounding box center [399, 188] width 16 height 6
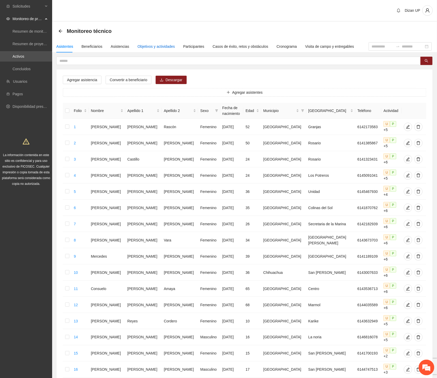
click at [162, 47] on div "Objetivos y actividades" at bounding box center [156, 47] width 37 height 6
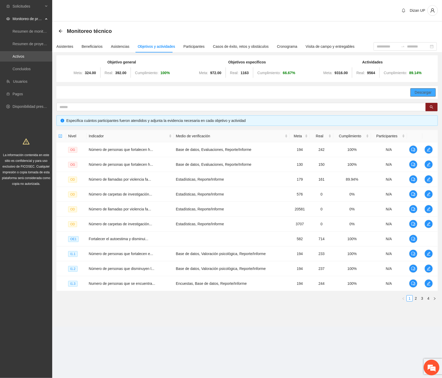
click at [420, 91] on span "Descargar" at bounding box center [422, 92] width 17 height 6
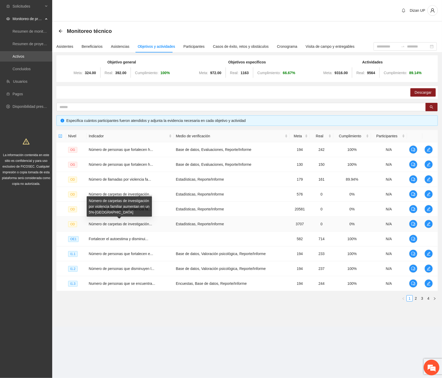
click at [117, 223] on span "Número de carpetas de investigación..." at bounding box center [120, 224] width 63 height 4
drag, startPoint x: 422, startPoint y: 298, endPoint x: 425, endPoint y: 299, distance: 2.7
click at [423, 298] on link "3" at bounding box center [422, 298] width 6 height 6
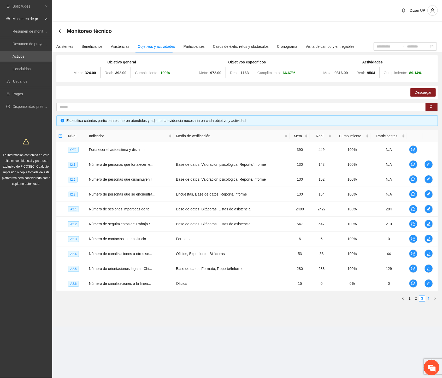
click at [428, 299] on link "4" at bounding box center [428, 298] width 6 height 6
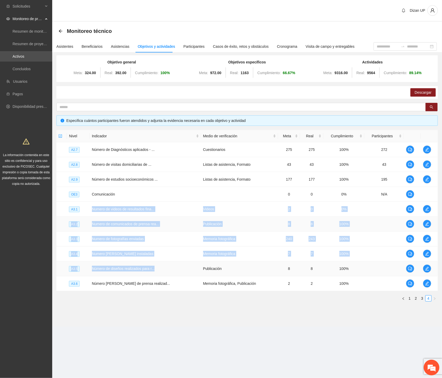
drag, startPoint x: 92, startPoint y: 210, endPoint x: 181, endPoint y: 267, distance: 106.1
click at [181, 267] on tbody "A2.7 Número de Diagnósticos aplicados - ... Cuestionarios 275 275 100% 272 A2.8…" at bounding box center [246, 216] width 381 height 149
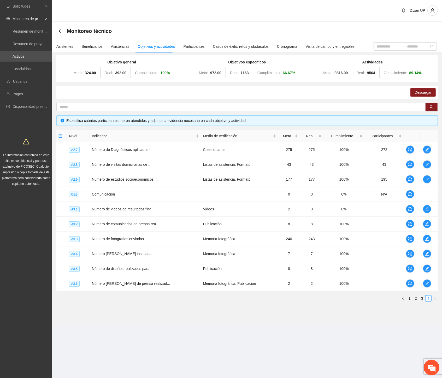
click at [293, 95] on div "Descargar" at bounding box center [246, 92] width 381 height 13
click at [303, 60] on div "Objetivos específicos Meta: 972.00 Real: 1163 Cumplimiento: 66.67 %" at bounding box center [246, 68] width 123 height 19
click at [104, 309] on section "Monitoreo técnico Asistentes Beneficiarios Asistencias Objetivos y actividades …" at bounding box center [246, 174] width 389 height 305
click at [398, 32] on div "Monitoreo técnico" at bounding box center [246, 31] width 377 height 10
click at [396, 92] on div "Descargar" at bounding box center [246, 92] width 381 height 13
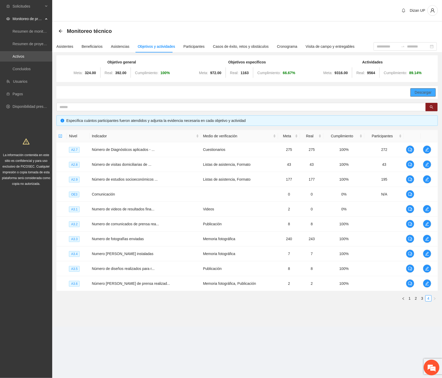
click at [421, 92] on span "Descargar" at bounding box center [422, 92] width 17 height 6
click at [317, 3] on div "Dizan UP" at bounding box center [246, 11] width 389 height 22
drag, startPoint x: 330, startPoint y: 72, endPoint x: 344, endPoint y: 73, distance: 14.1
click at [344, 73] on div "Meta: 9316.00 Real: 9564 Cumplimiento: 89.14 %" at bounding box center [372, 73] width 123 height 10
click at [332, 68] on div "Meta: 9316.00 Real: 9564 Cumplimiento: 89.14 %" at bounding box center [372, 73] width 123 height 10
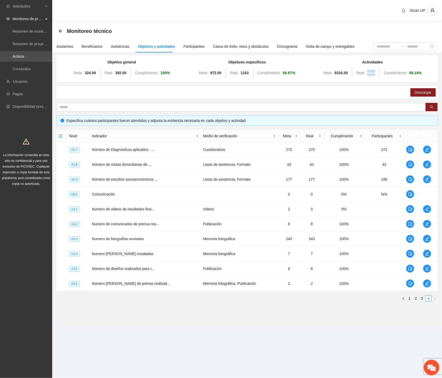
drag, startPoint x: 366, startPoint y: 73, endPoint x: 377, endPoint y: 72, distance: 10.7
click at [377, 72] on div "Meta: 9316.00 Real: 9564 Cumplimiento: 89.14 %" at bounding box center [372, 73] width 123 height 10
drag, startPoint x: 81, startPoint y: 350, endPoint x: 88, endPoint y: 341, distance: 12.0
click at [82, 350] on section "Solicitudes Monitoreo de proyectos Resumen de monitoreo Resumen de proyectos ap…" at bounding box center [221, 189] width 442 height 378
click at [415, 299] on link "2" at bounding box center [416, 298] width 6 height 6
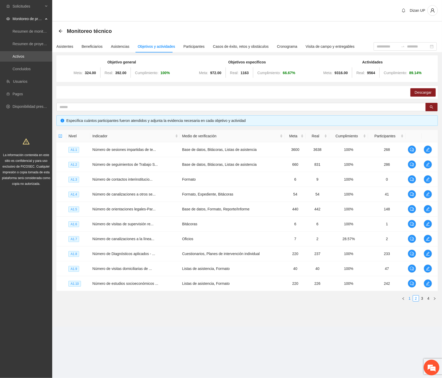
click at [410, 300] on link "1" at bounding box center [409, 298] width 6 height 6
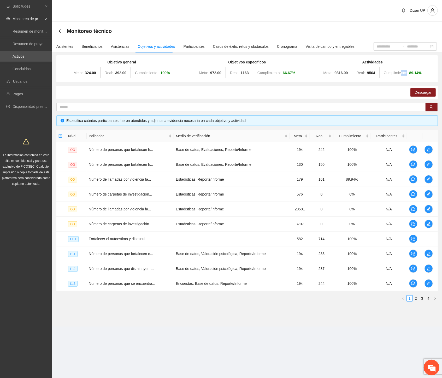
drag, startPoint x: 400, startPoint y: 75, endPoint x: 423, endPoint y: 81, distance: 24.4
click at [408, 74] on div "Meta: 9316.00 Real: 9564 Cumplimiento: 89.14 %" at bounding box center [372, 73] width 123 height 10
drag, startPoint x: 363, startPoint y: 72, endPoint x: 377, endPoint y: 71, distance: 14.1
click at [377, 71] on div "Meta: 9316.00 Real: 9564 Cumplimiento: 89.14 %" at bounding box center [372, 73] width 123 height 10
click at [387, 74] on span "Cumplimiento:" at bounding box center [394, 73] width 23 height 4
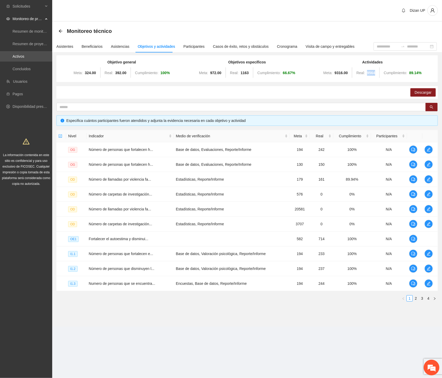
drag, startPoint x: 367, startPoint y: 72, endPoint x: 383, endPoint y: 72, distance: 16.4
click at [383, 72] on div "Meta: 9316.00 Real: 9564 Cumplimiento: 89.14 %" at bounding box center [372, 73] width 123 height 10
drag, startPoint x: 407, startPoint y: 71, endPoint x: 419, endPoint y: 73, distance: 12.4
click at [419, 73] on div "Meta: 9316.00 Real: 9564 Cumplimiento: 89.14 %" at bounding box center [372, 73] width 123 height 10
drag, startPoint x: 285, startPoint y: 223, endPoint x: 315, endPoint y: 221, distance: 29.3
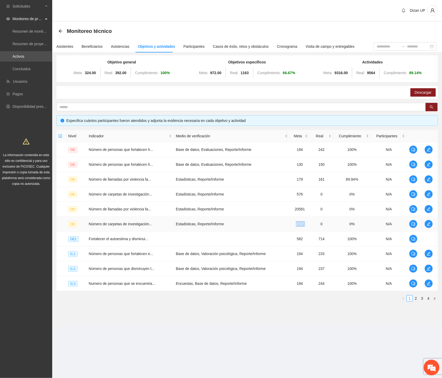
click at [315, 221] on tr "OD Número de carpetas de investigación... Estadísticas, Reporte/Informe 3707 0 …" at bounding box center [246, 223] width 381 height 15
drag, startPoint x: 287, startPoint y: 236, endPoint x: 306, endPoint y: 235, distance: 19.1
click at [306, 235] on td "582" at bounding box center [299, 238] width 20 height 15
drag, startPoint x: 368, startPoint y: 72, endPoint x: 385, endPoint y: 71, distance: 17.2
click at [385, 71] on div "Meta: 9316.00 Real: 9564 Cumplimiento: 89.14 %" at bounding box center [372, 73] width 123 height 10
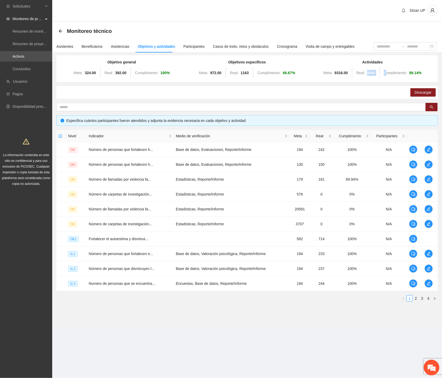
click at [366, 71] on div "Meta: 9316.00 Real: 9564 Cumplimiento: 89.14 %" at bounding box center [372, 73] width 123 height 10
drag, startPoint x: 373, startPoint y: 72, endPoint x: 360, endPoint y: 72, distance: 13.3
click at [360, 72] on div "Meta: 9316.00 Real: 9564 Cumplimiento: 89.14 %" at bounding box center [372, 73] width 123 height 10
click at [377, 71] on div at bounding box center [379, 73] width 4 height 10
drag, startPoint x: 143, startPoint y: 70, endPoint x: 181, endPoint y: 67, distance: 38.1
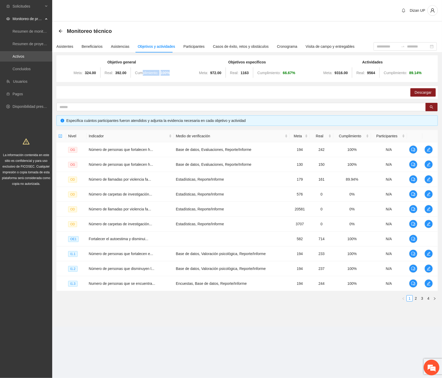
click at [181, 68] on div "Meta: 324.00 Real: 392.00 Cumplimiento: 100 %" at bounding box center [121, 73] width 123 height 10
drag, startPoint x: 281, startPoint y: 73, endPoint x: 312, endPoint y: 72, distance: 31.1
click at [304, 72] on div "Meta: 972.00 Real: 1163 Cumplimiento: 66.67 %" at bounding box center [246, 73] width 123 height 10
click at [252, 72] on div at bounding box center [253, 73] width 4 height 10
drag, startPoint x: 280, startPoint y: 73, endPoint x: 317, endPoint y: 74, distance: 37.6
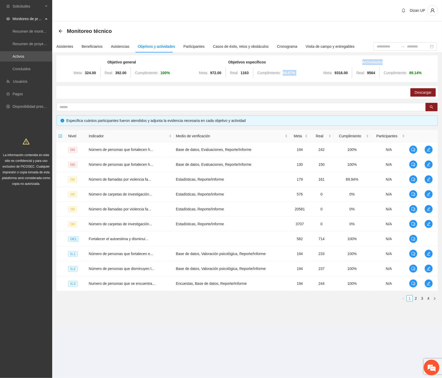
click at [317, 74] on div "Objetivo general Meta: 324.00 Real: 392.00 Cumplimiento: 100 % Objetivos especí…" at bounding box center [247, 68] width 376 height 19
click at [282, 90] on div "Descargar" at bounding box center [246, 92] width 381 height 13
drag, startPoint x: 283, startPoint y: 75, endPoint x: 295, endPoint y: 72, distance: 12.3
click at [295, 72] on div "Meta: 972.00 Real: 1163 Cumplimiento: 66.67 %" at bounding box center [246, 73] width 123 height 10
click at [414, 298] on link "2" at bounding box center [416, 298] width 6 height 6
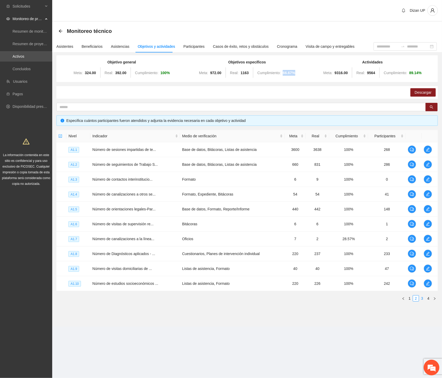
click at [422, 297] on link "3" at bounding box center [422, 298] width 6 height 6
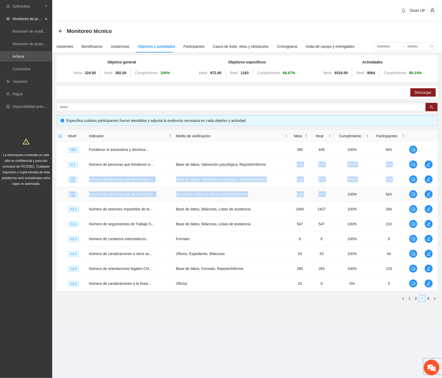
drag, startPoint x: 293, startPoint y: 163, endPoint x: 336, endPoint y: 192, distance: 51.3
click at [336, 192] on tbody "OE2 Fortalecer el autoestima y disminui... 390 449 100% N/A I2.1 Número de pers…" at bounding box center [246, 216] width 381 height 149
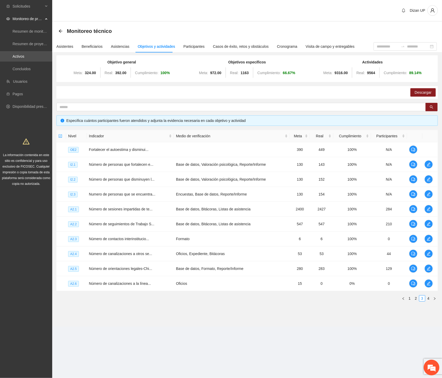
click at [286, 69] on div "Meta: 972.00 Real: 1163 Cumplimiento: 66.67 %" at bounding box center [246, 73] width 123 height 10
drag, startPoint x: 277, startPoint y: 71, endPoint x: 285, endPoint y: 70, distance: 7.9
click at [280, 71] on div "Meta: 972.00 Real: 1163 Cumplimiento: 66.67 %" at bounding box center [246, 73] width 123 height 10
drag, startPoint x: 310, startPoint y: 68, endPoint x: 266, endPoint y: 69, distance: 44.1
click at [266, 69] on div "Objetivo general Meta: 324.00 Real: 392.00 Cumplimiento: 100 % Objetivos especí…" at bounding box center [247, 68] width 376 height 19
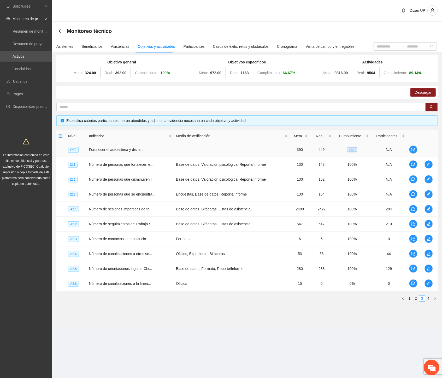
drag, startPoint x: 343, startPoint y: 149, endPoint x: 361, endPoint y: 147, distance: 18.3
click at [361, 147] on td "100%" at bounding box center [352, 149] width 38 height 15
click at [416, 298] on link "2" at bounding box center [416, 298] width 6 height 6
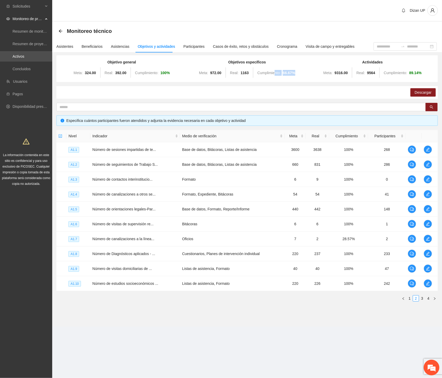
drag, startPoint x: 291, startPoint y: 69, endPoint x: 296, endPoint y: 67, distance: 5.6
click at [296, 68] on div "Meta: 972.00 Real: 1163 Cumplimiento: 66.67 %" at bounding box center [246, 73] width 123 height 10
click at [408, 298] on link "1" at bounding box center [409, 298] width 6 height 6
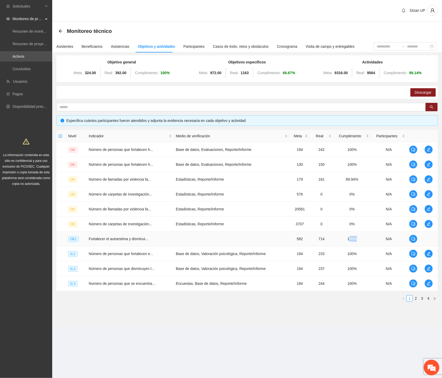
drag, startPoint x: 348, startPoint y: 240, endPoint x: 359, endPoint y: 240, distance: 11.0
click at [359, 240] on td "100%" at bounding box center [352, 238] width 38 height 15
click at [291, 318] on section "Monitoreo técnico Asistentes Beneficiarios Asistencias Objetivos y actividades …" at bounding box center [246, 174] width 389 height 305
drag, startPoint x: 238, startPoint y: 68, endPoint x: 366, endPoint y: 77, distance: 128.6
click at [366, 77] on div "Objetivo general Meta: 324.00 Real: 392.00 Cumplimiento: 100 % Objetivos especí…" at bounding box center [247, 68] width 376 height 19
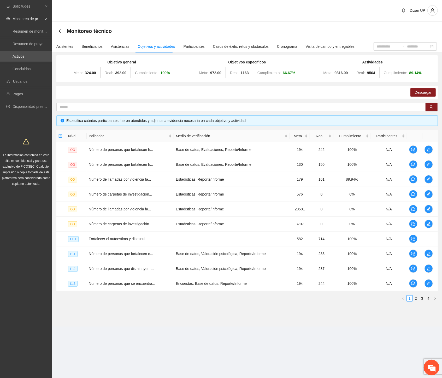
click at [208, 76] on div "Meta: 972.00 Real: 1163 Cumplimiento: 66.67 %" at bounding box center [246, 73] width 123 height 10
click at [398, 72] on span "Cumplimiento:" at bounding box center [394, 73] width 23 height 4
drag, startPoint x: 14, startPoint y: 55, endPoint x: 20, endPoint y: 61, distance: 7.6
click at [15, 55] on link "Activos" at bounding box center [19, 56] width 12 height 4
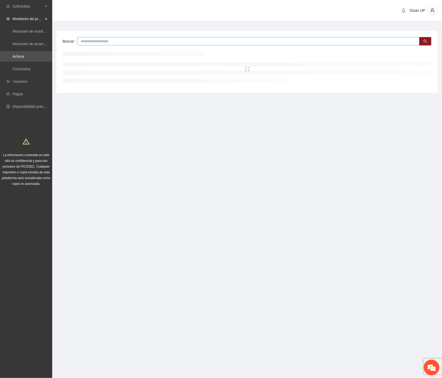
click at [98, 41] on input "text" at bounding box center [248, 41] width 342 height 8
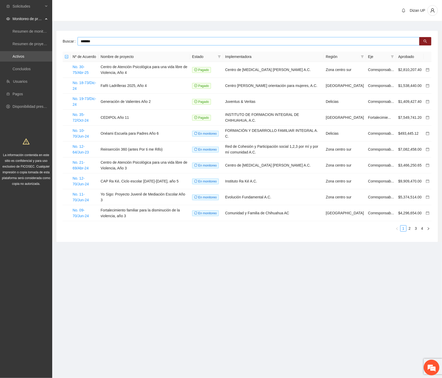
type input "*******"
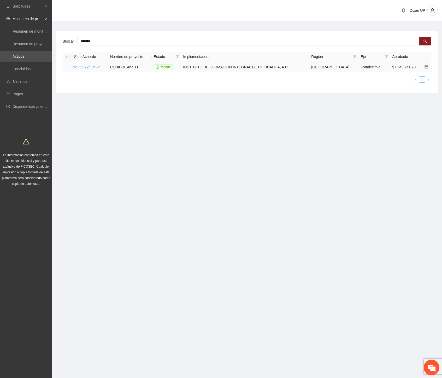
click at [86, 68] on link "No. 35-72/Oct-24" at bounding box center [86, 67] width 28 height 4
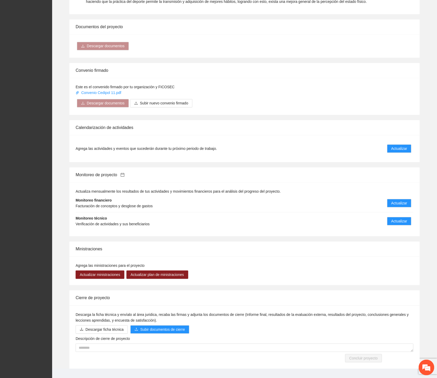
scroll to position [317, 0]
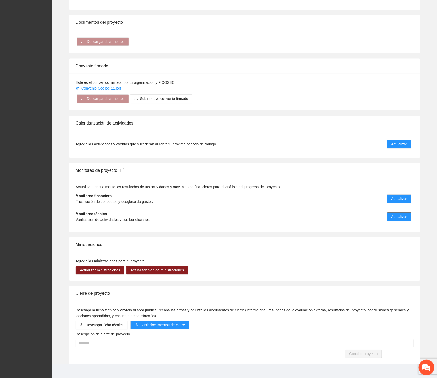
click at [390, 213] on button "Actualizar" at bounding box center [399, 217] width 24 height 8
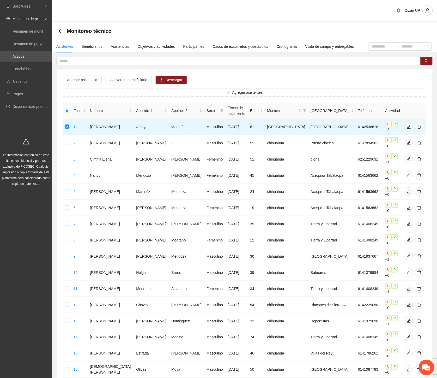
click at [90, 80] on span "Agregar asistencia" at bounding box center [82, 80] width 30 height 6
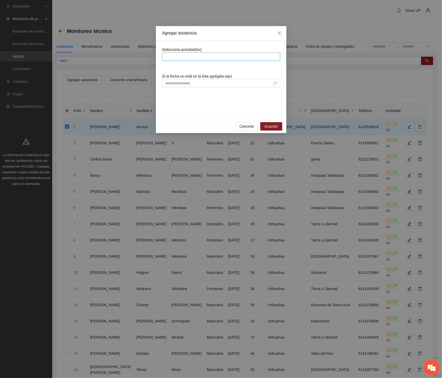
click at [198, 57] on div at bounding box center [220, 56] width 115 height 6
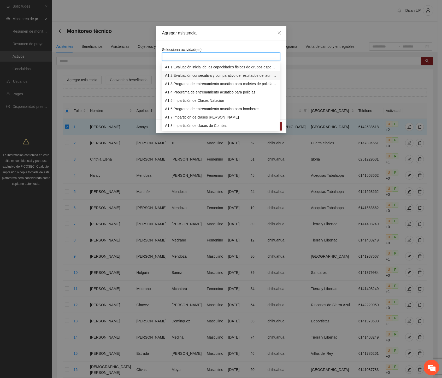
click at [186, 76] on div "A1.2 Evaluación consecutiva y comparativo de resultados del aumento de capacida…" at bounding box center [221, 75] width 112 height 6
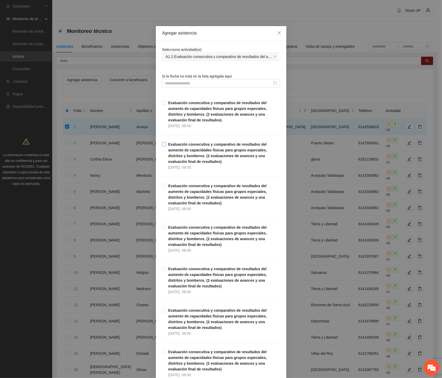
click at [162, 167] on label "Evaluación consecutiva y comparativo de resultados del aumento de capacidades f…" at bounding box center [221, 155] width 118 height 29
click at [277, 34] on icon "close" at bounding box center [279, 33] width 4 height 4
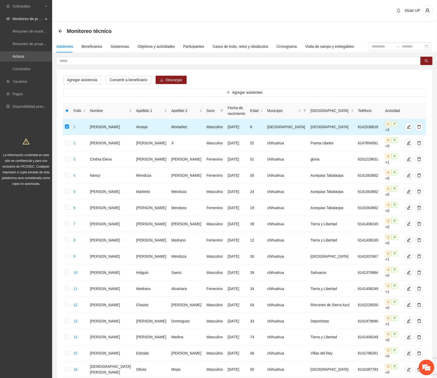
click at [85, 120] on td "1" at bounding box center [79, 127] width 16 height 16
click at [71, 124] on td at bounding box center [67, 127] width 9 height 16
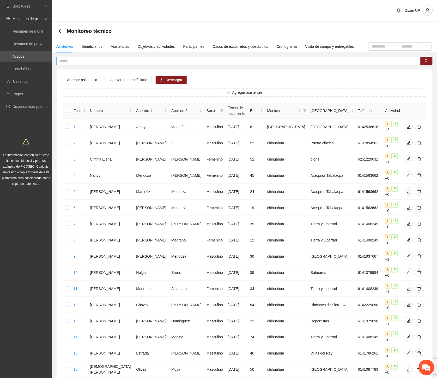
click at [98, 62] on input "text" at bounding box center [236, 61] width 354 height 6
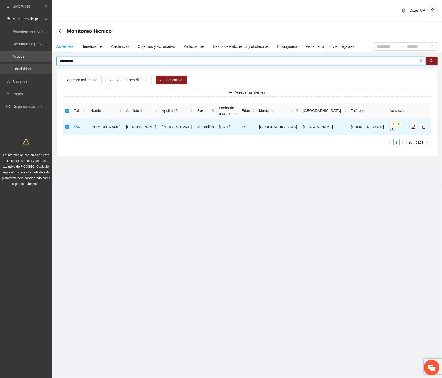
drag, startPoint x: 82, startPoint y: 63, endPoint x: 17, endPoint y: 71, distance: 65.4
click at [28, 69] on section "**********" at bounding box center [221, 189] width 442 height 378
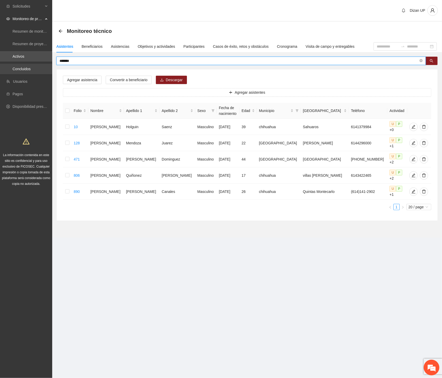
drag, startPoint x: 46, startPoint y: 63, endPoint x: 10, endPoint y: 67, distance: 36.0
click at [10, 67] on section "Solicitudes Monitoreo de proyectos Resumen de monitoreo Resumen de proyectos ap…" at bounding box center [221, 189] width 442 height 378
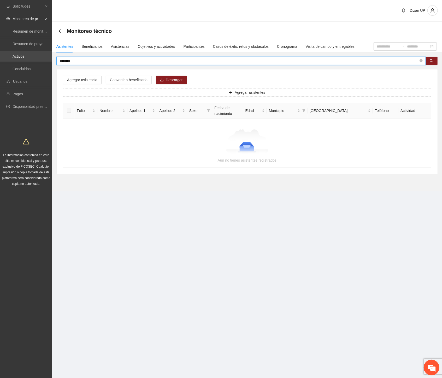
drag, startPoint x: 79, startPoint y: 58, endPoint x: 21, endPoint y: 57, distance: 58.4
click at [21, 57] on section "Solicitudes Monitoreo de proyectos Resumen de monitoreo Resumen de proyectos ap…" at bounding box center [221, 189] width 442 height 378
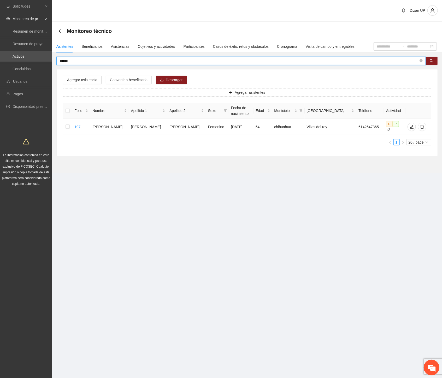
drag, startPoint x: 13, startPoint y: 62, endPoint x: -1, endPoint y: 65, distance: 13.4
click at [0, 65] on html "Solicitudes Monitoreo de proyectos Resumen de monitoreo Resumen de proyectos ap…" at bounding box center [221, 189] width 442 height 378
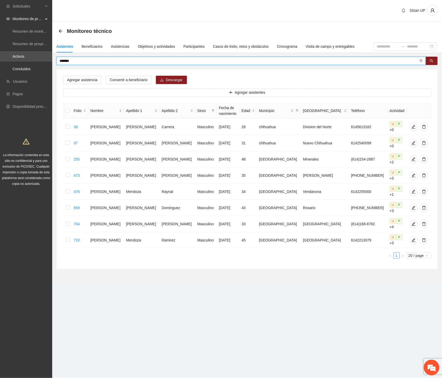
drag, startPoint x: 76, startPoint y: 59, endPoint x: -1, endPoint y: 74, distance: 78.1
click at [0, 74] on html "Solicitudes Monitoreo de proyectos Resumen de monitoreo Resumen de proyectos ap…" at bounding box center [221, 189] width 442 height 378
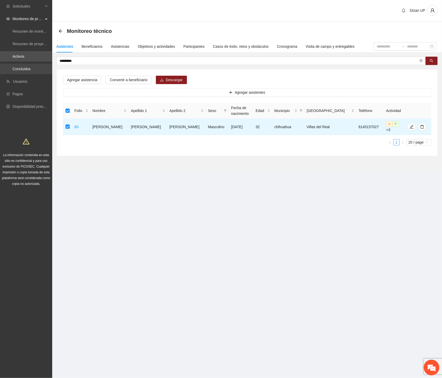
drag, startPoint x: 32, startPoint y: 63, endPoint x: 1, endPoint y: 64, distance: 31.1
click at [7, 65] on section "Solicitudes Monitoreo de proyectos Resumen de monitoreo Resumen de proyectos ap…" at bounding box center [221, 189] width 442 height 378
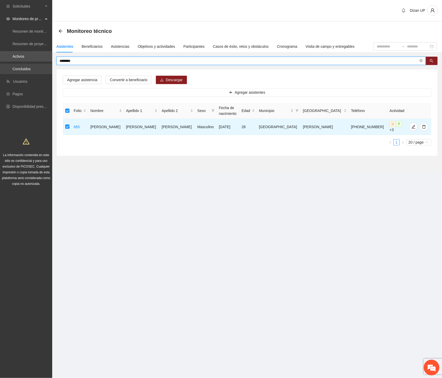
drag, startPoint x: 47, startPoint y: 61, endPoint x: 15, endPoint y: 65, distance: 33.0
click at [16, 65] on section "Solicitudes Monitoreo de proyectos Resumen de monitoreo Resumen de proyectos ap…" at bounding box center [221, 189] width 442 height 378
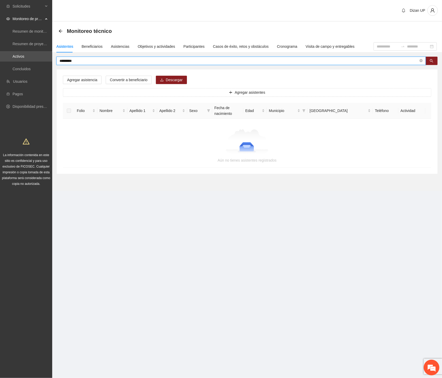
drag, startPoint x: 82, startPoint y: 61, endPoint x: -1, endPoint y: 65, distance: 82.5
click at [0, 65] on html "Solicitudes Monitoreo de proyectos Resumen de monitoreo Resumen de proyectos ap…" at bounding box center [221, 189] width 442 height 378
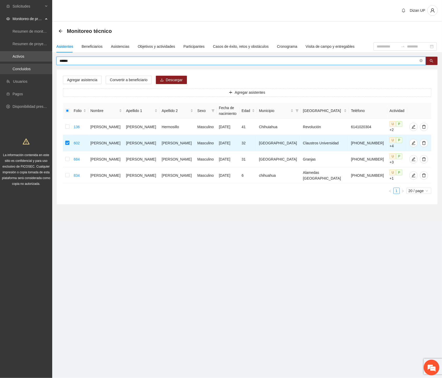
drag, startPoint x: 20, startPoint y: 61, endPoint x: 9, endPoint y: 64, distance: 12.1
click at [10, 63] on section "Solicitudes Monitoreo de proyectos Resumen de monitoreo Resumen de proyectos ap…" at bounding box center [221, 189] width 442 height 378
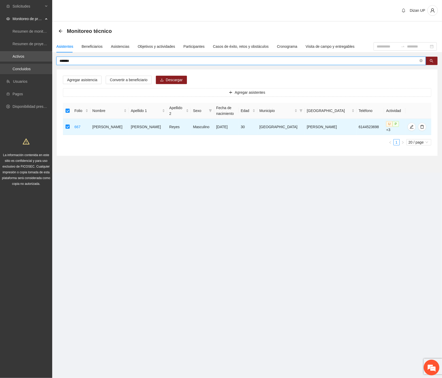
drag, startPoint x: 79, startPoint y: 59, endPoint x: 11, endPoint y: 63, distance: 68.2
click at [11, 63] on section "Solicitudes Monitoreo de proyectos Resumen de monitoreo Resumen de proyectos ap…" at bounding box center [221, 189] width 442 height 378
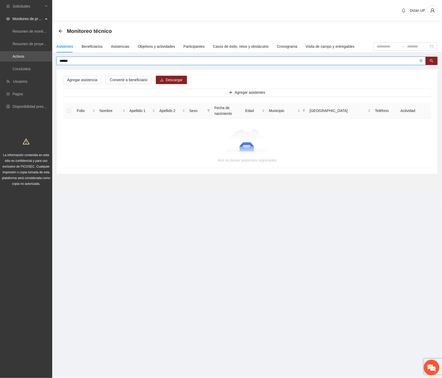
click at [74, 61] on input "******" at bounding box center [238, 61] width 359 height 6
drag, startPoint x: 75, startPoint y: 61, endPoint x: 33, endPoint y: 61, distance: 42.3
click at [33, 61] on section "Solicitudes Monitoreo de proyectos Resumen de monitoreo Resumen de proyectos ap…" at bounding box center [221, 189] width 442 height 378
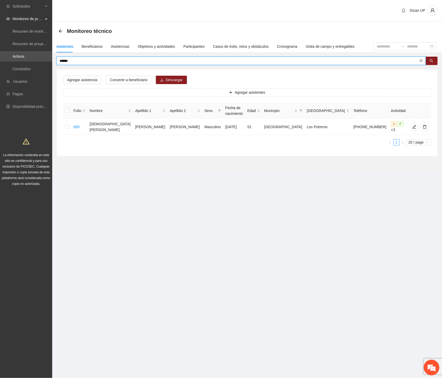
drag, startPoint x: 74, startPoint y: 61, endPoint x: -1, endPoint y: 62, distance: 74.9
click at [0, 62] on html "Solicitudes Monitoreo de proyectos Resumen de monitoreo Resumen de proyectos ap…" at bounding box center [221, 189] width 442 height 378
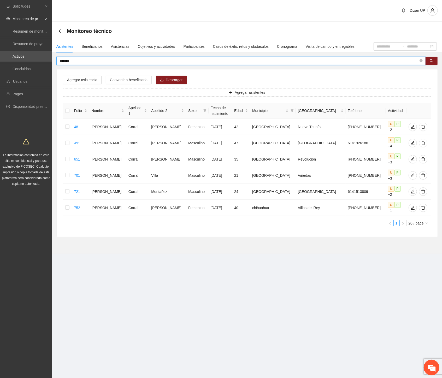
click at [69, 59] on input "******" at bounding box center [238, 61] width 359 height 6
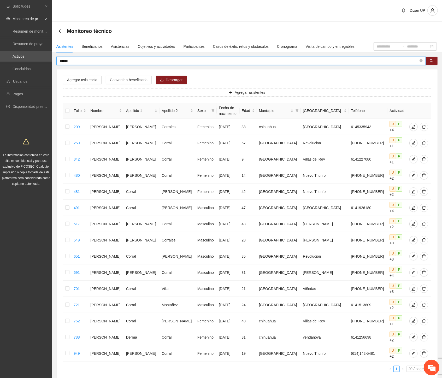
drag, startPoint x: 72, startPoint y: 63, endPoint x: -1, endPoint y: 72, distance: 72.8
click at [0, 72] on html "Solicitudes Monitoreo de proyectos Resumen de monitoreo Resumen de proyectos ap…" at bounding box center [221, 189] width 442 height 378
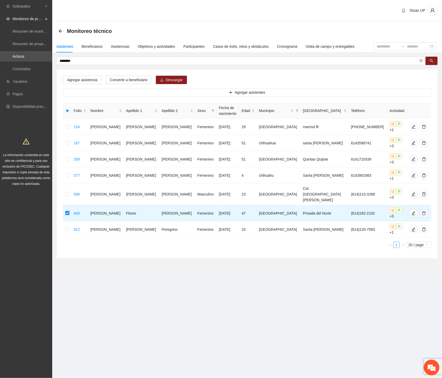
drag, startPoint x: 77, startPoint y: 60, endPoint x: -1, endPoint y: 71, distance: 78.3
click at [0, 71] on html "Solicitudes Monitoreo de proyectos Resumen de monitoreo Resumen de proyectos ap…" at bounding box center [221, 189] width 442 height 378
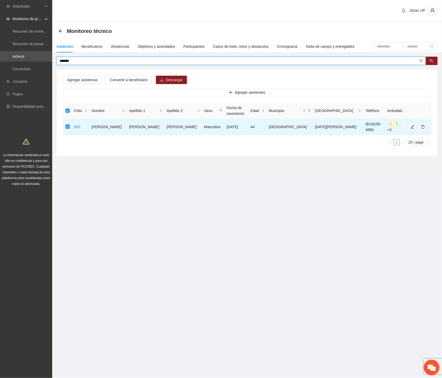
drag, startPoint x: 50, startPoint y: 62, endPoint x: -1, endPoint y: 67, distance: 50.7
click at [0, 67] on html "Solicitudes Monitoreo de proyectos Resumen de monitoreo Resumen de proyectos ap…" at bounding box center [221, 189] width 442 height 378
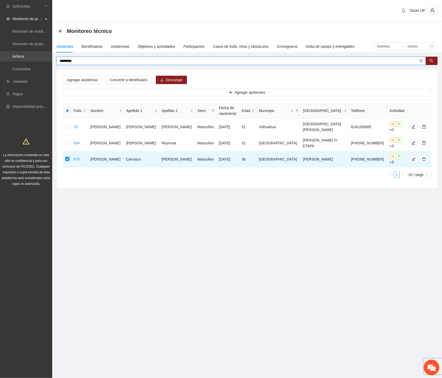
drag, startPoint x: 83, startPoint y: 61, endPoint x: 25, endPoint y: 60, distance: 57.9
click at [34, 65] on section "Solicitudes Monitoreo de proyectos Resumen de monitoreo Resumen de proyectos ap…" at bounding box center [221, 189] width 442 height 378
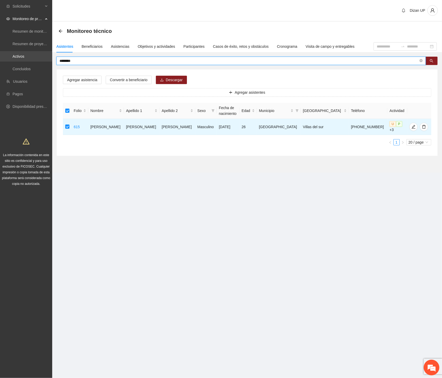
drag, startPoint x: 95, startPoint y: 61, endPoint x: 0, endPoint y: 60, distance: 94.9
click at [0, 60] on html "Solicitudes Monitoreo de proyectos Resumen de monitoreo Resumen de proyectos ap…" at bounding box center [221, 189] width 442 height 378
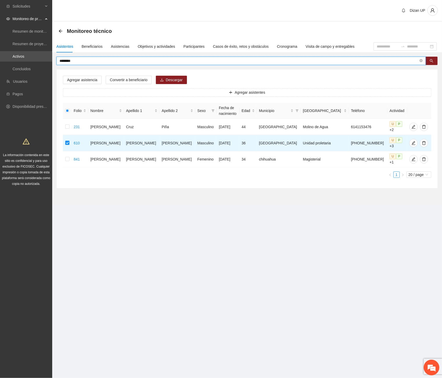
drag, startPoint x: 58, startPoint y: 61, endPoint x: 7, endPoint y: 63, distance: 51.1
click at [9, 63] on section "Solicitudes Monitoreo de proyectos Resumen de monitoreo Resumen de proyectos ap…" at bounding box center [221, 189] width 442 height 378
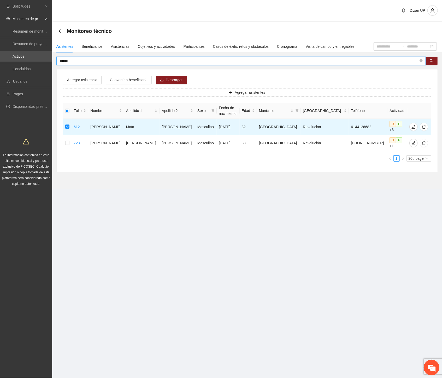
drag, startPoint x: 75, startPoint y: 59, endPoint x: -1, endPoint y: 61, distance: 75.1
click at [0, 61] on html "Solicitudes Monitoreo de proyectos Resumen de monitoreo Resumen de proyectos ap…" at bounding box center [221, 189] width 442 height 378
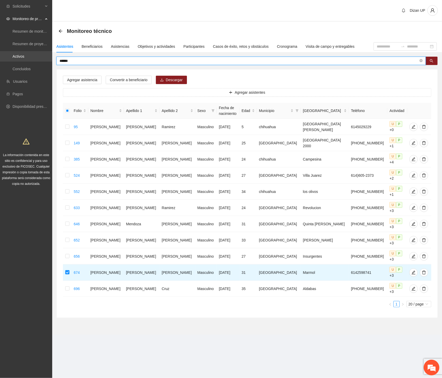
drag, startPoint x: 68, startPoint y: 60, endPoint x: 13, endPoint y: 61, distance: 55.3
click at [14, 61] on section "Solicitudes Monitoreo de proyectos Resumen de monitoreo Resumen de proyectos ap…" at bounding box center [221, 189] width 442 height 378
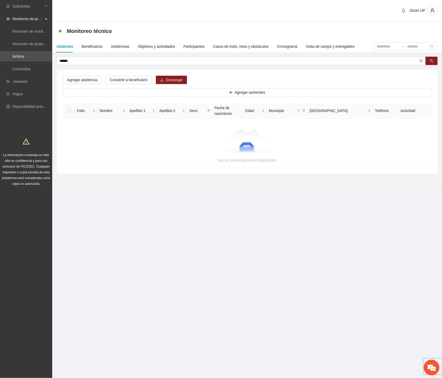
drag, startPoint x: 18, startPoint y: 67, endPoint x: -1, endPoint y: 68, distance: 18.3
click at [0, 68] on html "Solicitudes Monitoreo de proyectos Resumen de monitoreo Resumen de proyectos ap…" at bounding box center [221, 189] width 442 height 378
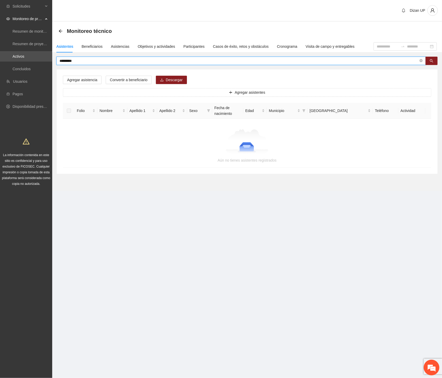
click at [73, 62] on input "*********" at bounding box center [238, 61] width 359 height 6
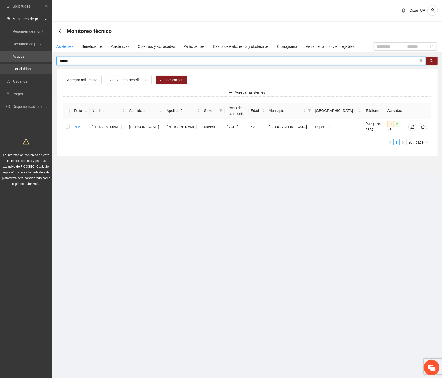
drag, startPoint x: 77, startPoint y: 61, endPoint x: 9, endPoint y: 64, distance: 68.4
click at [9, 64] on section "Solicitudes Monitoreo de proyectos Resumen de monitoreo Resumen de proyectos ap…" at bounding box center [221, 189] width 442 height 378
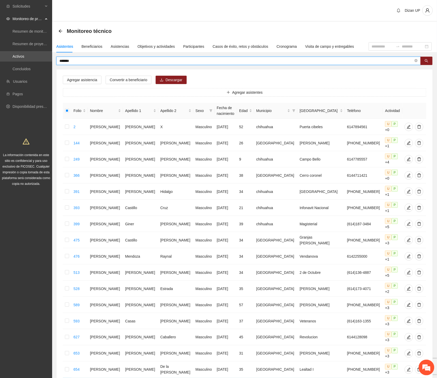
click at [89, 59] on input "*******" at bounding box center [236, 61] width 354 height 6
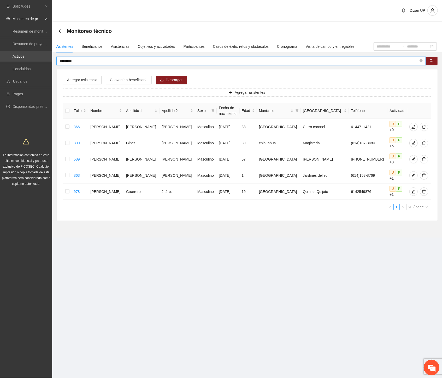
drag, startPoint x: 82, startPoint y: 60, endPoint x: 28, endPoint y: 57, distance: 54.1
click at [28, 57] on section "Solicitudes Monitoreo de proyectos Resumen de monitoreo Resumen de proyectos ap…" at bounding box center [221, 189] width 442 height 378
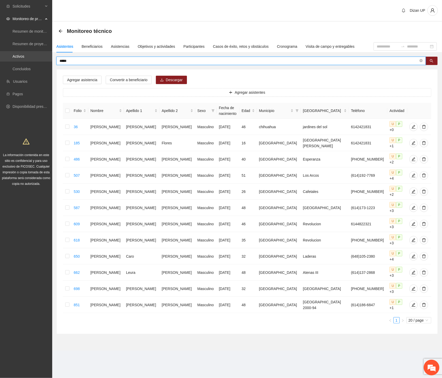
drag, startPoint x: 74, startPoint y: 59, endPoint x: 42, endPoint y: 61, distance: 32.1
click at [42, 61] on section "Solicitudes Monitoreo de proyectos Resumen de monitoreo Resumen de proyectos ap…" at bounding box center [221, 189] width 442 height 378
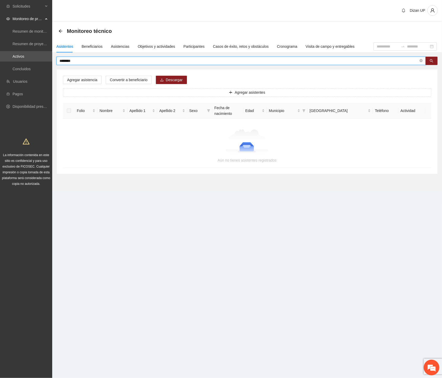
click at [66, 59] on input "********" at bounding box center [238, 61] width 359 height 6
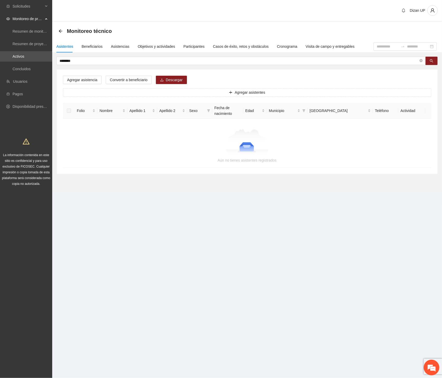
drag, startPoint x: 66, startPoint y: 60, endPoint x: 166, endPoint y: 65, distance: 100.6
click at [166, 65] on div "******** Agregar asistencia Convertir a beneficiario Descargar Agregar asistent…" at bounding box center [246, 115] width 381 height 117
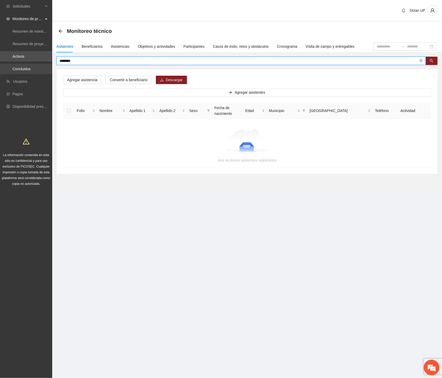
drag, startPoint x: 72, startPoint y: 59, endPoint x: 1, endPoint y: 64, distance: 71.1
click at [5, 64] on section "Solicitudes Monitoreo de proyectos Resumen de monitoreo Resumen de proyectos ap…" at bounding box center [221, 189] width 442 height 378
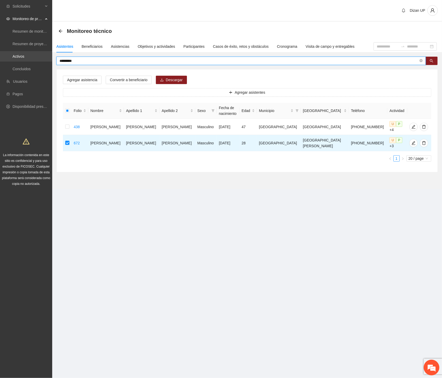
drag, startPoint x: 81, startPoint y: 58, endPoint x: 27, endPoint y: 57, distance: 53.7
click at [27, 57] on section "Solicitudes Monitoreo de proyectos Resumen de monitoreo Resumen de proyectos ap…" at bounding box center [221, 189] width 442 height 378
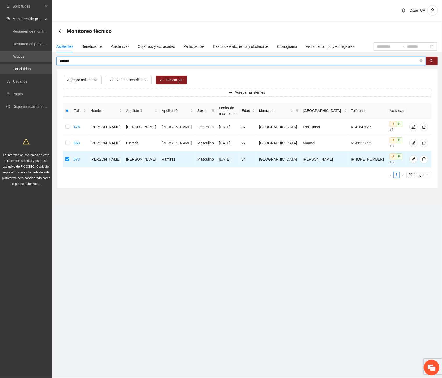
drag, startPoint x: 70, startPoint y: 61, endPoint x: 11, endPoint y: 66, distance: 58.6
click at [12, 66] on section "Solicitudes Monitoreo de proyectos Resumen de monitoreo Resumen de proyectos ap…" at bounding box center [221, 189] width 442 height 378
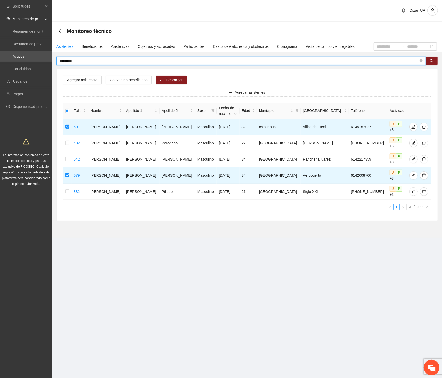
drag, startPoint x: 75, startPoint y: 62, endPoint x: 2, endPoint y: 62, distance: 72.8
click at [3, 62] on section "Solicitudes Monitoreo de proyectos Resumen de monitoreo Resumen de proyectos ap…" at bounding box center [221, 189] width 442 height 378
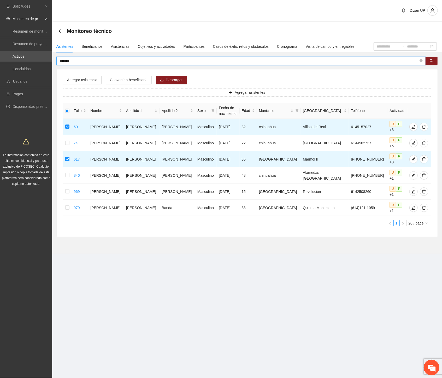
click at [76, 61] on input "*******" at bounding box center [238, 61] width 359 height 6
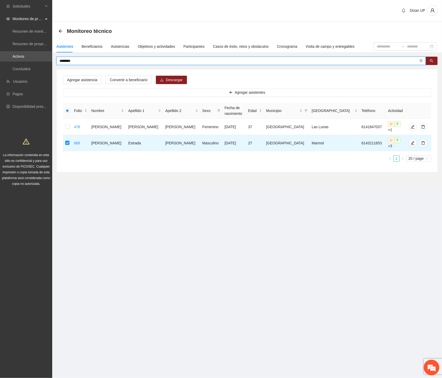
drag, startPoint x: 70, startPoint y: 62, endPoint x: 3, endPoint y: 63, distance: 67.5
click at [3, 63] on section "Solicitudes Monitoreo de proyectos Resumen de monitoreo Resumen de proyectos ap…" at bounding box center [221, 189] width 442 height 378
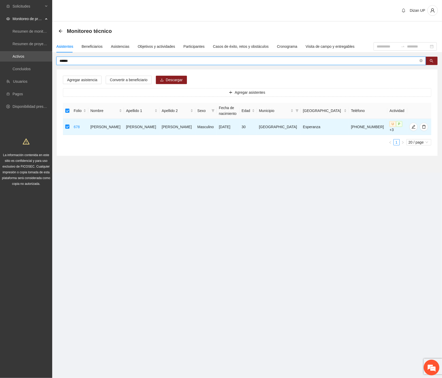
drag, startPoint x: 71, startPoint y: 62, endPoint x: -1, endPoint y: 67, distance: 72.1
click at [0, 67] on html "Solicitudes Monitoreo de proyectos Resumen de monitoreo Resumen de proyectos ap…" at bounding box center [221, 189] width 442 height 378
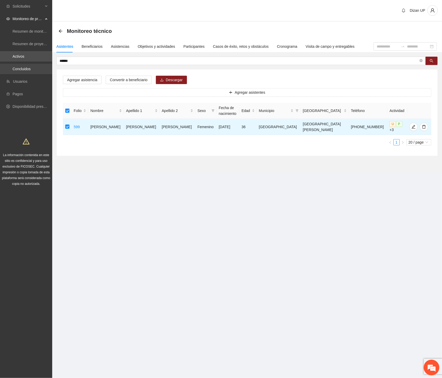
drag, startPoint x: 74, startPoint y: 61, endPoint x: 9, endPoint y: 65, distance: 65.3
click at [9, 65] on section "Solicitudes Monitoreo de proyectos Resumen de monitoreo Resumen de proyectos ap…" at bounding box center [221, 189] width 442 height 378
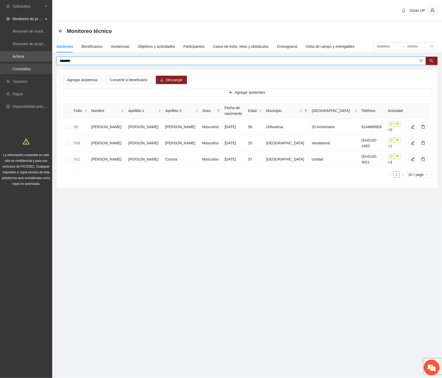
drag, startPoint x: 37, startPoint y: 62, endPoint x: 17, endPoint y: 64, distance: 19.9
click at [17, 64] on section "Solicitudes Monitoreo de proyectos Resumen de monitoreo Resumen de proyectos ap…" at bounding box center [221, 189] width 442 height 378
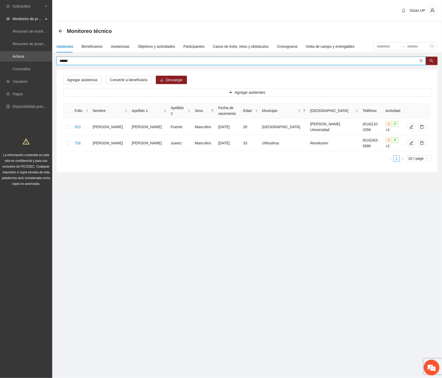
drag, startPoint x: 42, startPoint y: 63, endPoint x: -1, endPoint y: 63, distance: 42.2
click at [0, 63] on html "Solicitudes Monitoreo de proyectos Resumen de monitoreo Resumen de proyectos ap…" at bounding box center [221, 189] width 442 height 378
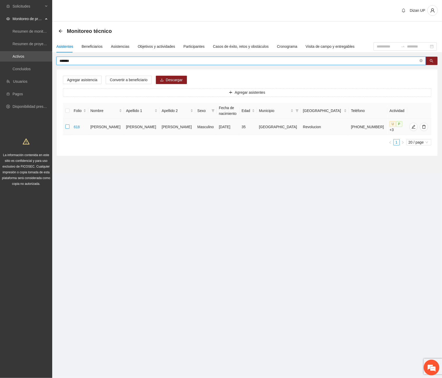
click at [80, 126] on tr "618 [PERSON_NAME] Masculino [DATE] 35 Chihuahua Revolucion [PHONE_NUMBER] U P +3" at bounding box center [247, 127] width 368 height 16
drag, startPoint x: 61, startPoint y: 60, endPoint x: 2, endPoint y: 58, distance: 58.7
click at [20, 59] on section "Solicitudes Monitoreo de proyectos Resumen de monitoreo Resumen de proyectos ap…" at bounding box center [221, 189] width 442 height 378
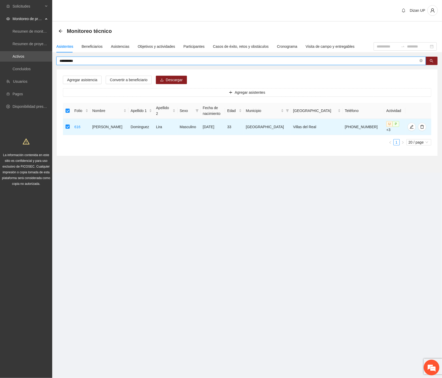
drag, startPoint x: 76, startPoint y: 61, endPoint x: -1, endPoint y: 68, distance: 77.2
click at [0, 68] on html "**********" at bounding box center [221, 189] width 442 height 378
drag, startPoint x: 70, startPoint y: 62, endPoint x: -1, endPoint y: 71, distance: 71.6
click at [0, 71] on html "Solicitudes Monitoreo de proyectos Resumen de monitoreo Resumen de proyectos ap…" at bounding box center [221, 189] width 442 height 378
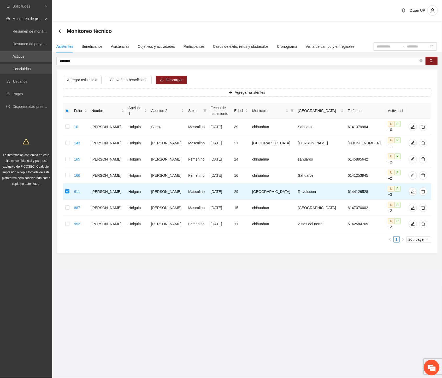
drag, startPoint x: 44, startPoint y: 63, endPoint x: 25, endPoint y: 65, distance: 19.2
click at [25, 65] on section "Solicitudes Monitoreo de proyectos Resumen de monitoreo Resumen de proyectos ap…" at bounding box center [221, 189] width 442 height 378
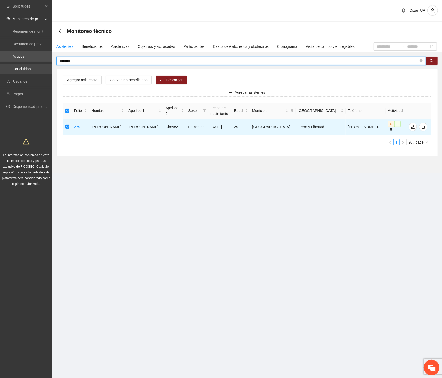
drag, startPoint x: 73, startPoint y: 63, endPoint x: 30, endPoint y: 64, distance: 43.3
click at [30, 64] on section "Solicitudes Monitoreo de proyectos Resumen de monitoreo Resumen de proyectos ap…" at bounding box center [221, 189] width 442 height 378
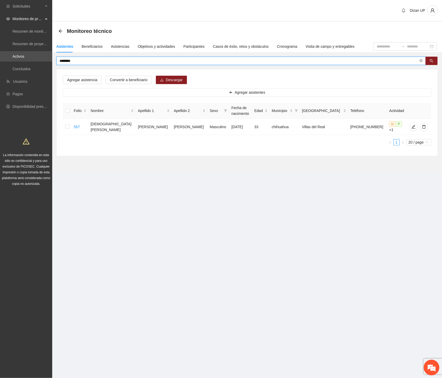
click at [77, 61] on input "********" at bounding box center [238, 61] width 359 height 6
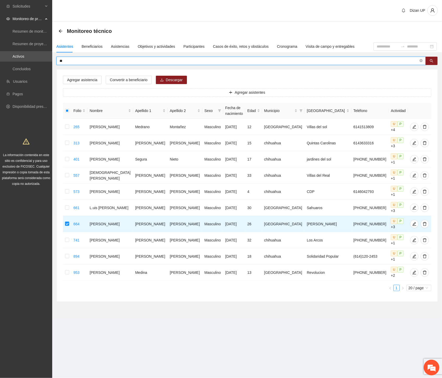
type input "*"
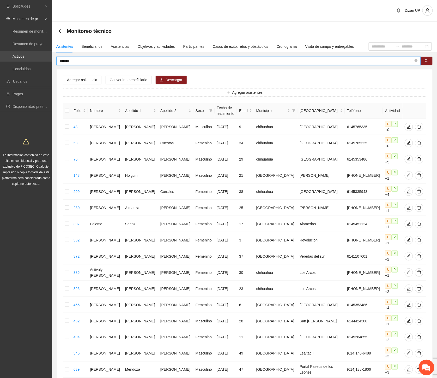
drag, startPoint x: 38, startPoint y: 54, endPoint x: 12, endPoint y: 56, distance: 25.9
click at [12, 53] on section "Solicitudes Monitoreo de proyectos Resumen de monitoreo Resumen de proyectos ap…" at bounding box center [218, 247] width 437 height 494
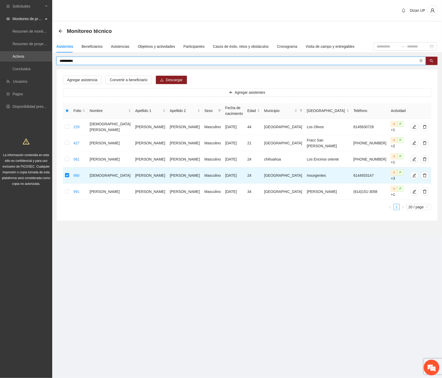
drag, startPoint x: 77, startPoint y: 61, endPoint x: -1, endPoint y: 63, distance: 78.0
click at [0, 63] on html "Solicitudes Monitoreo de proyectos Resumen de monitoreo Resumen de proyectos ap…" at bounding box center [221, 189] width 442 height 378
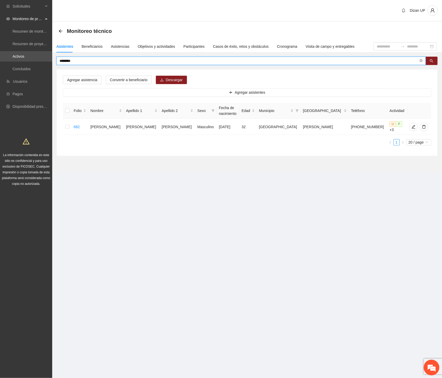
click at [116, 132] on div "Folio Nombre Apellido 1 Apellido 2 Sexo Fecha de nacimiento Edad Municipio Colo…" at bounding box center [247, 124] width 368 height 43
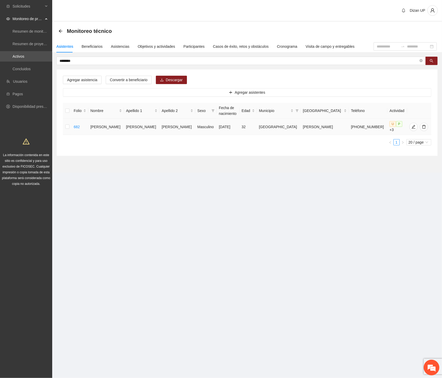
drag, startPoint x: 129, startPoint y: 127, endPoint x: 156, endPoint y: 125, distance: 27.2
click at [138, 127] on td "[PERSON_NAME]" at bounding box center [142, 127] width 36 height 16
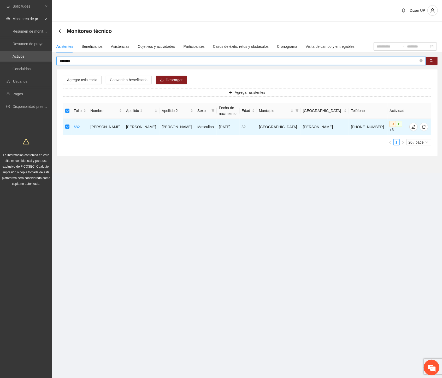
click at [0, 53] on html "Solicitudes Monitoreo de proyectos Resumen de monitoreo Resumen de proyectos ap…" at bounding box center [221, 189] width 442 height 378
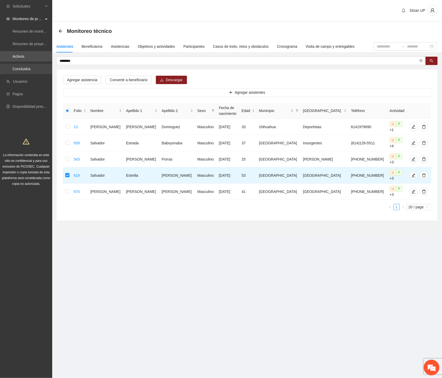
drag, startPoint x: 79, startPoint y: 59, endPoint x: 7, endPoint y: 70, distance: 73.0
click at [7, 70] on section "Solicitudes Monitoreo de proyectos Resumen de monitoreo Resumen de proyectos ap…" at bounding box center [221, 189] width 442 height 378
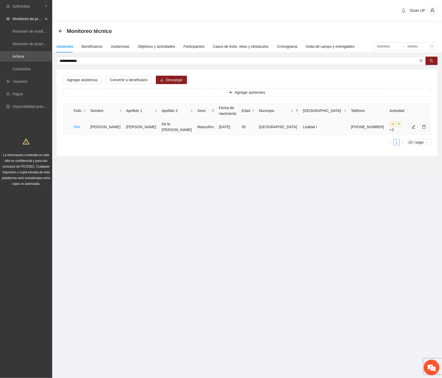
drag, startPoint x: 130, startPoint y: 124, endPoint x: 155, endPoint y: 126, distance: 25.3
click at [135, 124] on td "[PERSON_NAME]" at bounding box center [142, 127] width 36 height 16
click at [118, 125] on td "[PERSON_NAME]" at bounding box center [106, 127] width 36 height 16
drag, startPoint x: 113, startPoint y: 124, endPoint x: 220, endPoint y: 124, distance: 107.4
click at [212, 125] on tr "654 [PERSON_NAME] De la [PERSON_NAME] Masculino [DATE] 35 Chihuahua Lealtad I […" at bounding box center [247, 127] width 368 height 16
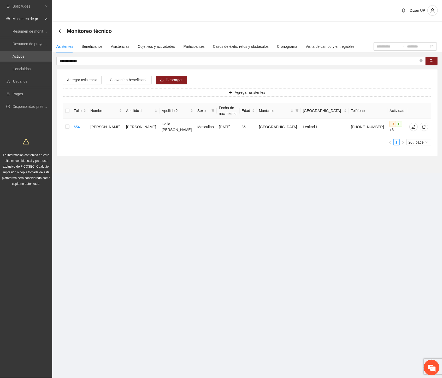
drag, startPoint x: 270, startPoint y: 153, endPoint x: 433, endPoint y: 140, distance: 163.5
click at [280, 153] on section "**********" at bounding box center [246, 97] width 389 height 151
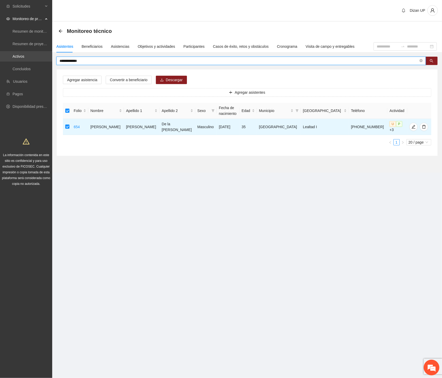
drag, startPoint x: 35, startPoint y: 60, endPoint x: 12, endPoint y: 61, distance: 23.0
click at [12, 60] on section "**********" at bounding box center [221, 189] width 442 height 378
drag, startPoint x: 80, startPoint y: 60, endPoint x: -1, endPoint y: 64, distance: 80.7
click at [0, 64] on html "Solicitudes Monitoreo de proyectos Resumen de monitoreo Resumen de proyectos ap…" at bounding box center [221, 189] width 442 height 378
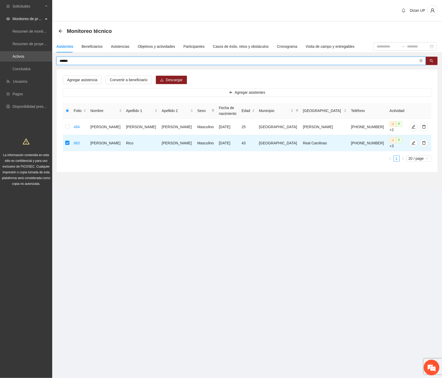
drag, startPoint x: 77, startPoint y: 61, endPoint x: -1, endPoint y: 70, distance: 78.2
click at [0, 70] on html "Solicitudes Monitoreo de proyectos Resumen de monitoreo Resumen de proyectos ap…" at bounding box center [221, 189] width 442 height 378
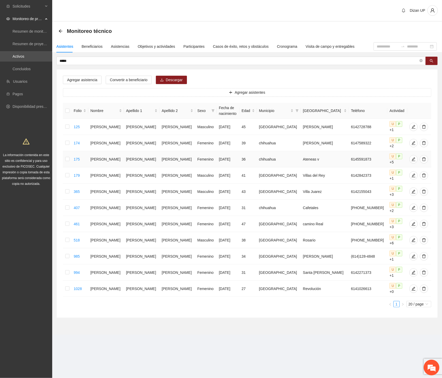
click at [136, 154] on td "[PERSON_NAME]" at bounding box center [142, 159] width 36 height 16
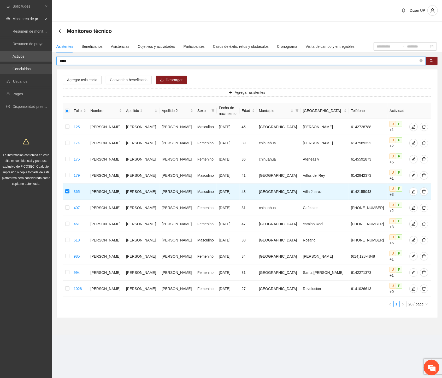
drag, startPoint x: 71, startPoint y: 62, endPoint x: 17, endPoint y: 71, distance: 55.0
click at [21, 70] on section "Solicitudes Monitoreo de proyectos Resumen de monitoreo Resumen de proyectos ap…" at bounding box center [221, 189] width 442 height 378
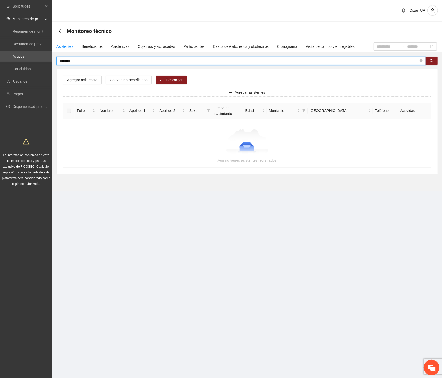
click at [76, 61] on input "********" at bounding box center [238, 61] width 359 height 6
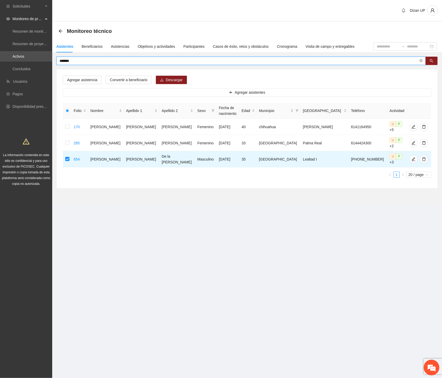
type input "*******"
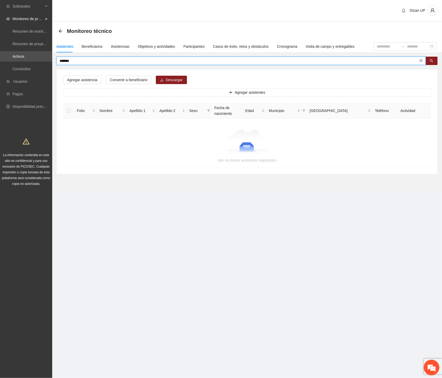
drag, startPoint x: 66, startPoint y: 61, endPoint x: 33, endPoint y: 63, distance: 33.4
click at [38, 63] on section "Solicitudes Monitoreo de proyectos Resumen de monitoreo Resumen de proyectos ap…" at bounding box center [221, 189] width 442 height 378
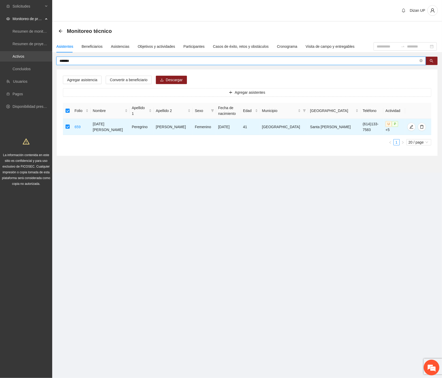
click at [20, 60] on section "Solicitudes Monitoreo de proyectos Resumen de monitoreo Resumen de proyectos ap…" at bounding box center [221, 189] width 442 height 378
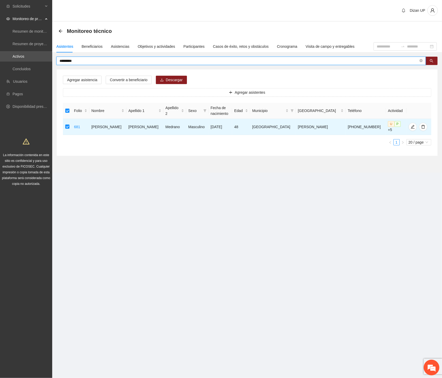
drag, startPoint x: 75, startPoint y: 62, endPoint x: -1, endPoint y: 66, distance: 75.8
click at [0, 66] on html "Solicitudes Monitoreo de proyectos Resumen de monitoreo Resumen de proyectos ap…" at bounding box center [221, 189] width 442 height 378
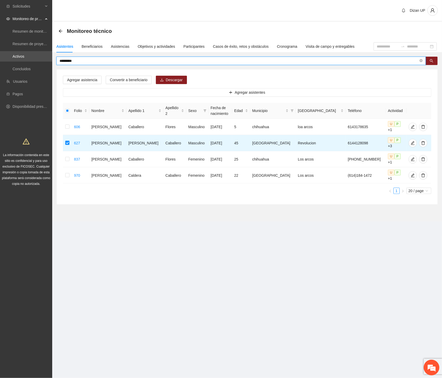
drag, startPoint x: -1, startPoint y: 58, endPoint x: -1, endPoint y: 65, distance: 7.0
click at [0, 65] on html "Solicitudes Monitoreo de proyectos Resumen de monitoreo Resumen de proyectos ap…" at bounding box center [221, 189] width 442 height 378
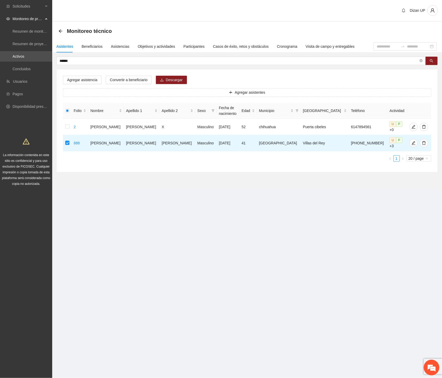
drag, startPoint x: 73, startPoint y: 61, endPoint x: -1, endPoint y: 72, distance: 74.3
click at [0, 72] on html "Solicitudes Monitoreo de proyectos Resumen de monitoreo Resumen de proyectos ap…" at bounding box center [221, 189] width 442 height 378
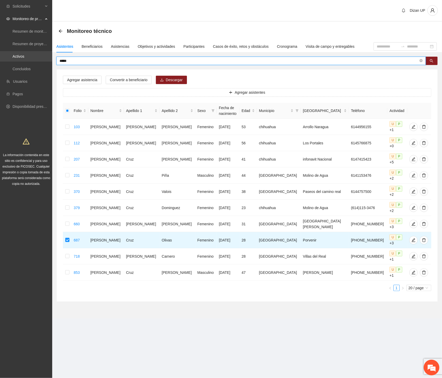
drag, startPoint x: 72, startPoint y: 61, endPoint x: 19, endPoint y: 59, distance: 52.4
click at [19, 59] on section "Solicitudes Monitoreo de proyectos Resumen de monitoreo Resumen de proyectos ap…" at bounding box center [221, 189] width 442 height 378
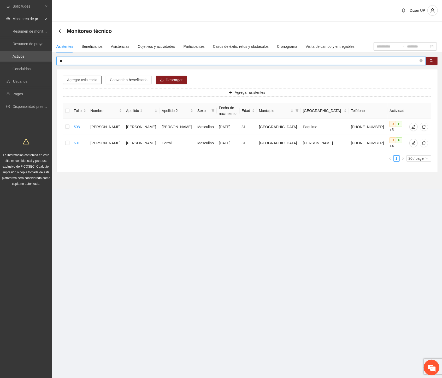
type input "*"
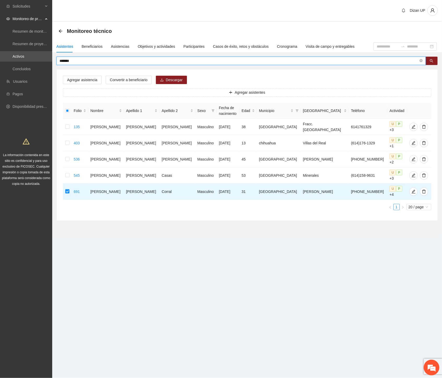
drag, startPoint x: 77, startPoint y: 62, endPoint x: -1, endPoint y: 71, distance: 78.1
click at [0, 71] on html "Solicitudes Monitoreo de proyectos Resumen de monitoreo Resumen de proyectos ap…" at bounding box center [221, 189] width 442 height 378
type input "*******"
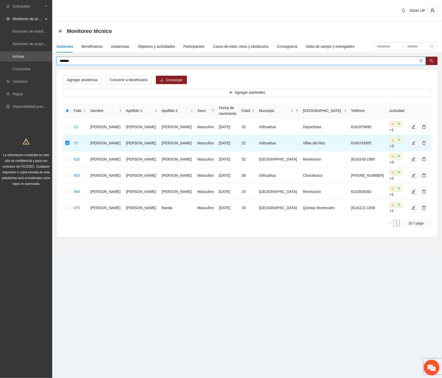
drag, startPoint x: 82, startPoint y: 61, endPoint x: -1, endPoint y: 59, distance: 82.4
click at [0, 59] on html "Solicitudes Monitoreo de proyectos Resumen de monitoreo Resumen de proyectos ap…" at bounding box center [221, 189] width 442 height 378
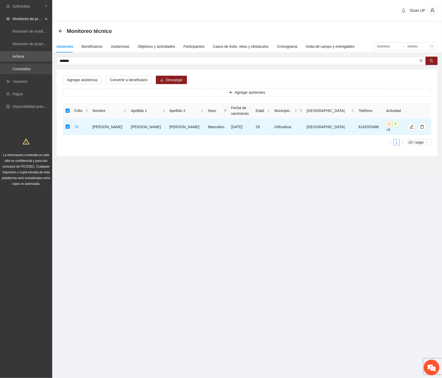
drag, startPoint x: 69, startPoint y: 62, endPoint x: 5, endPoint y: 67, distance: 64.6
click at [5, 67] on section "Solicitudes Monitoreo de proyectos Resumen de monitoreo Resumen de proyectos ap…" at bounding box center [221, 189] width 442 height 378
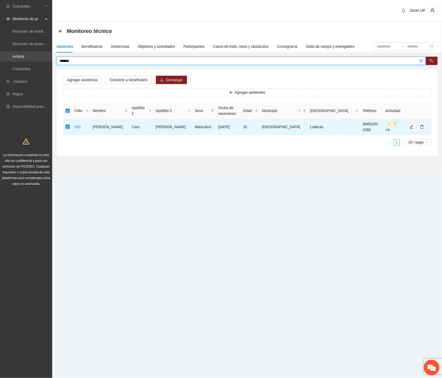
drag, startPoint x: 53, startPoint y: 61, endPoint x: 7, endPoint y: 60, distance: 45.6
click at [9, 60] on section "Solicitudes Monitoreo de proyectos Resumen de monitoreo Resumen de proyectos ap…" at bounding box center [221, 189] width 442 height 378
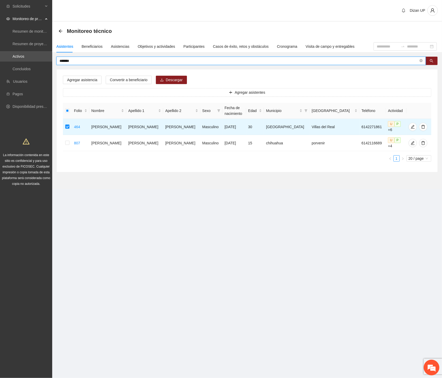
drag, startPoint x: 74, startPoint y: 62, endPoint x: -1, endPoint y: 57, distance: 74.5
click at [0, 57] on html "Solicitudes Monitoreo de proyectos Resumen de monitoreo Resumen de proyectos ap…" at bounding box center [221, 189] width 442 height 378
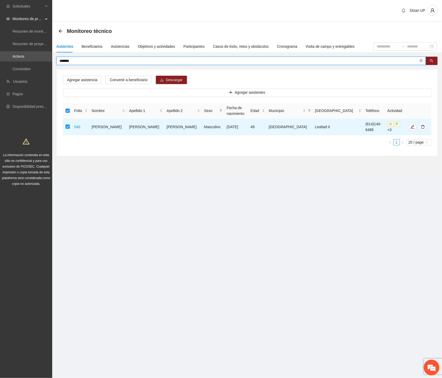
drag, startPoint x: 75, startPoint y: 59, endPoint x: 19, endPoint y: 62, distance: 56.4
click at [19, 62] on section "Solicitudes Monitoreo de proyectos Resumen de monitoreo Resumen de proyectos ap…" at bounding box center [221, 189] width 442 height 378
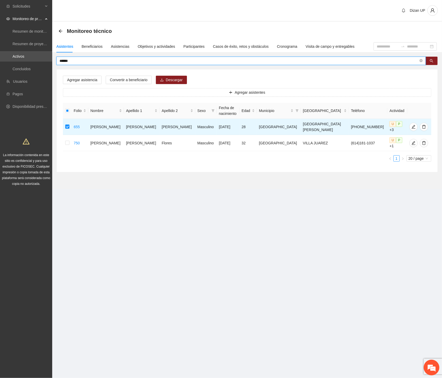
drag, startPoint x: 74, startPoint y: 62, endPoint x: -1, endPoint y: 64, distance: 74.4
click at [0, 64] on html "Solicitudes Monitoreo de proyectos Resumen de monitoreo Resumen de proyectos ap…" at bounding box center [221, 189] width 442 height 378
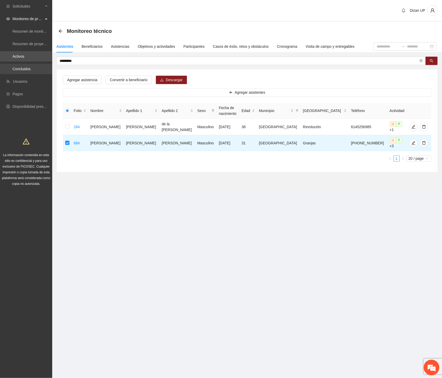
drag, startPoint x: 37, startPoint y: 59, endPoint x: 37, endPoint y: 69, distance: 10.2
click at [37, 66] on section "Solicitudes Monitoreo de proyectos Resumen de monitoreo Resumen de proyectos ap…" at bounding box center [221, 189] width 442 height 378
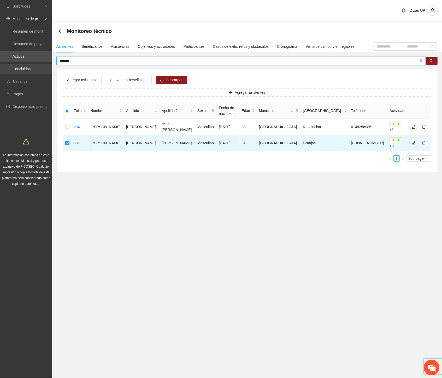
type input "*******"
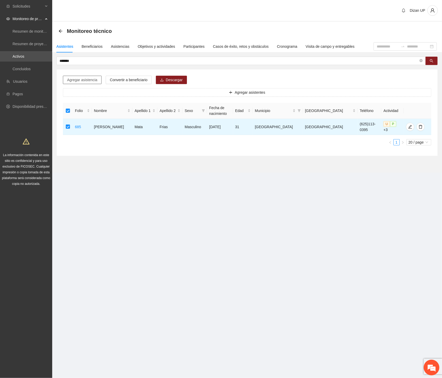
click at [80, 79] on span "Agregar asistencia" at bounding box center [82, 80] width 30 height 6
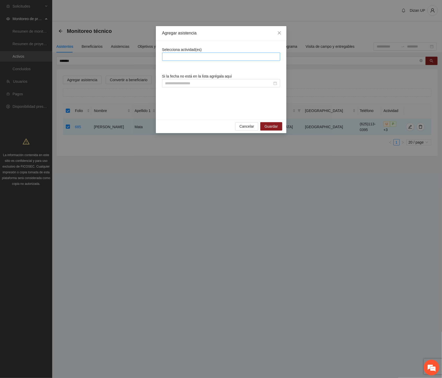
click at [196, 61] on div at bounding box center [221, 56] width 118 height 8
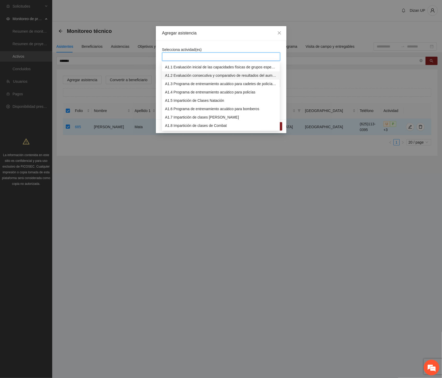
click at [184, 74] on div "A1.2 Evaluación consecutiva y comparativo de resultados del aumento de capacida…" at bounding box center [221, 75] width 112 height 6
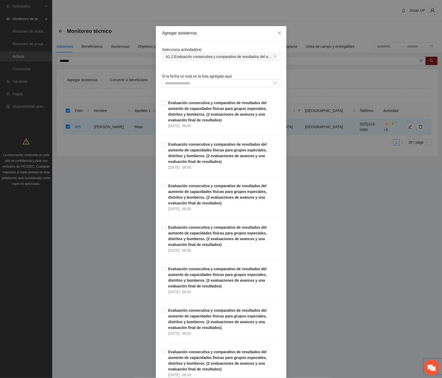
click at [179, 177] on div "Evaluación consecutiva y comparativo de resultados del aumento de capacidades f…" at bounding box center [221, 161] width 118 height 41
click at [162, 142] on label "Evaluación consecutiva y comparativo de resultados del aumento de capacidades f…" at bounding box center [221, 155] width 118 height 29
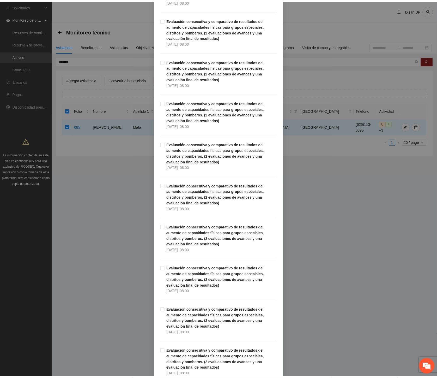
scroll to position [632, 0]
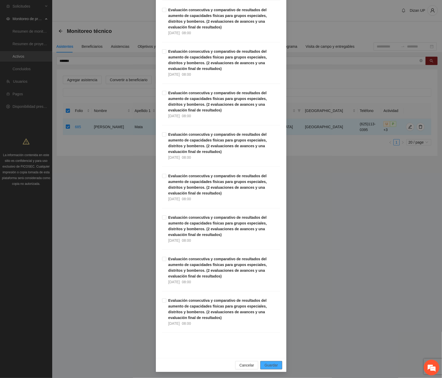
click at [278, 362] on button "Guardar" at bounding box center [271, 365] width 22 height 8
